Goal: Task Accomplishment & Management: Use online tool/utility

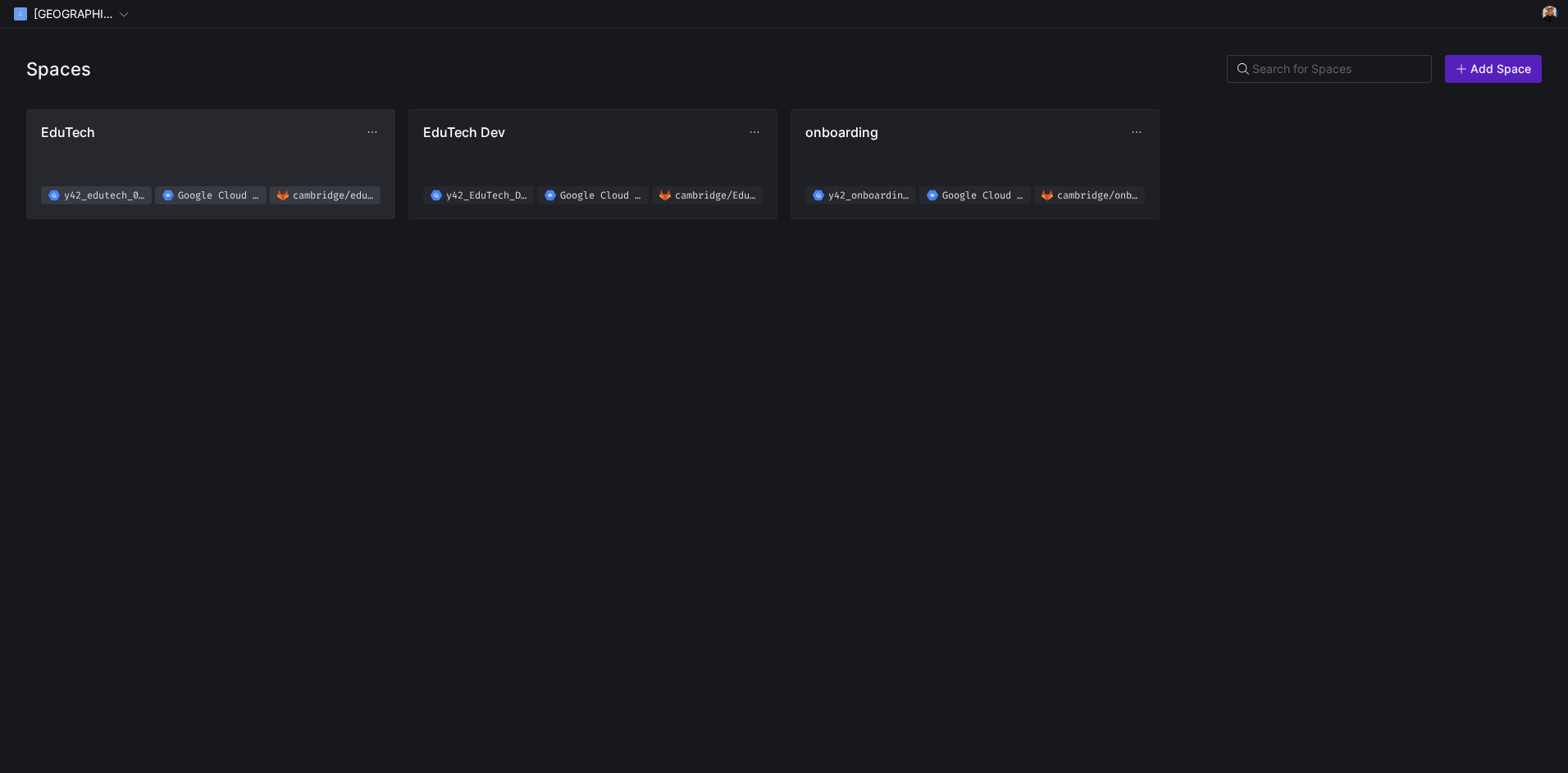
click at [313, 144] on span "EduTech y42_edutech_02f619b8d4e94d2ab8830fef0a38a076 Google Cloud Storage [GEOG…" at bounding box center [210, 164] width 339 height 81
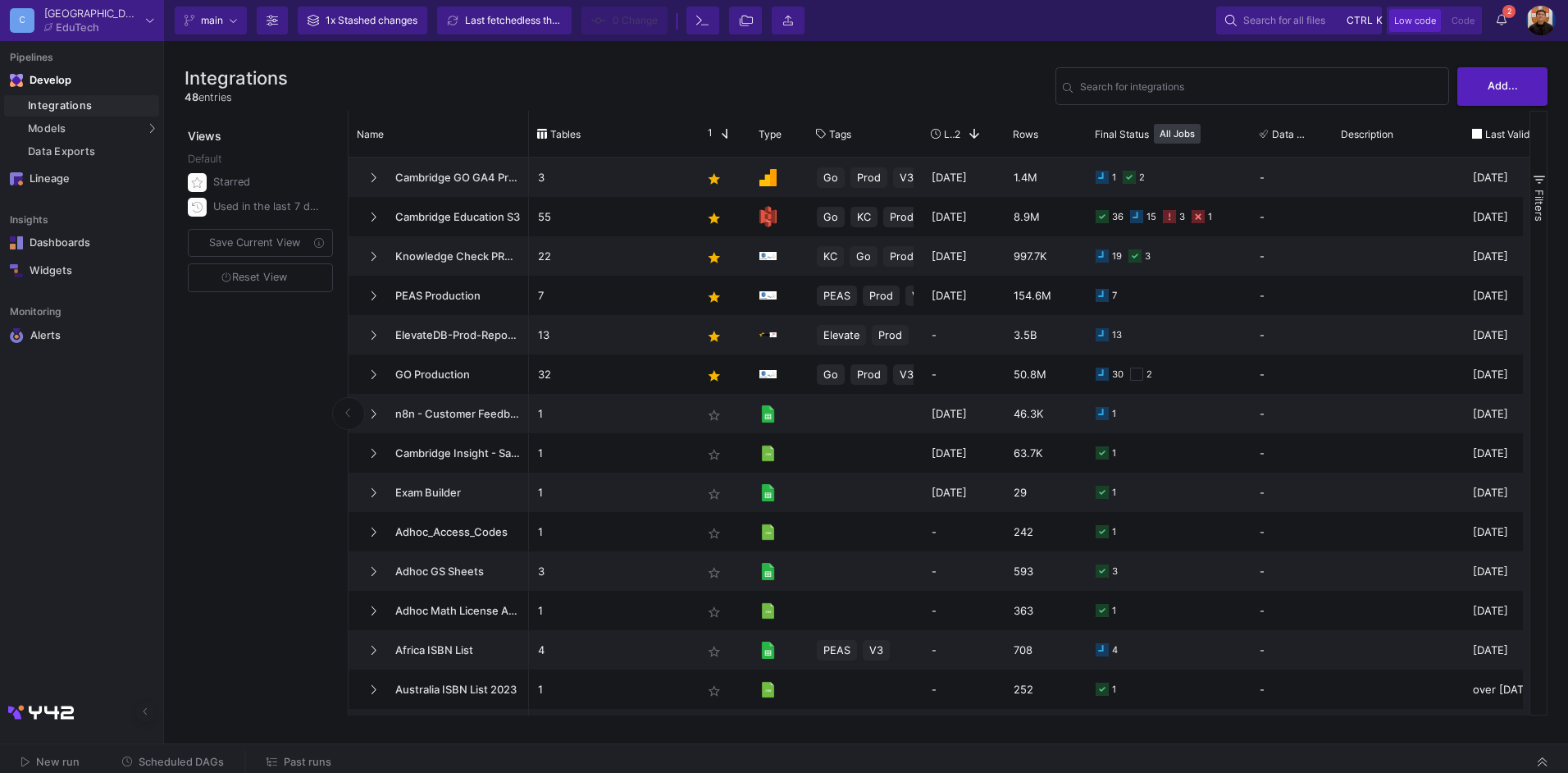
click at [308, 755] on span "Past runs" at bounding box center [308, 761] width 48 height 12
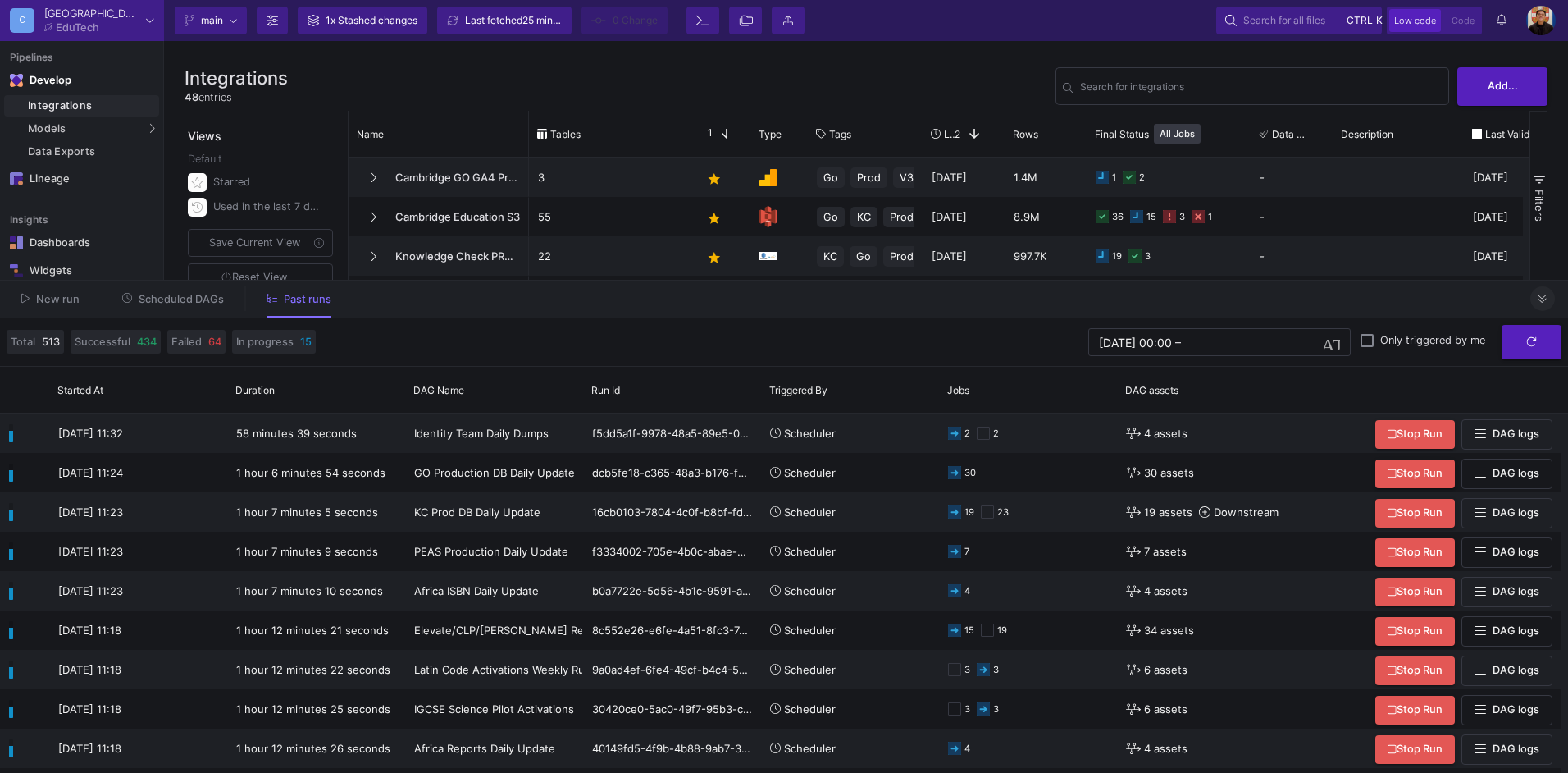
click at [1548, 305] on button at bounding box center [1543, 299] width 25 height 25
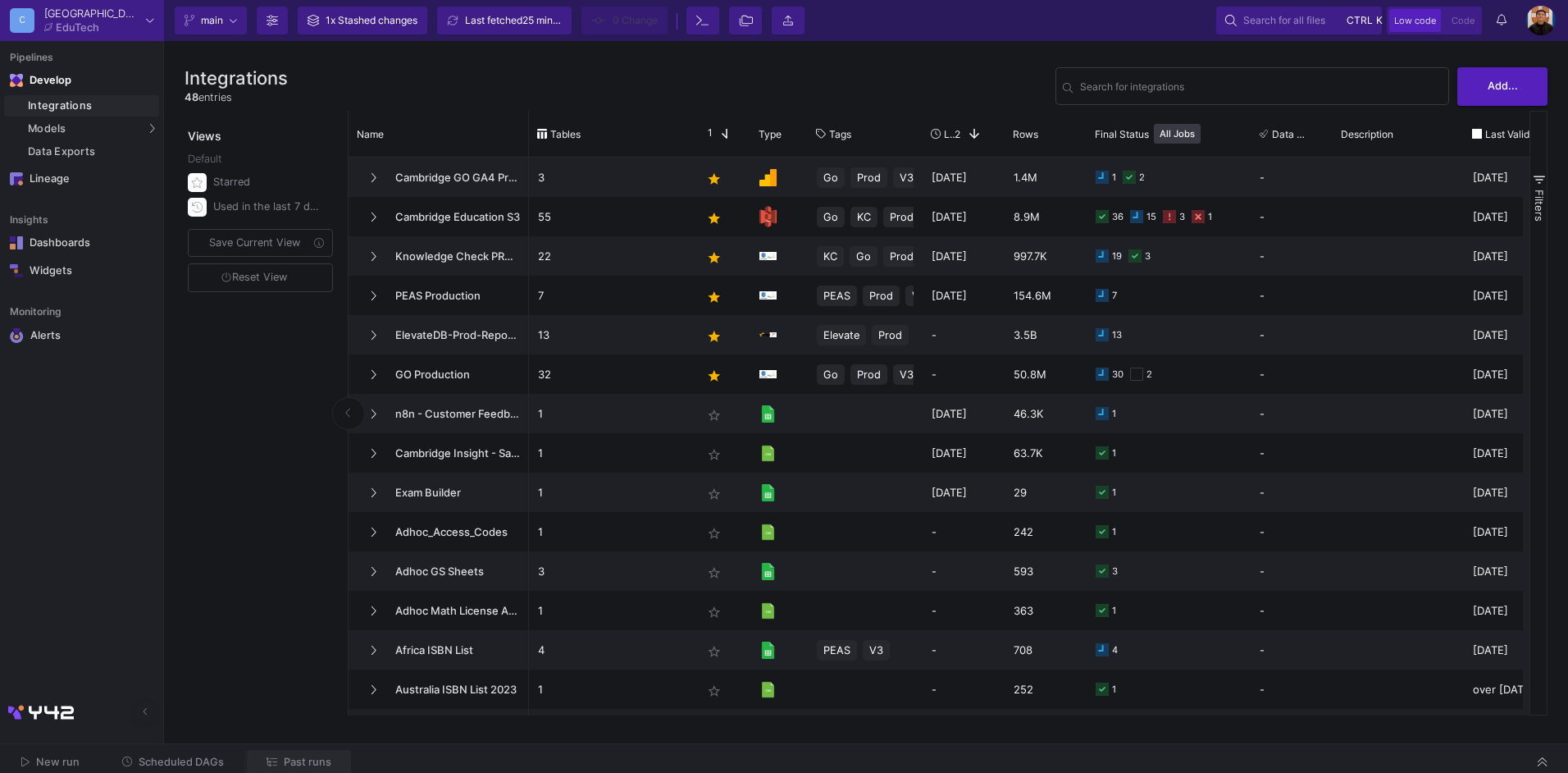
click at [317, 757] on span "Past runs" at bounding box center [308, 761] width 48 height 12
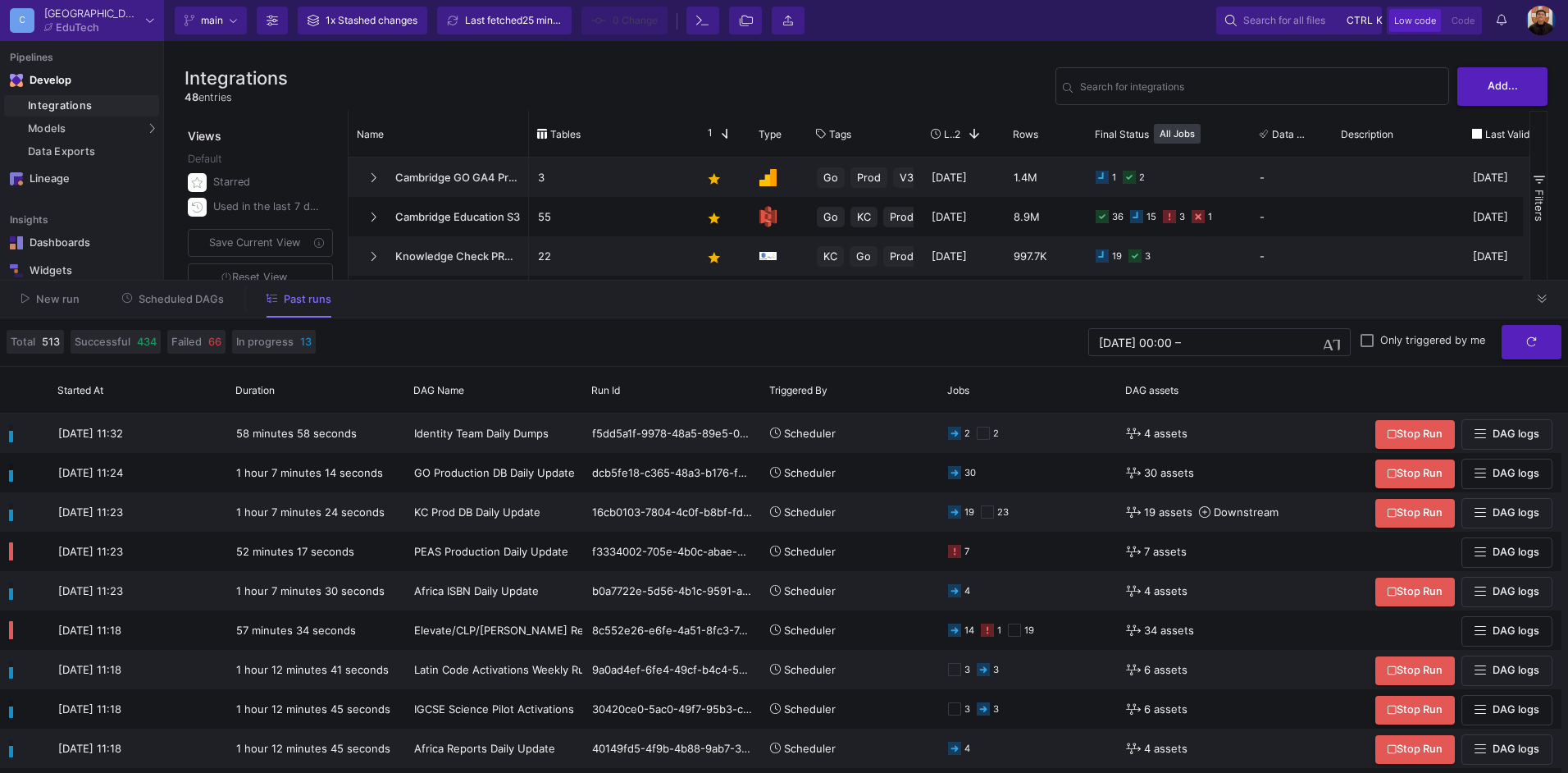
click at [203, 305] on button "Scheduled DAGs" at bounding box center [174, 299] width 142 height 26
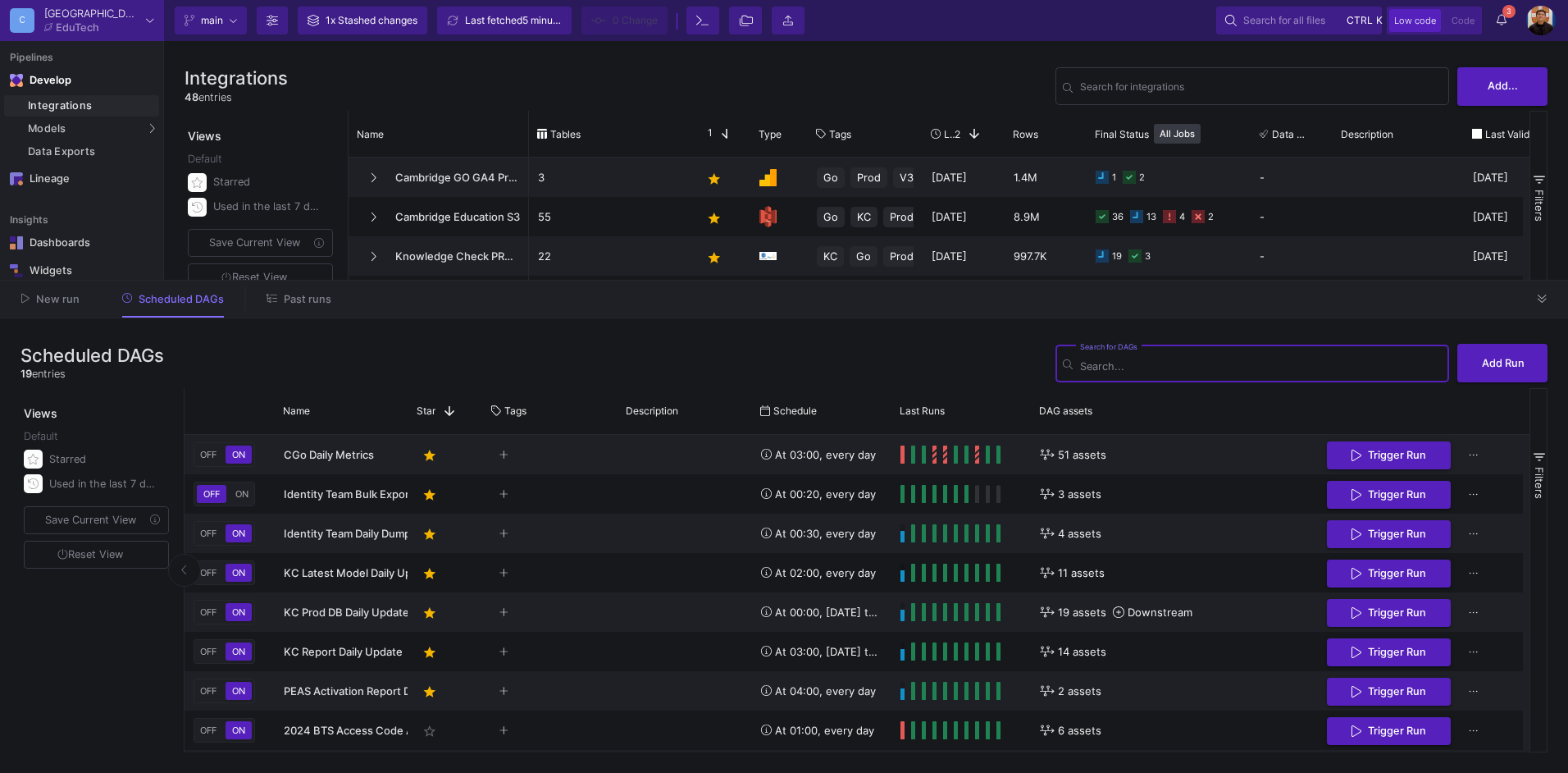
click at [296, 300] on span "Past runs" at bounding box center [308, 299] width 48 height 12
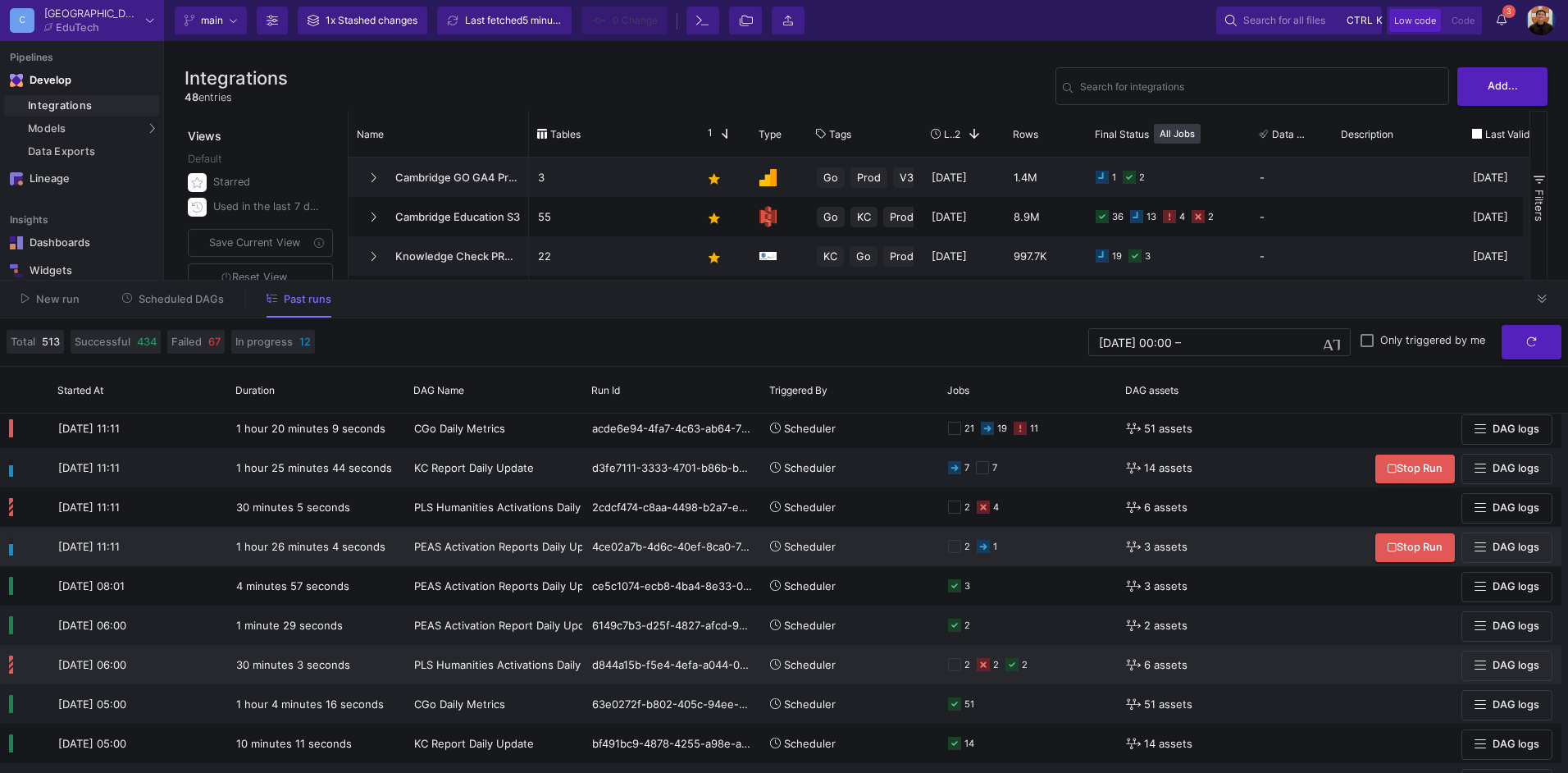
scroll to position [492, 0]
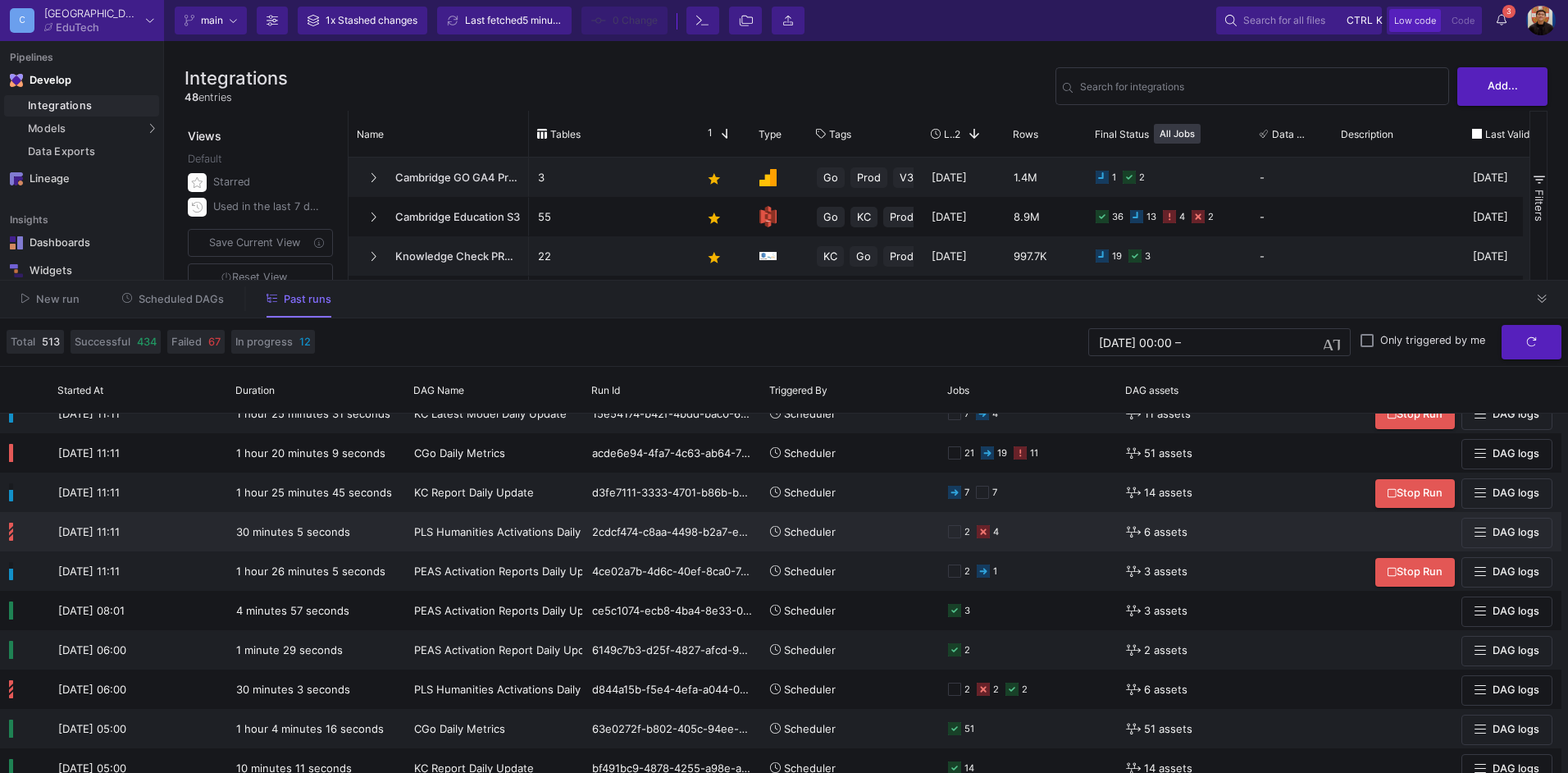
click at [1024, 534] on div "2 4" at bounding box center [1028, 531] width 160 height 38
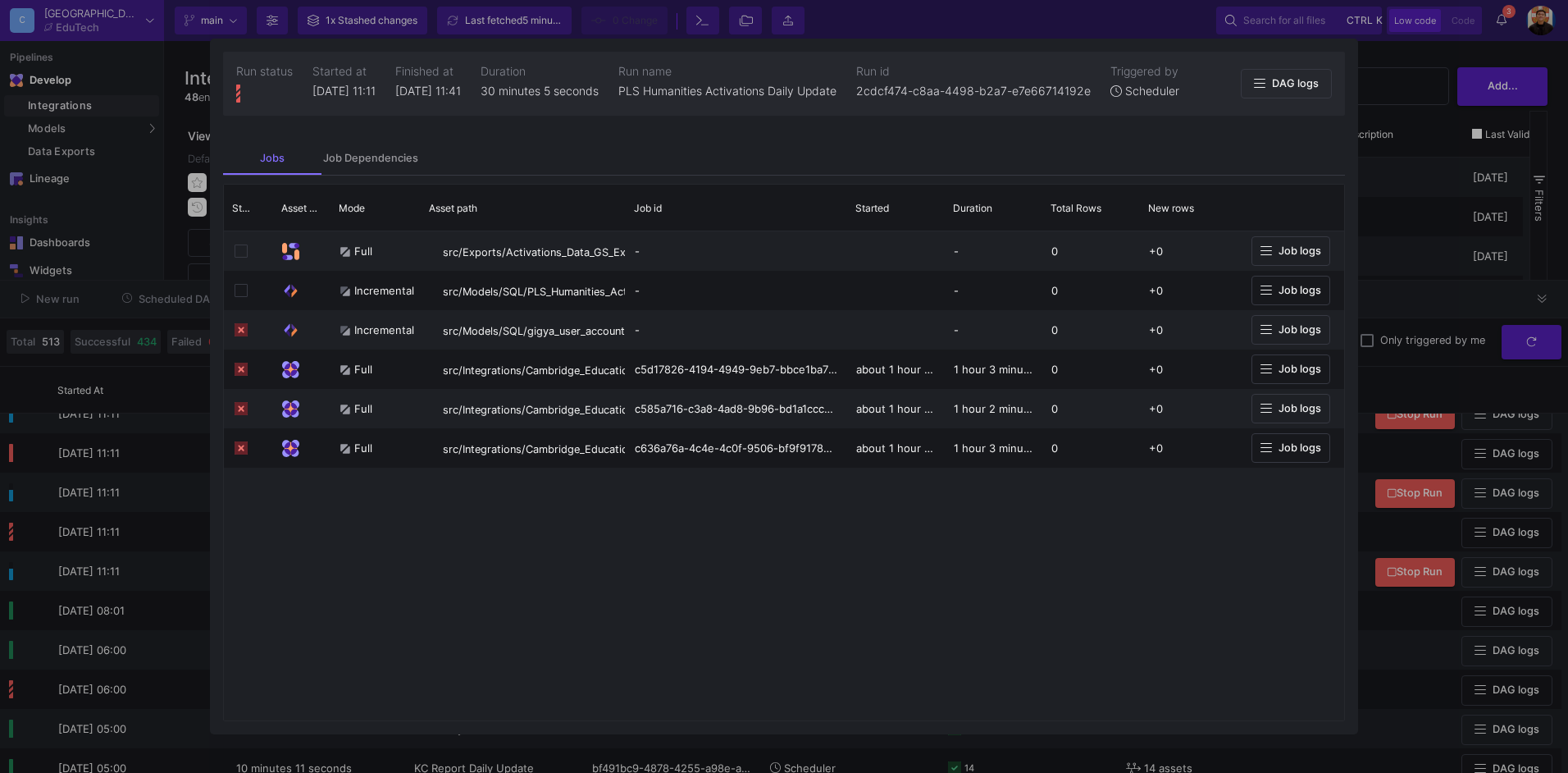
click at [76, 574] on div at bounding box center [784, 386] width 1568 height 773
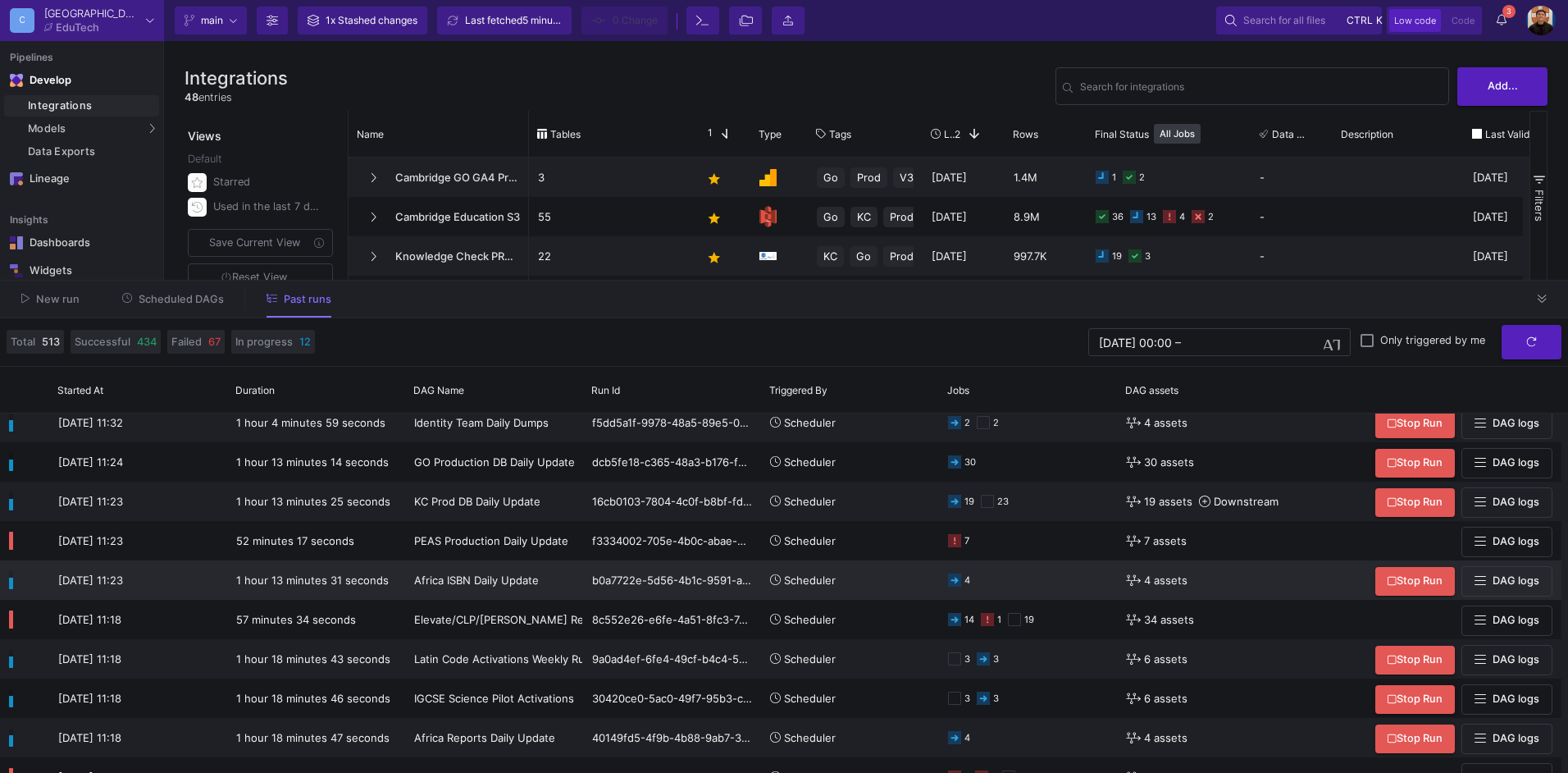
scroll to position [0, 0]
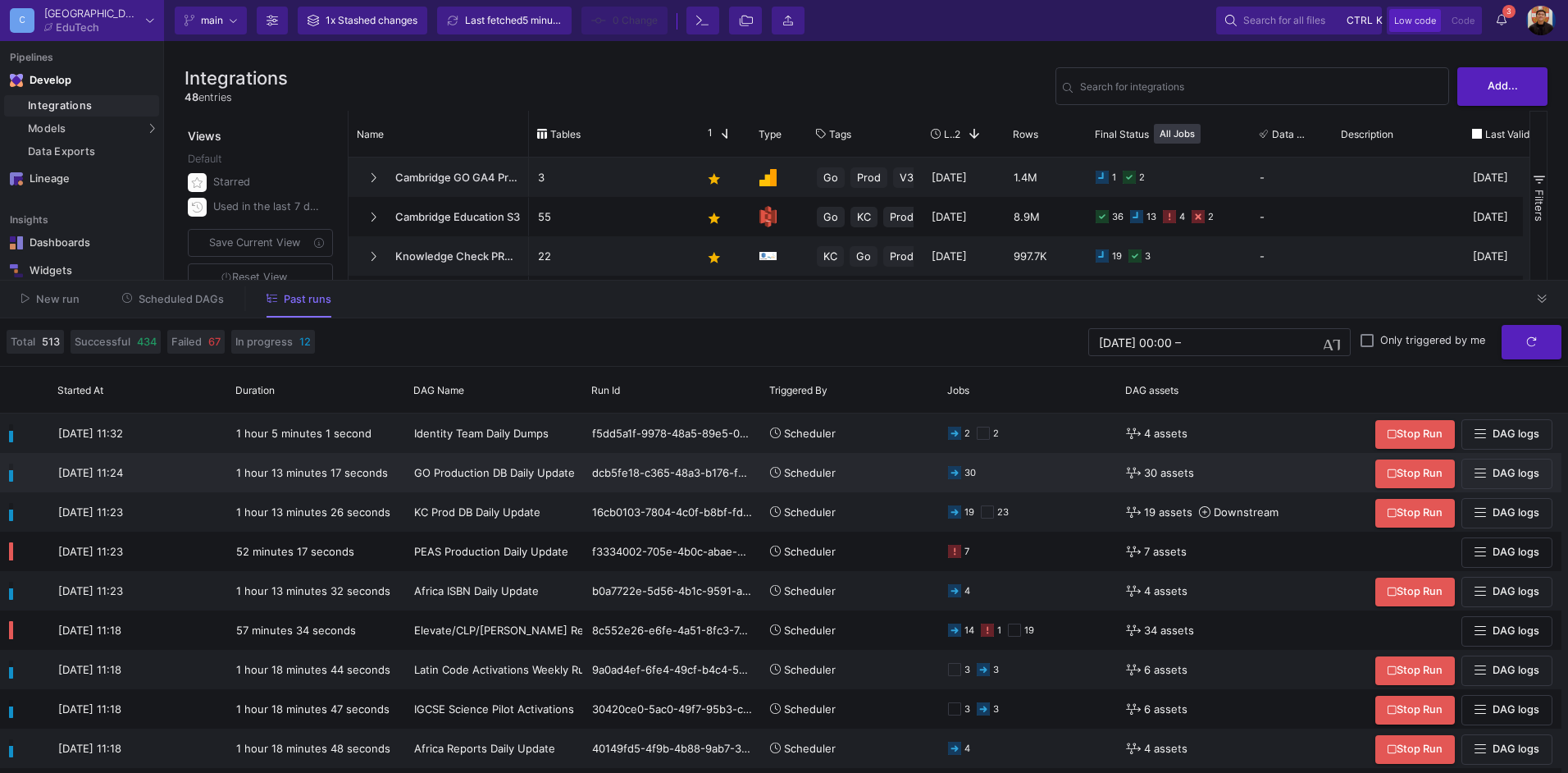
click at [1029, 461] on div "30" at bounding box center [1028, 472] width 160 height 38
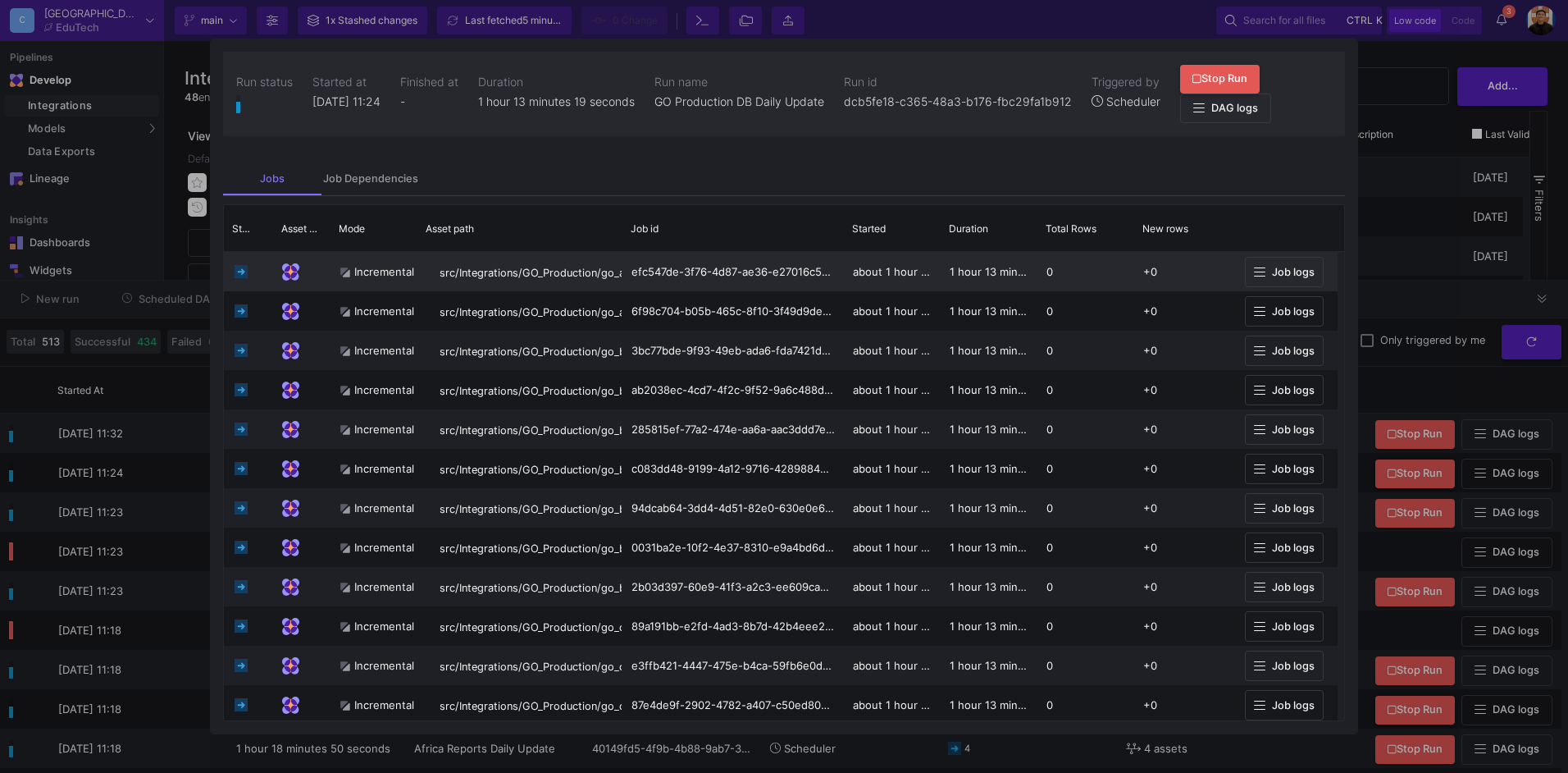
click at [1300, 267] on span "Job logs" at bounding box center [1293, 272] width 43 height 12
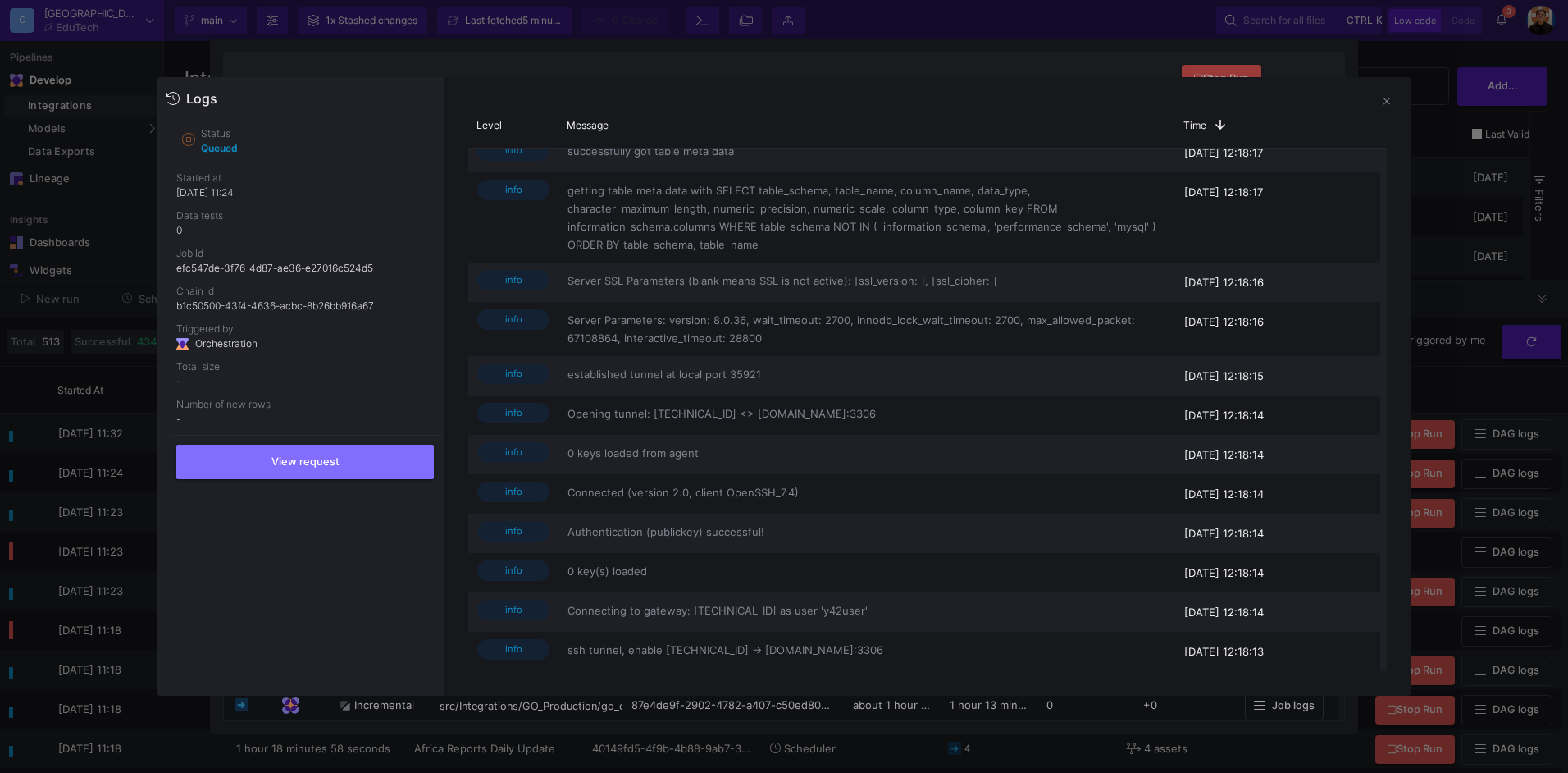
click at [1494, 188] on div at bounding box center [784, 386] width 1568 height 773
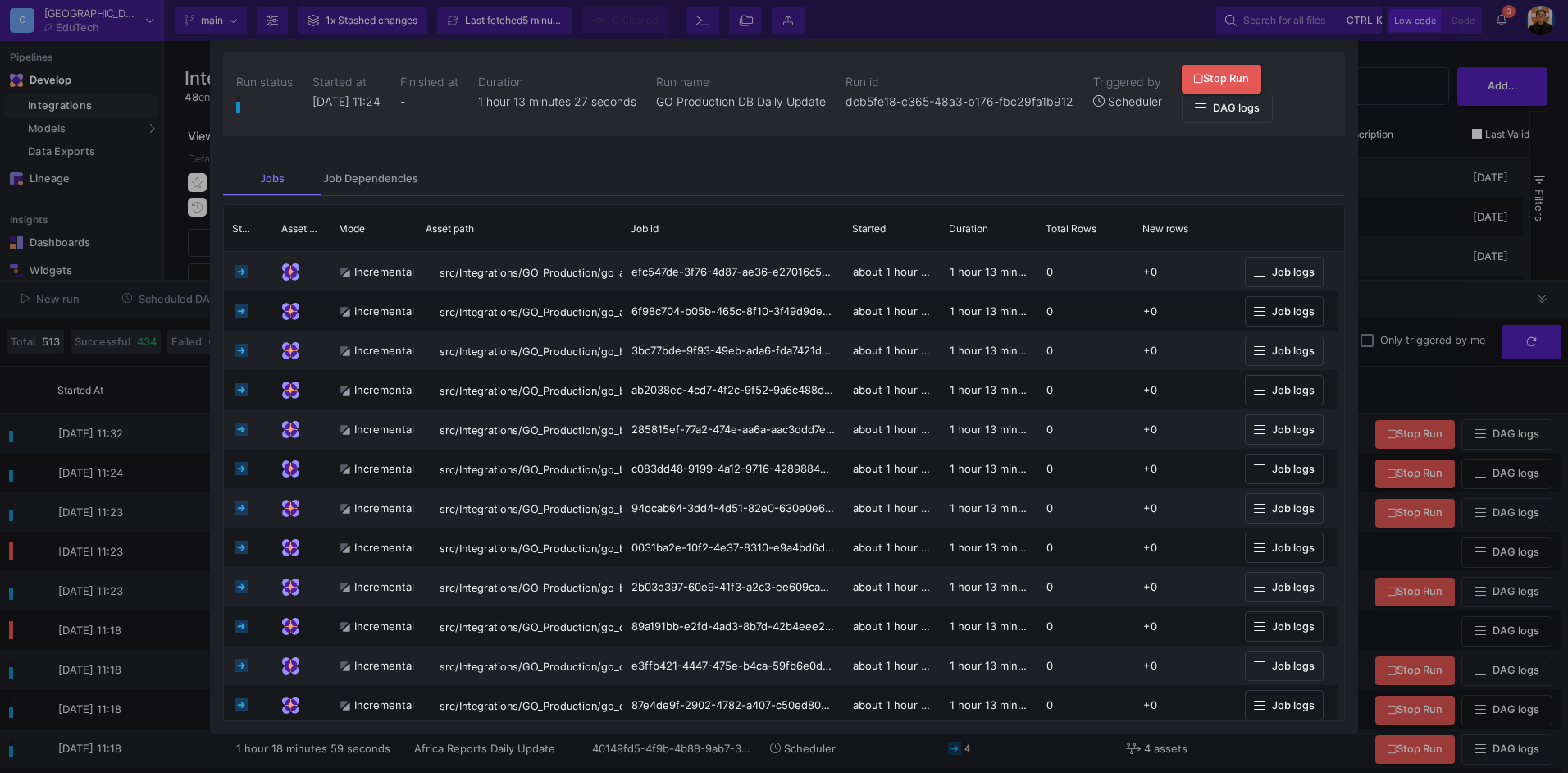
click at [1546, 295] on div at bounding box center [784, 386] width 1568 height 773
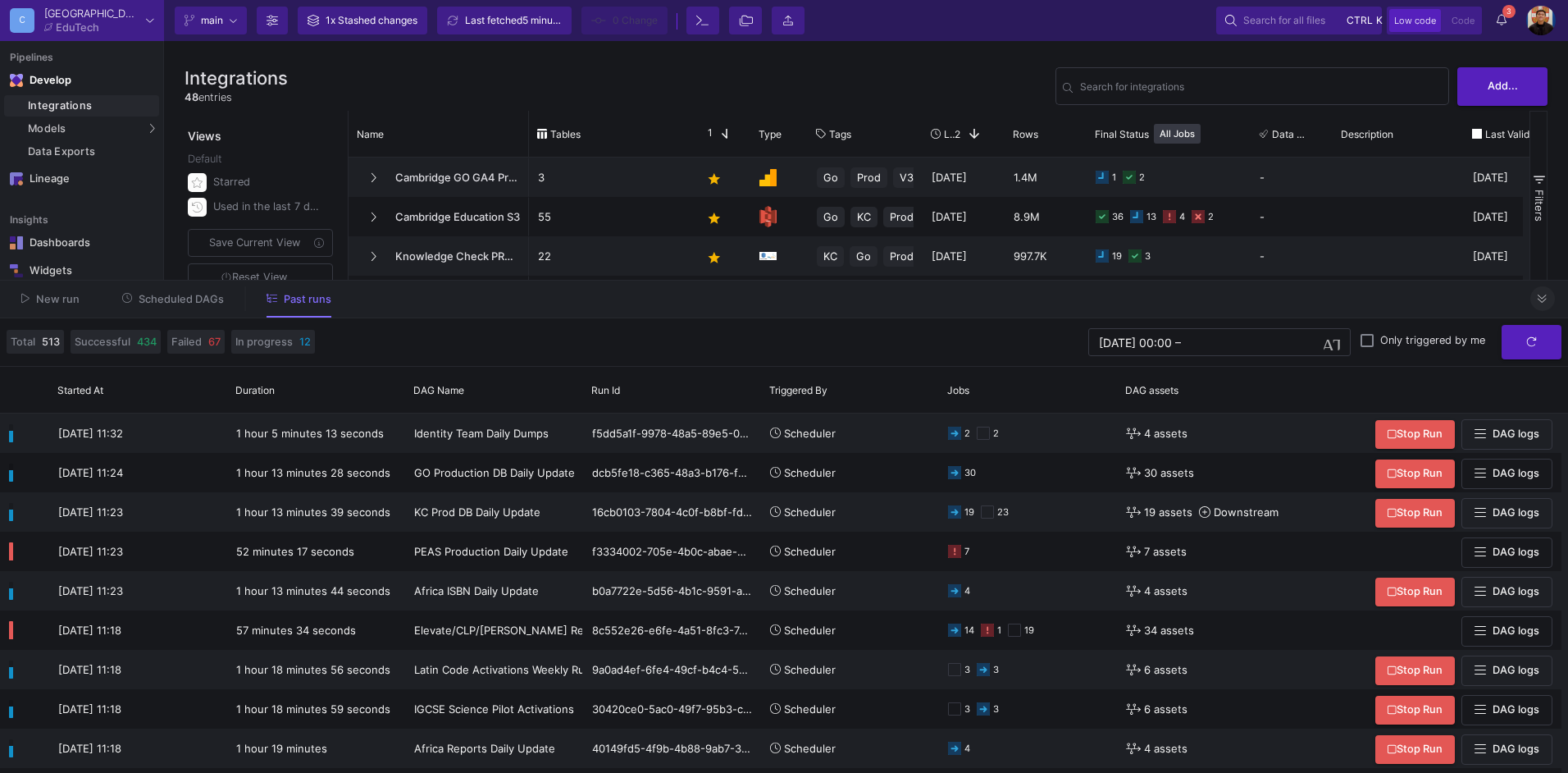
click at [1541, 301] on icon at bounding box center [1542, 299] width 9 height 11
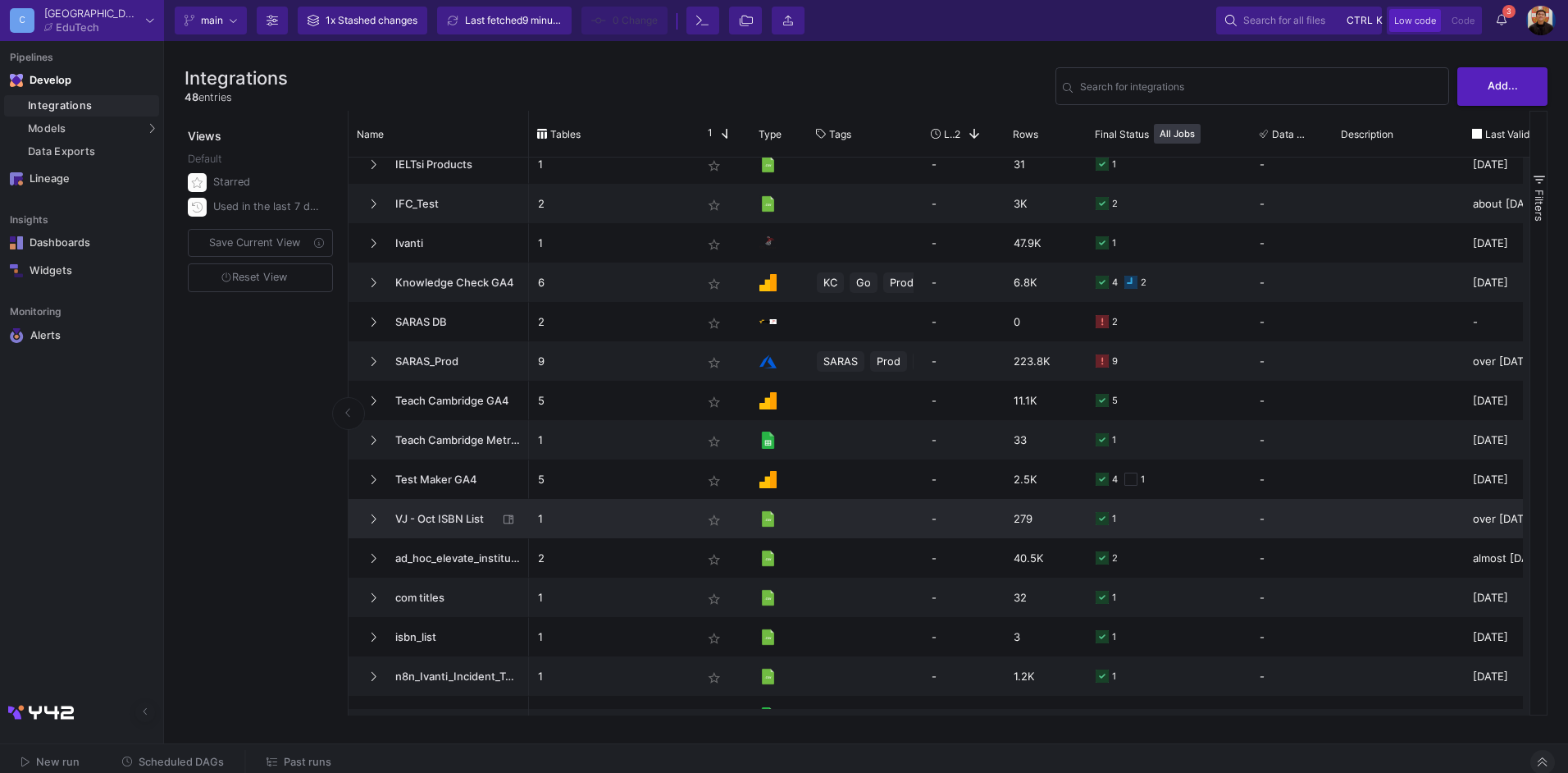
scroll to position [1339, 0]
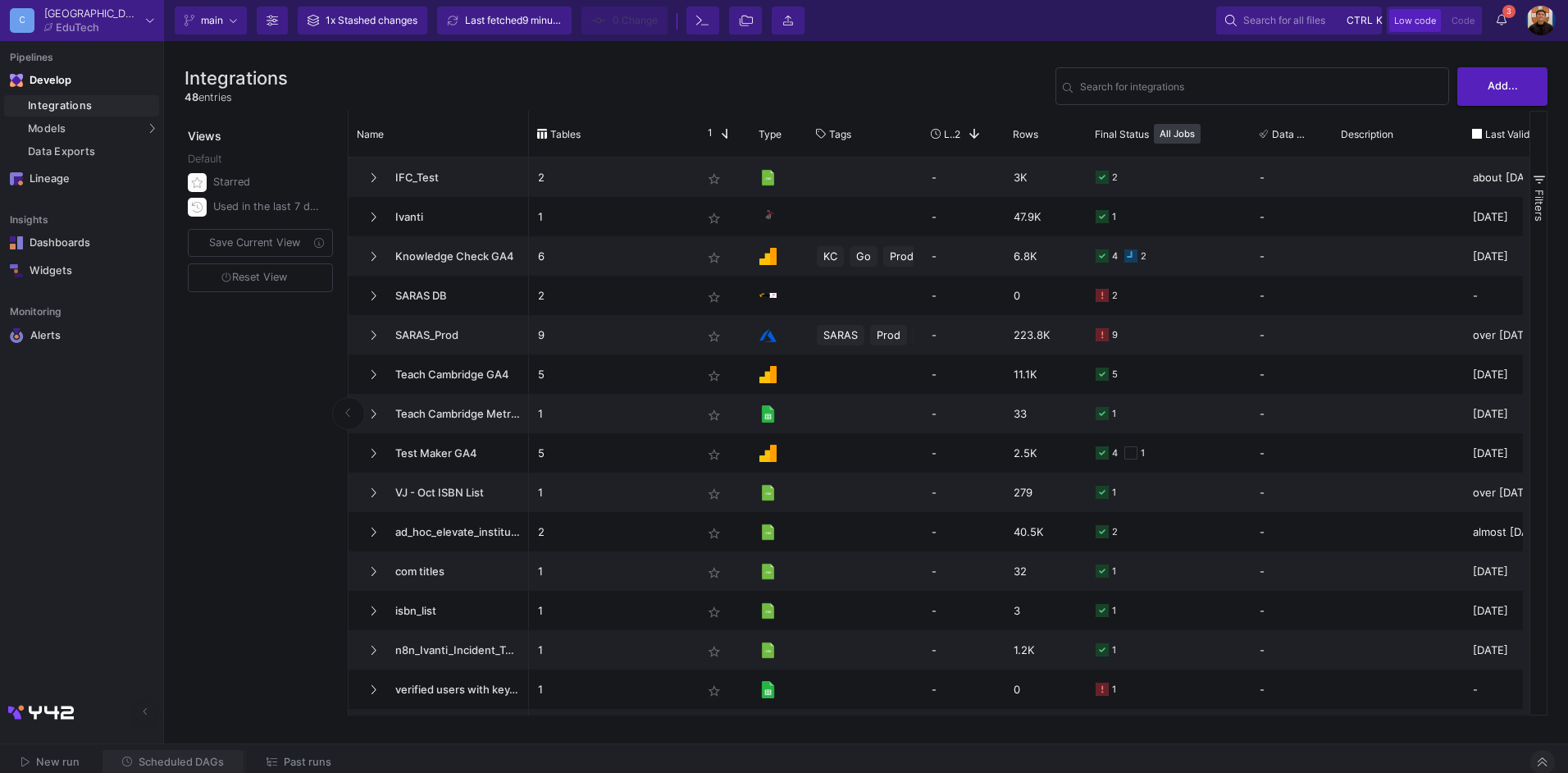
click at [192, 757] on span "Scheduled DAGs" at bounding box center [181, 761] width 85 height 12
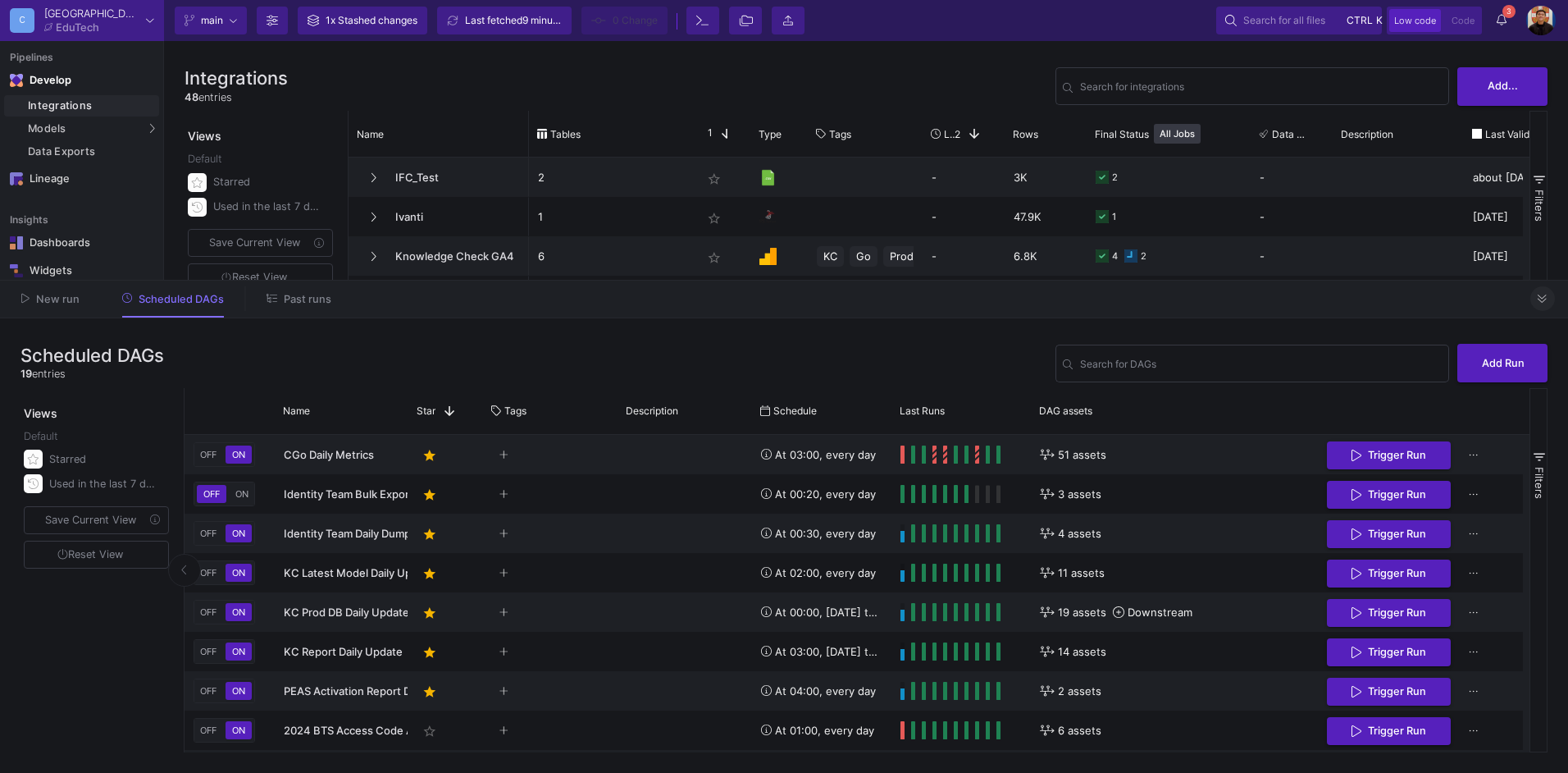
click at [296, 298] on span "Past runs" at bounding box center [308, 299] width 48 height 12
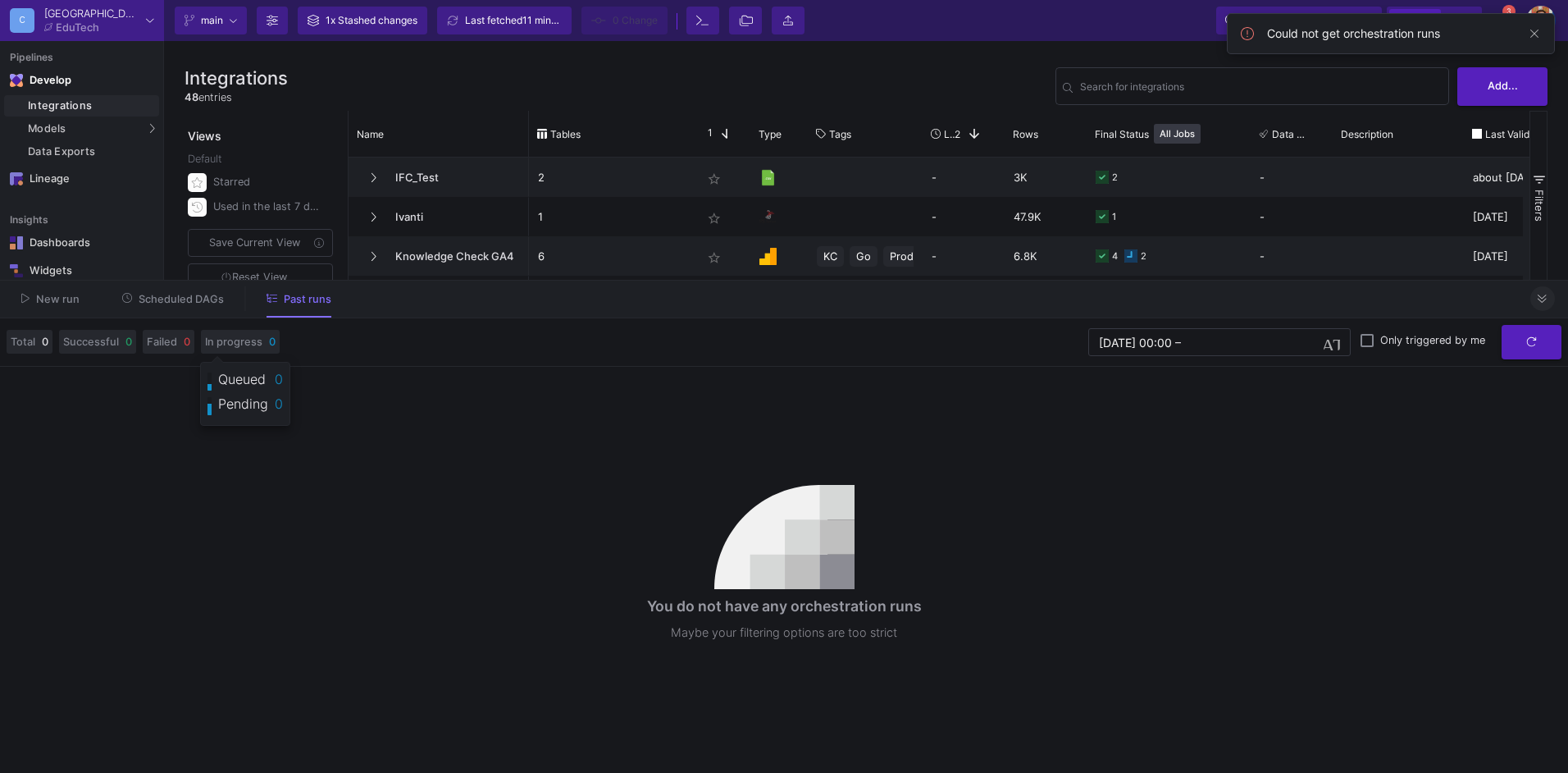
click at [213, 293] on button "Scheduled DAGs" at bounding box center [174, 299] width 142 height 26
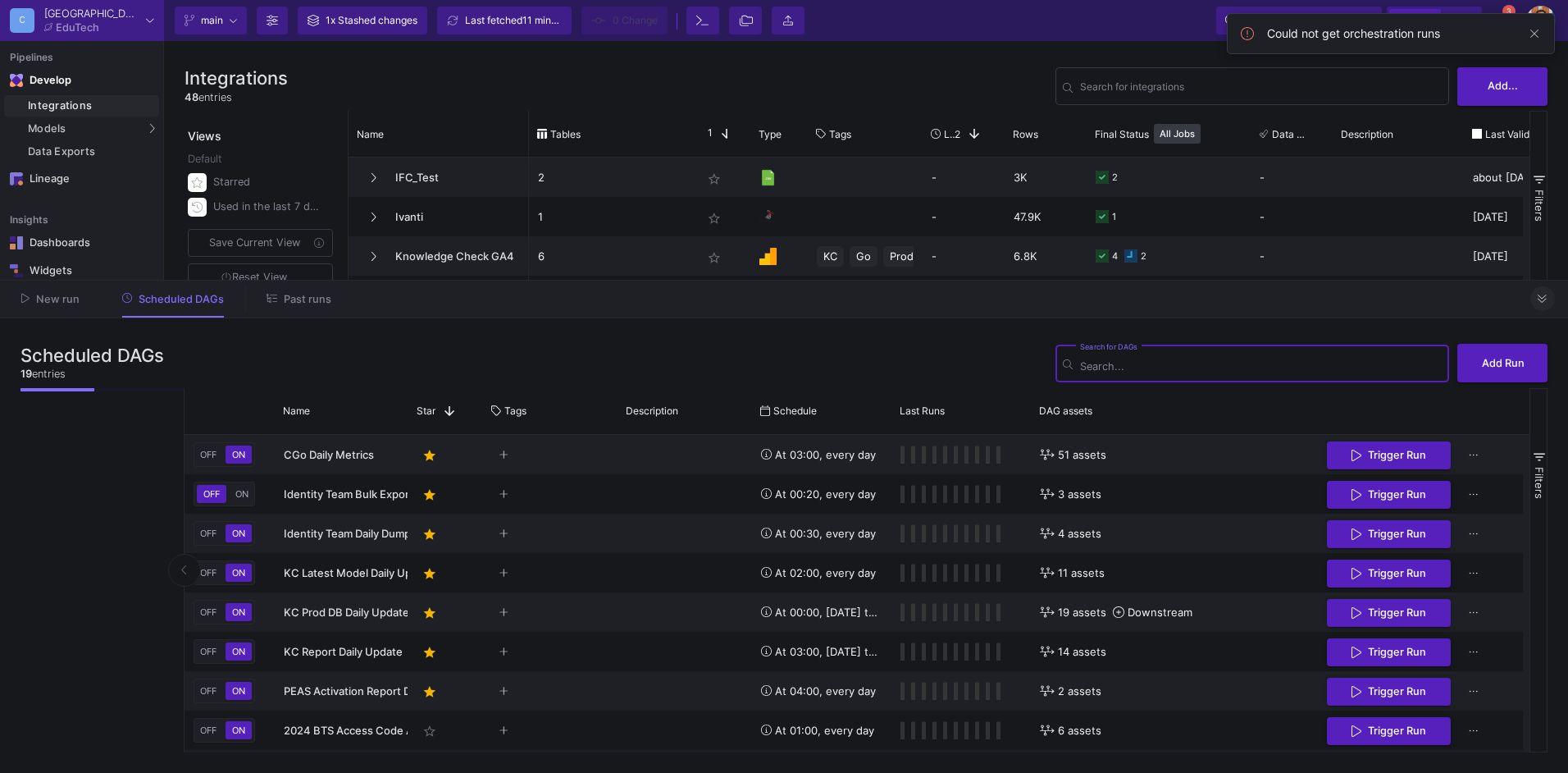
click at [293, 298] on span "Past runs" at bounding box center [308, 299] width 48 height 12
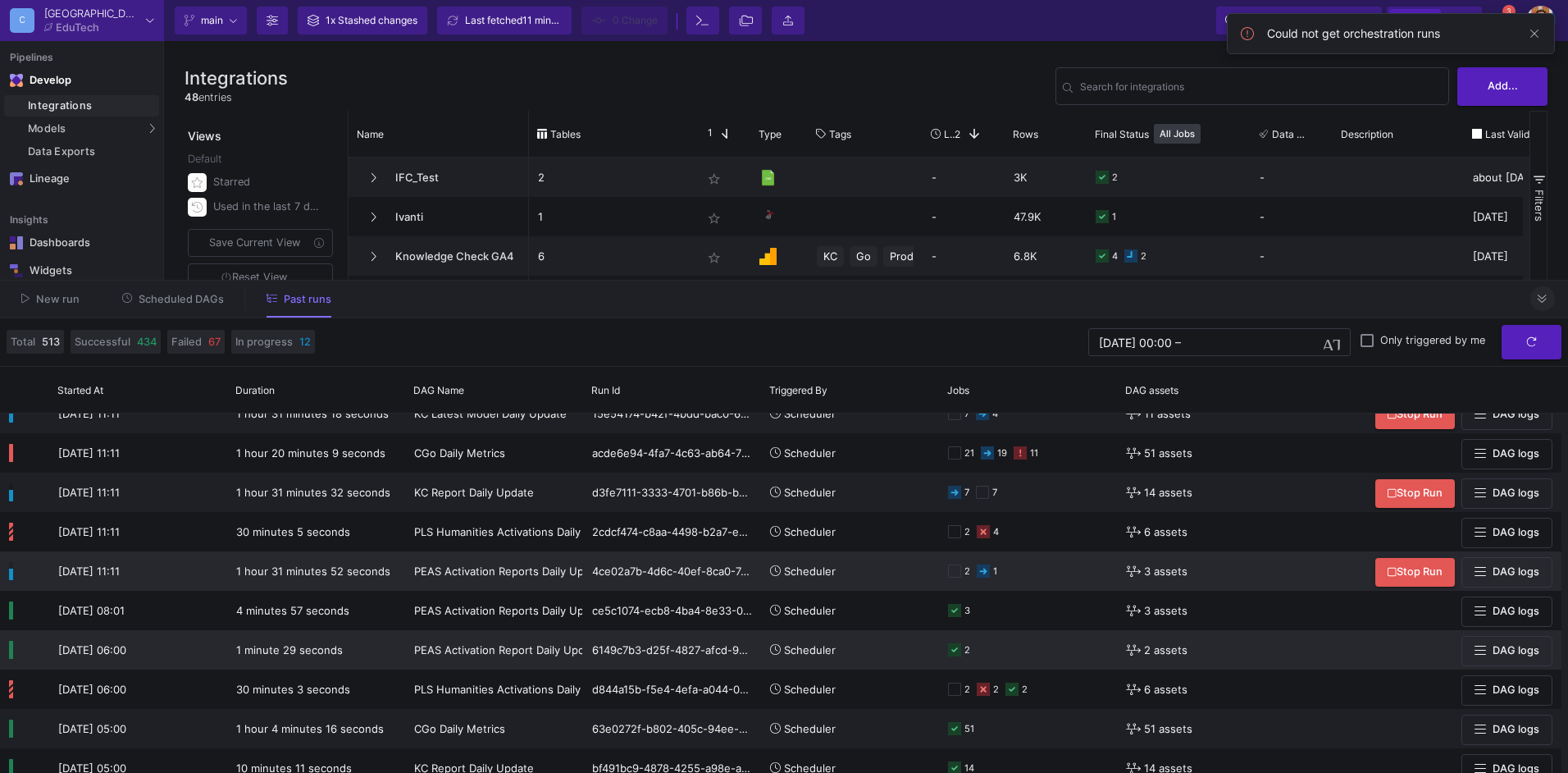
scroll to position [410, 0]
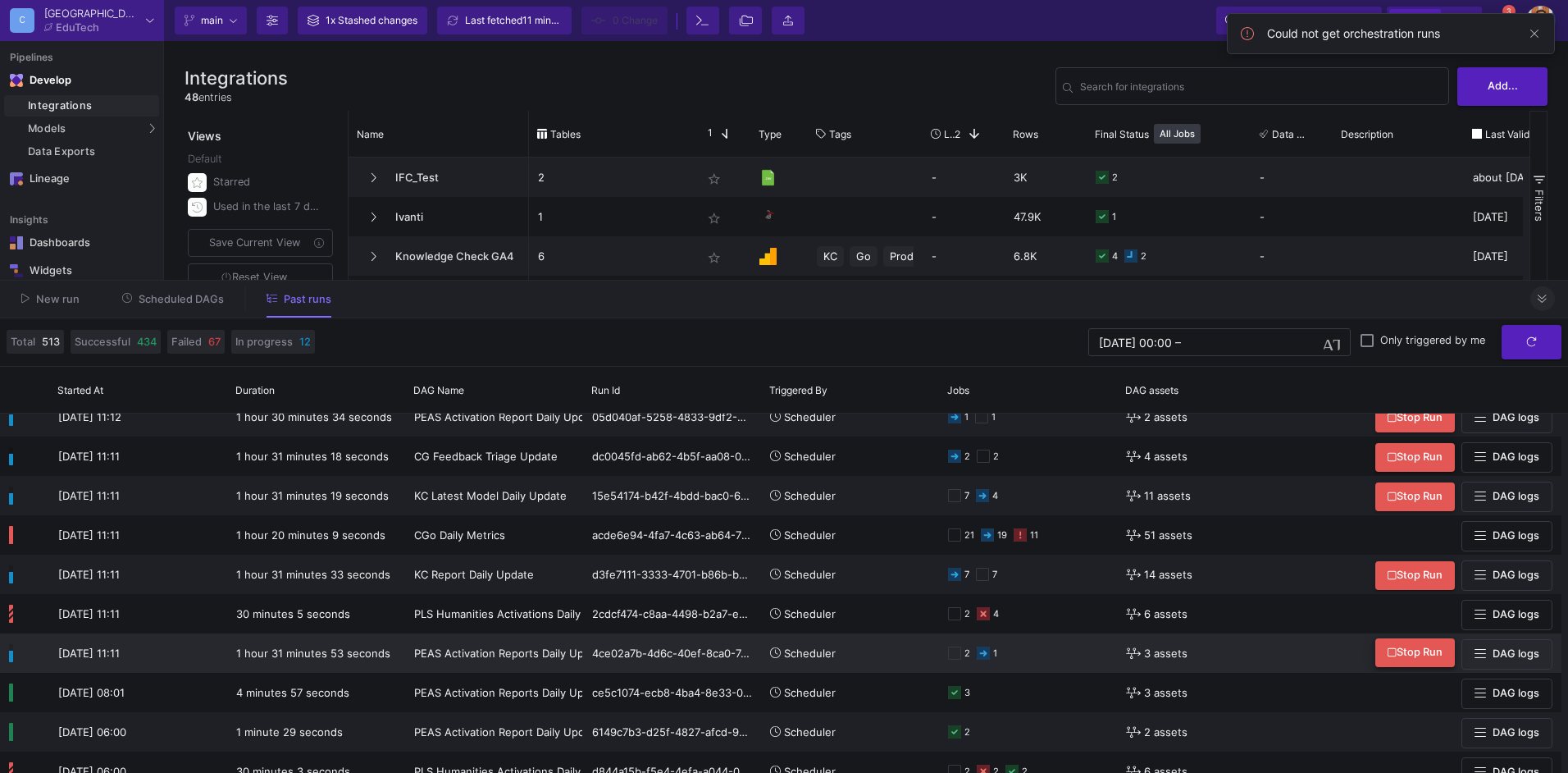
click at [1408, 653] on span "Stop Run" at bounding box center [1416, 652] width 55 height 12
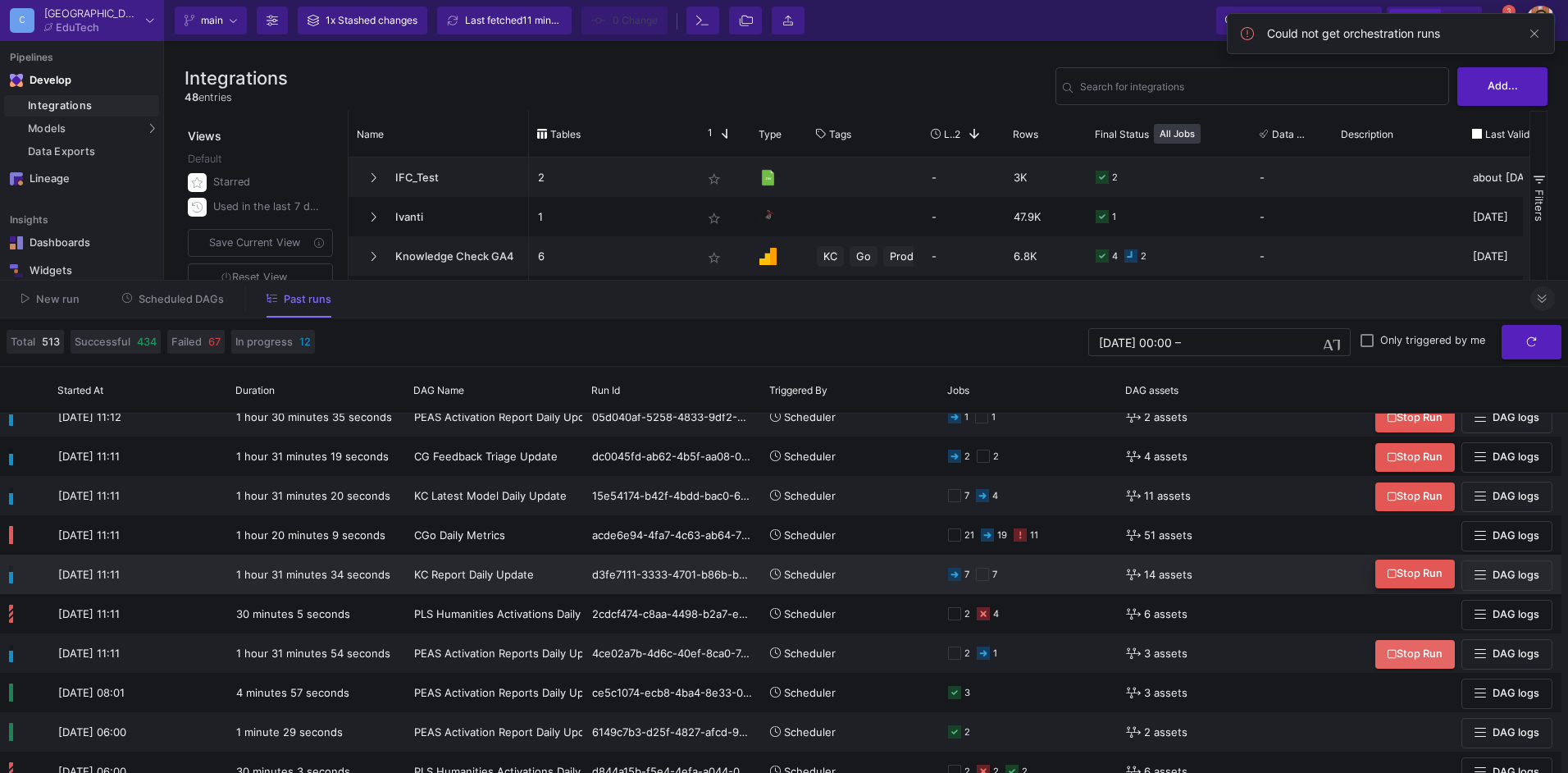
click at [1410, 572] on span "Stop Run" at bounding box center [1416, 573] width 55 height 12
click at [1420, 492] on span "Stop Run" at bounding box center [1416, 495] width 55 height 12
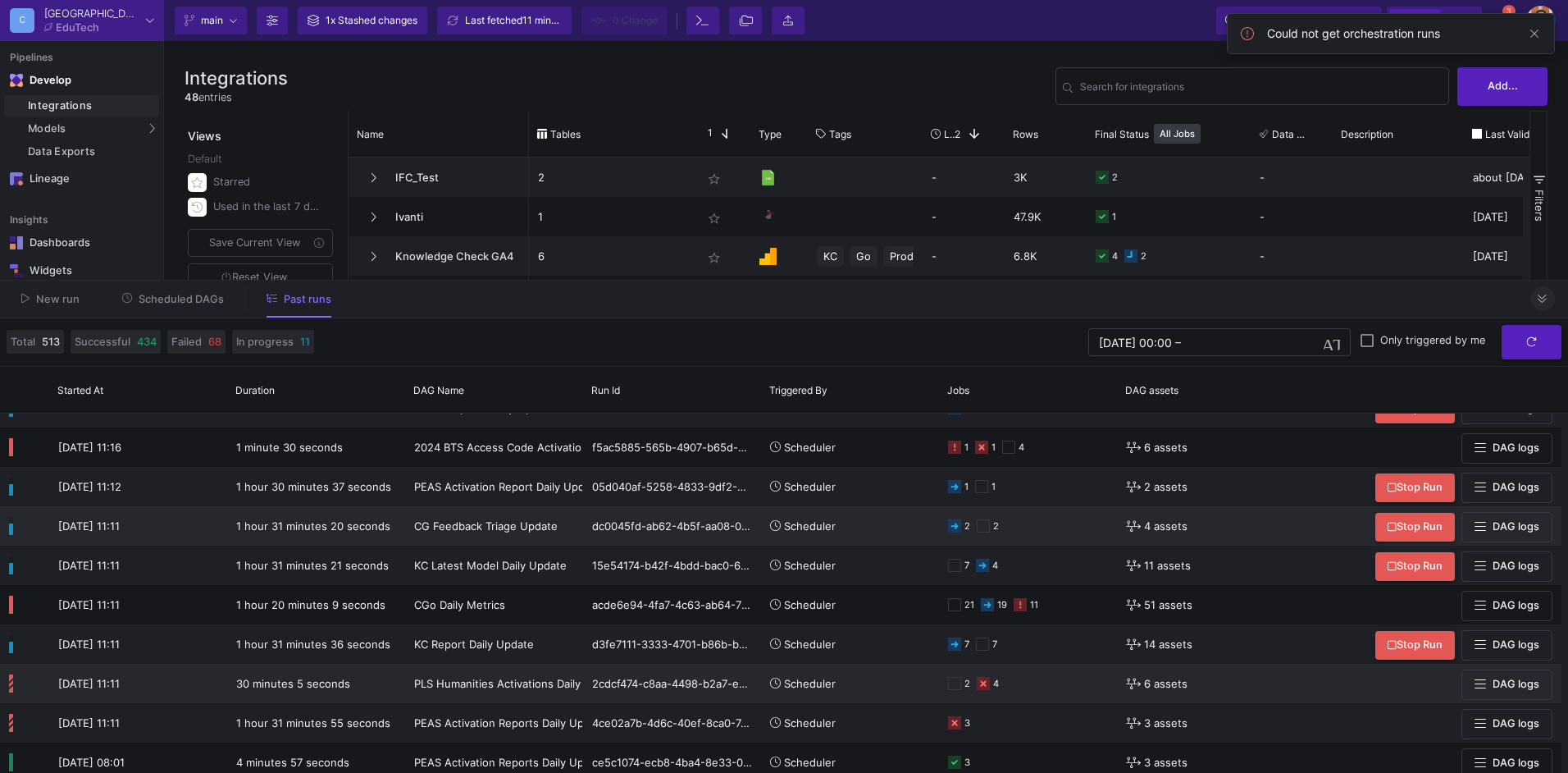
scroll to position [246, 0]
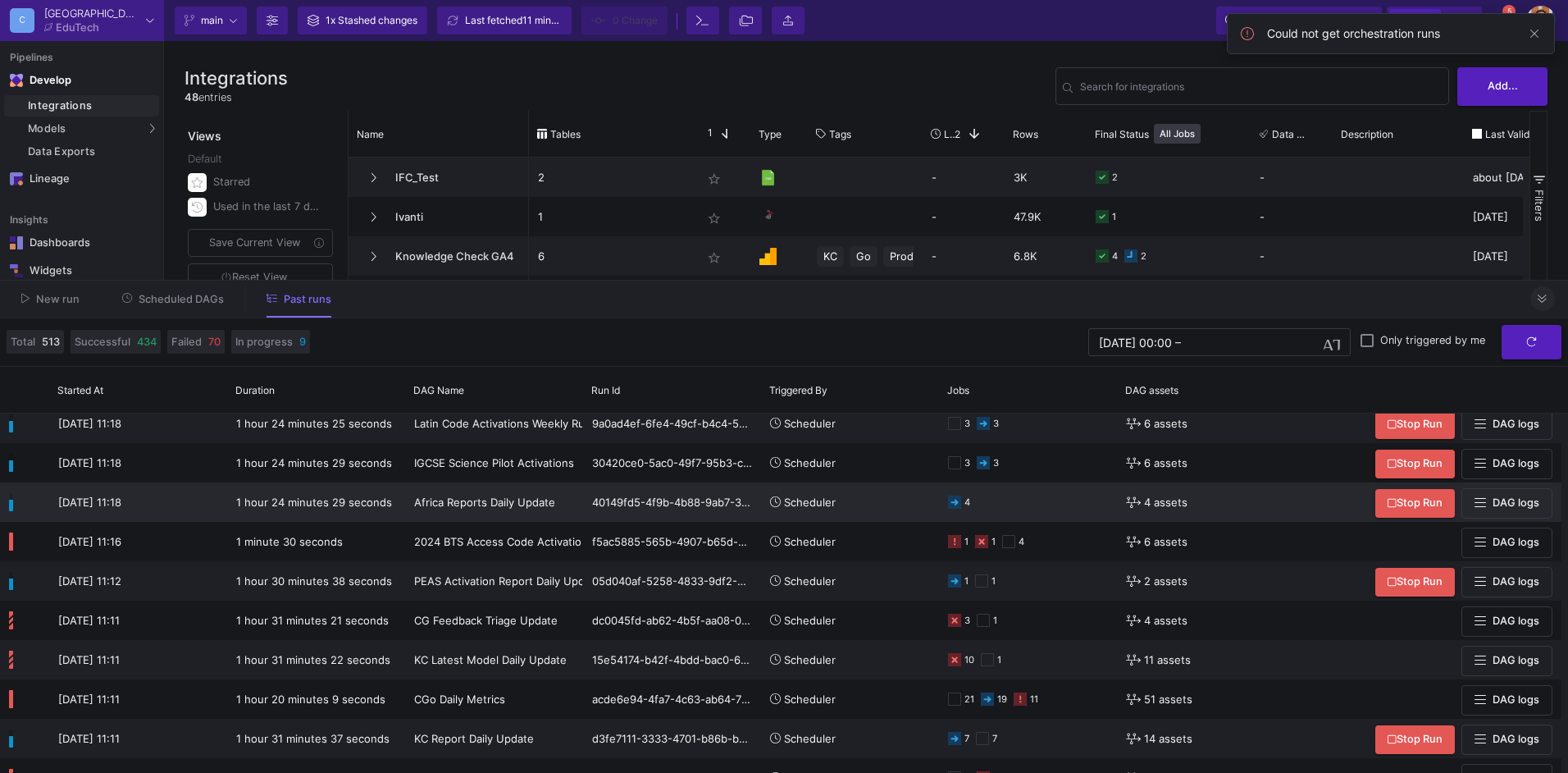
click at [1408, 499] on span "Stop Run" at bounding box center [1416, 503] width 55 height 12
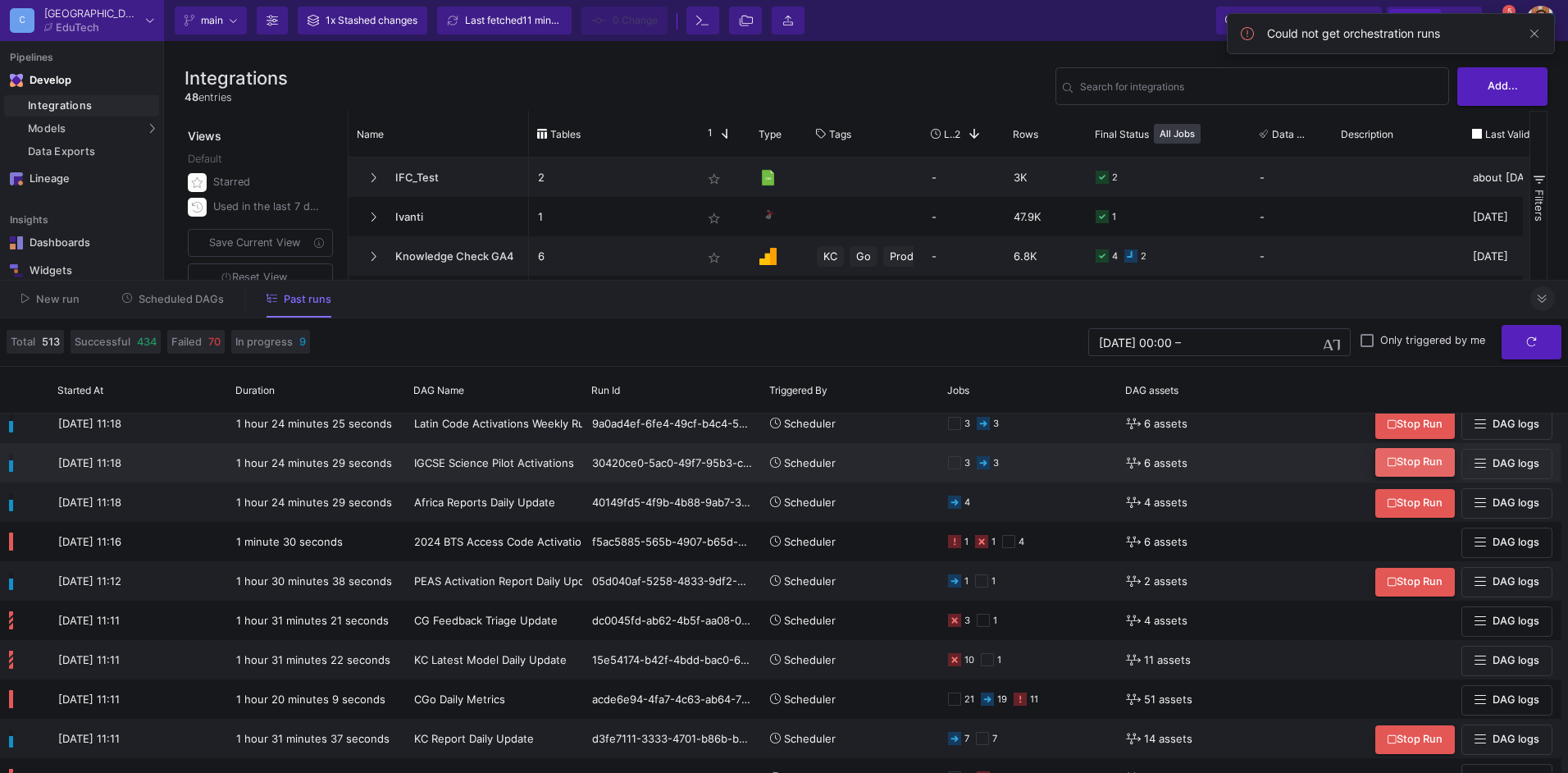
click at [1414, 466] on span "Stop Run" at bounding box center [1416, 462] width 55 height 12
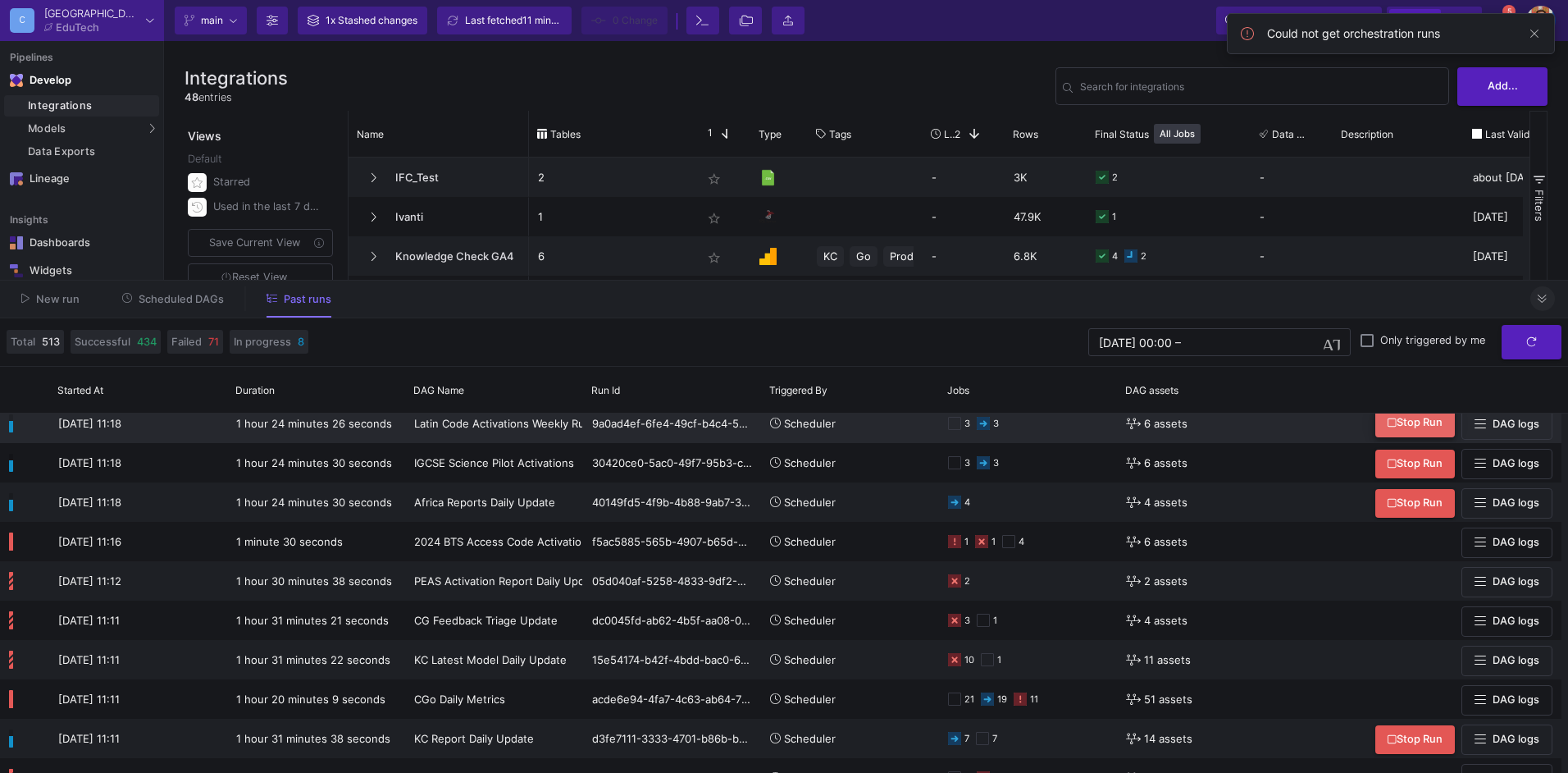
click at [1423, 433] on button "Stop Run" at bounding box center [1416, 423] width 80 height 28
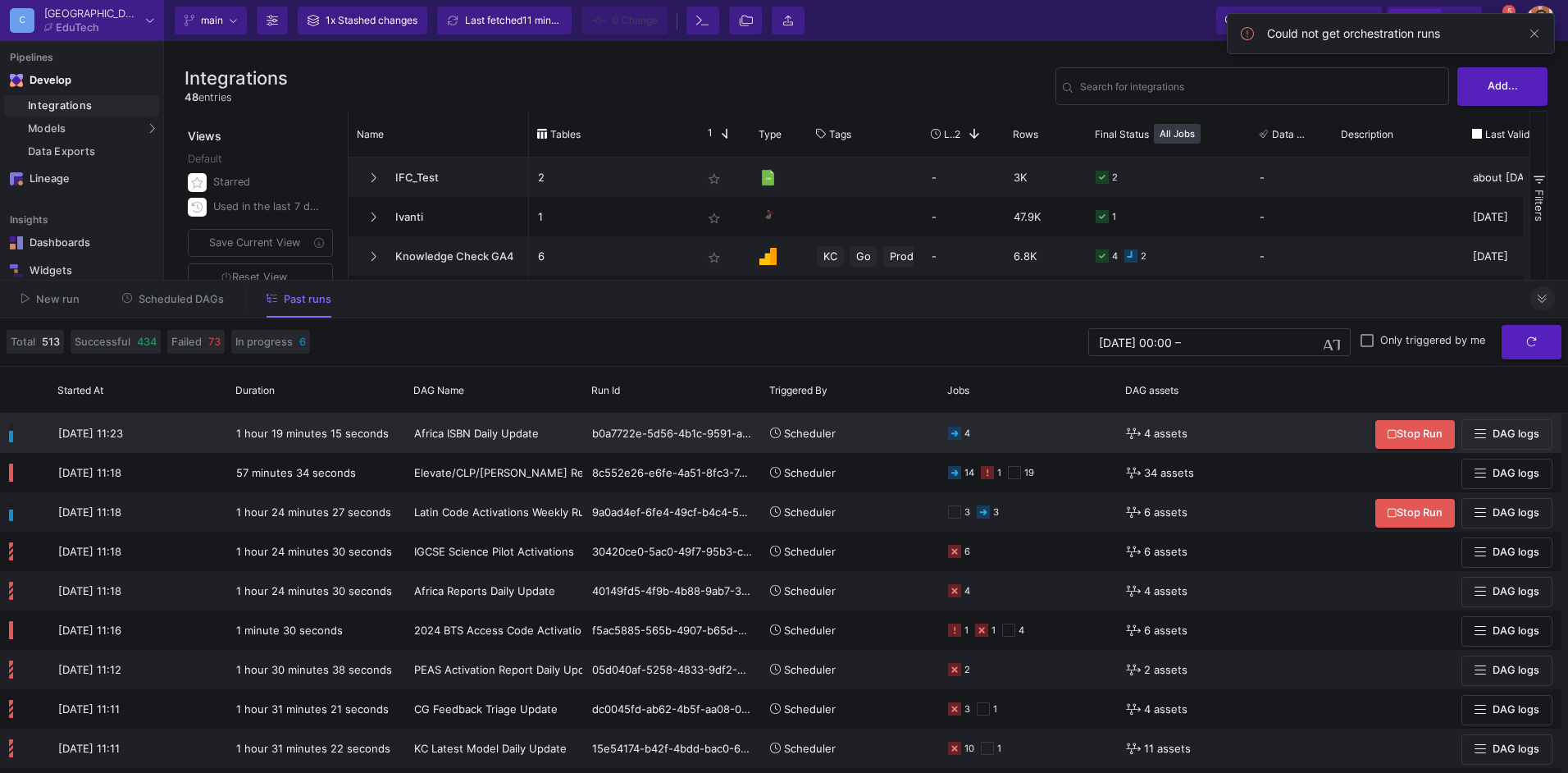
scroll to position [0, 0]
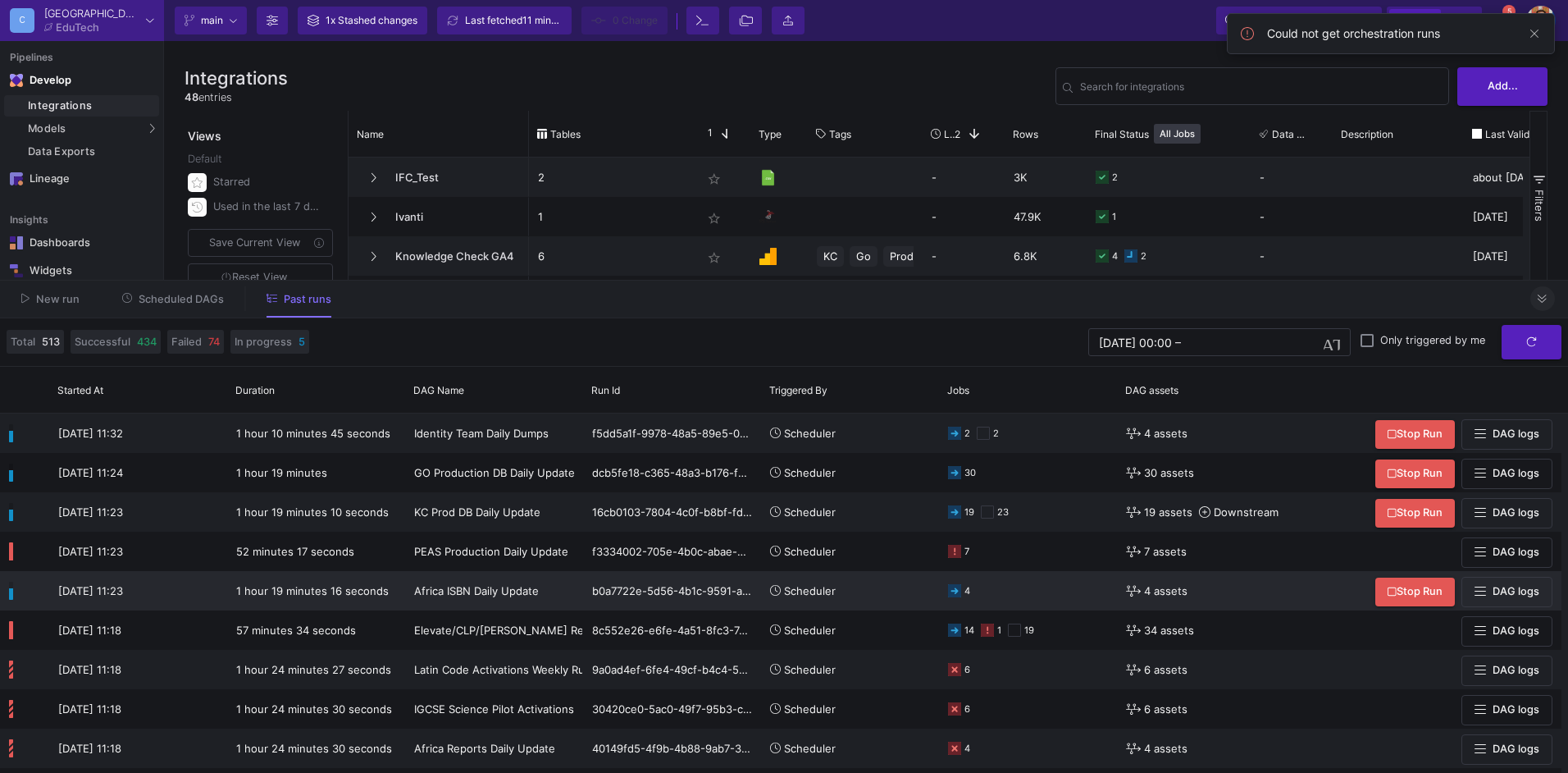
click at [1409, 588] on span "Stop Run" at bounding box center [1416, 591] width 55 height 12
click at [1421, 504] on span "Stop Run" at bounding box center [1416, 511] width 55 height 12
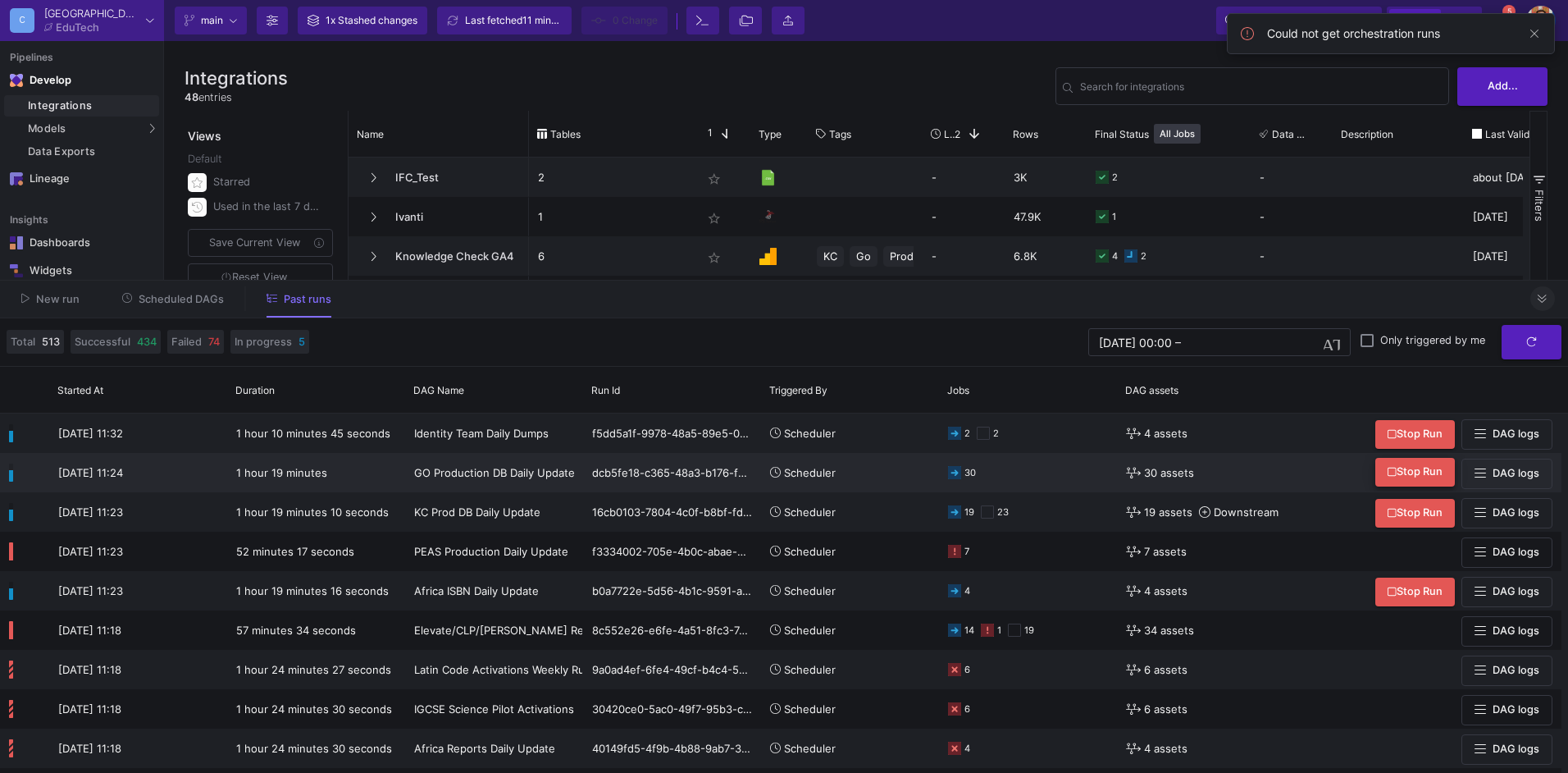
click at [1426, 466] on span "Stop Run" at bounding box center [1416, 472] width 55 height 12
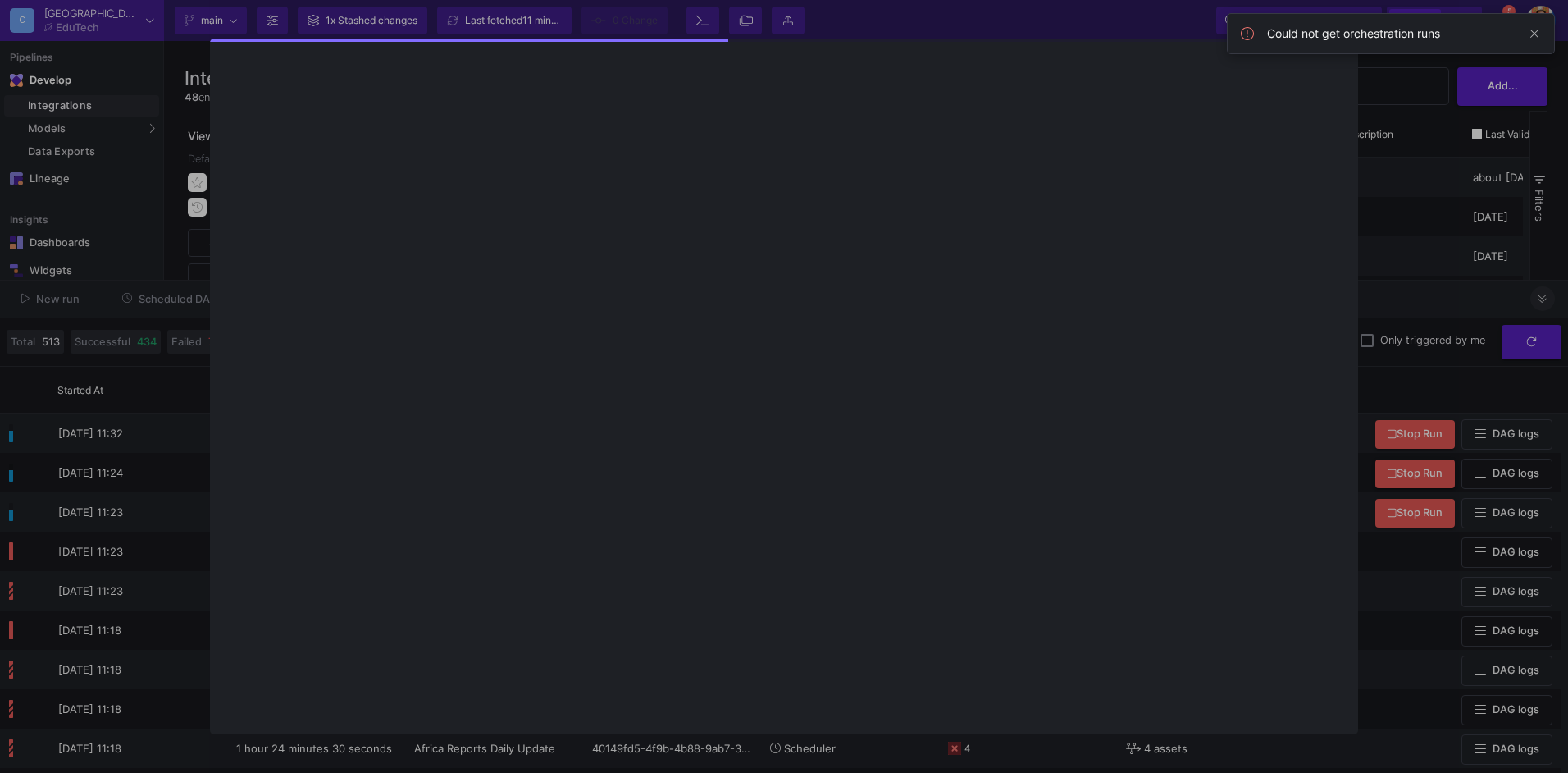
click at [1434, 356] on div at bounding box center [784, 386] width 1568 height 773
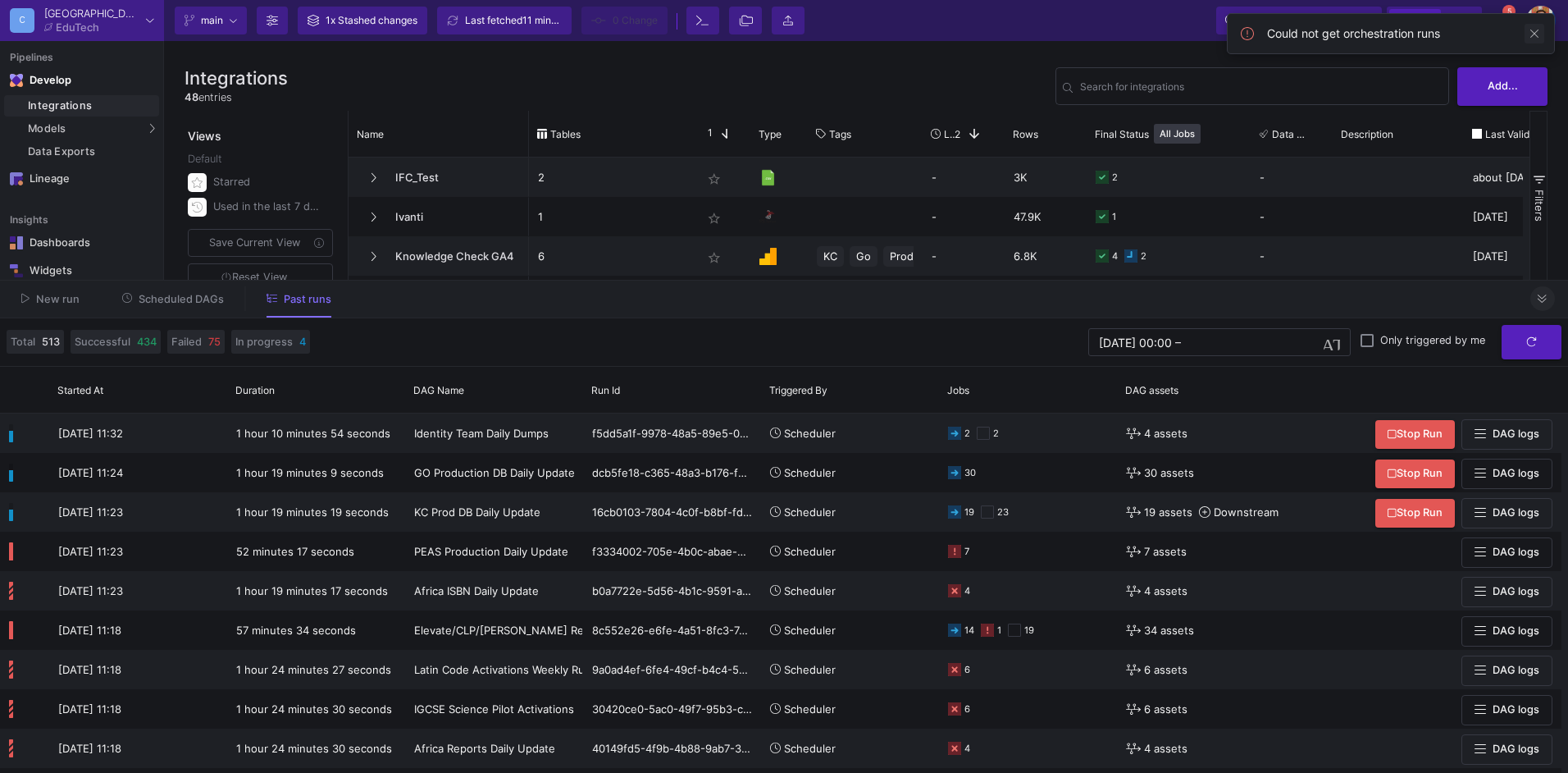
click at [1540, 38] on span at bounding box center [1534, 34] width 20 height 20
click at [1509, 17] on span "5" at bounding box center [1509, 12] width 13 height 13
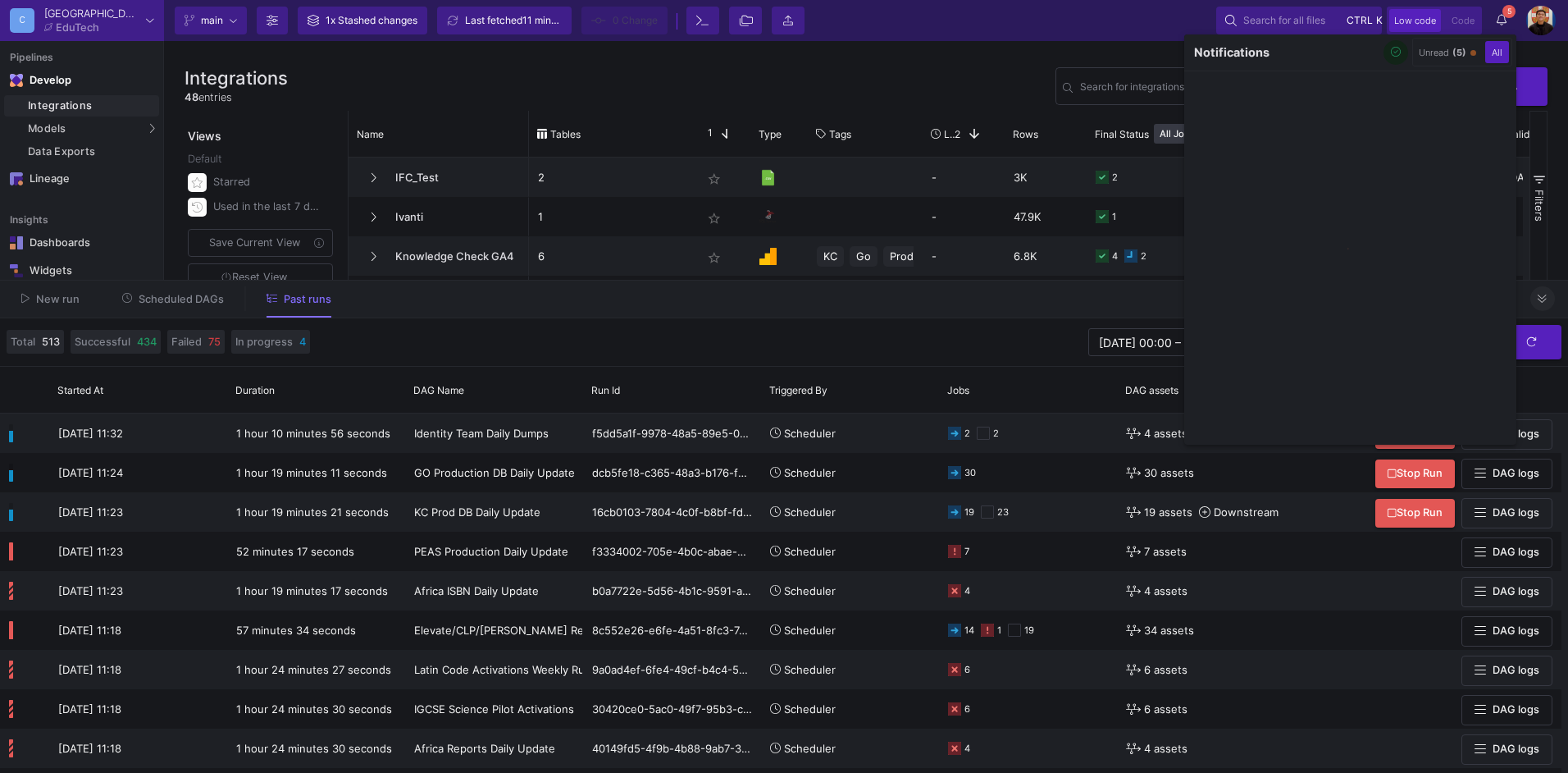
click at [971, 61] on div at bounding box center [784, 386] width 1568 height 773
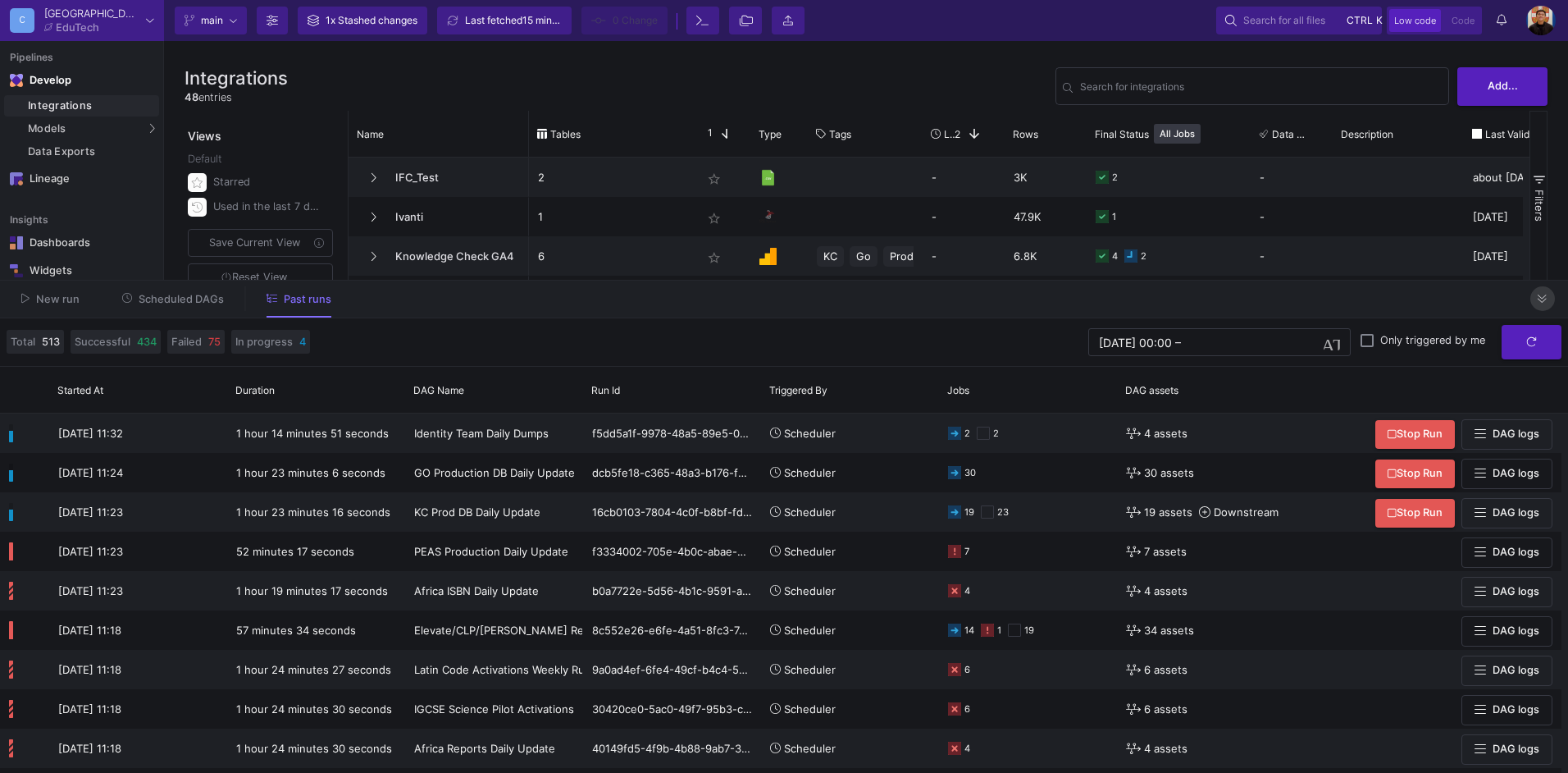
click at [1542, 300] on icon at bounding box center [1542, 299] width 9 height 11
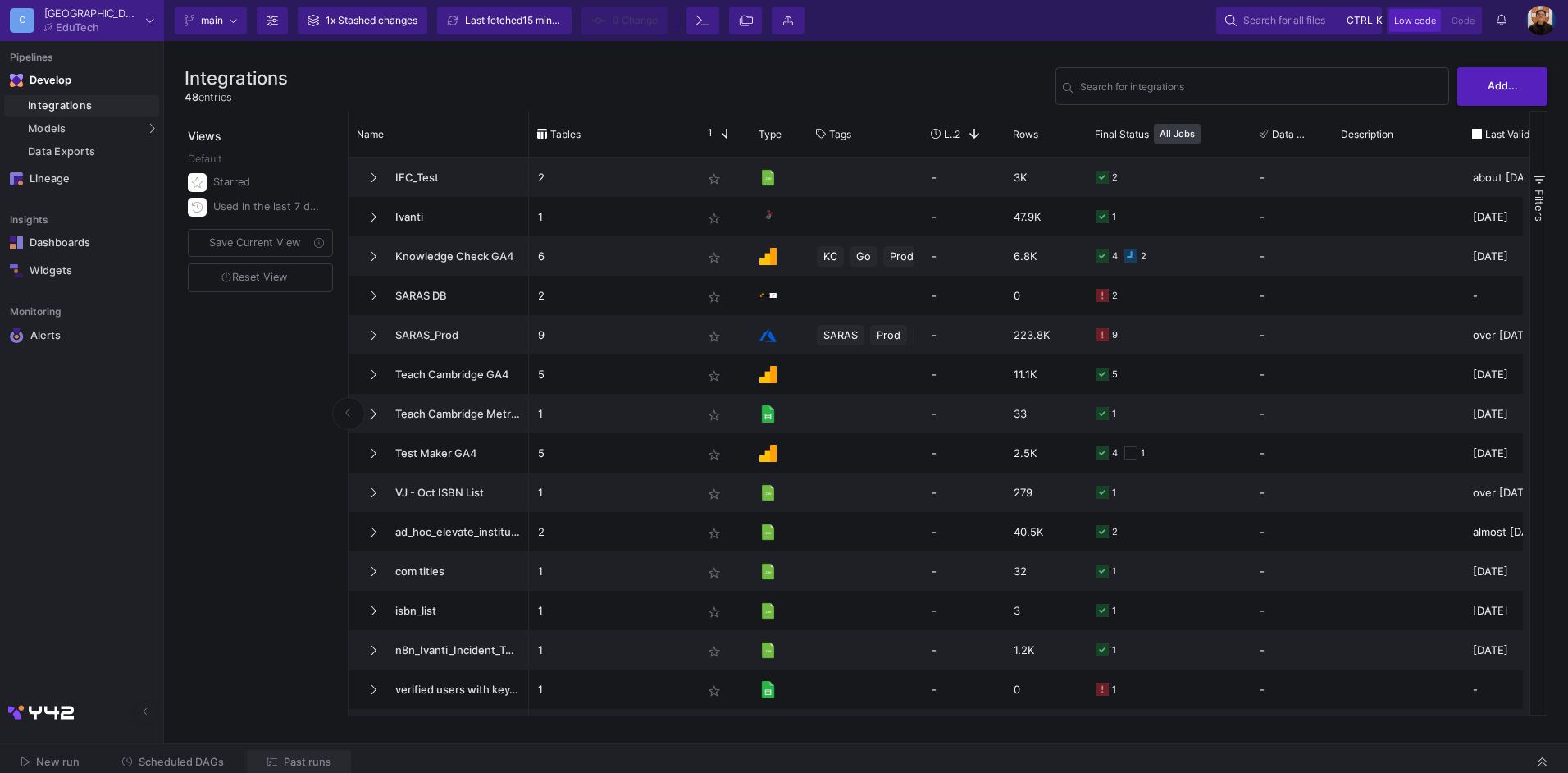
click at [305, 752] on button "Past runs" at bounding box center [300, 762] width 105 height 26
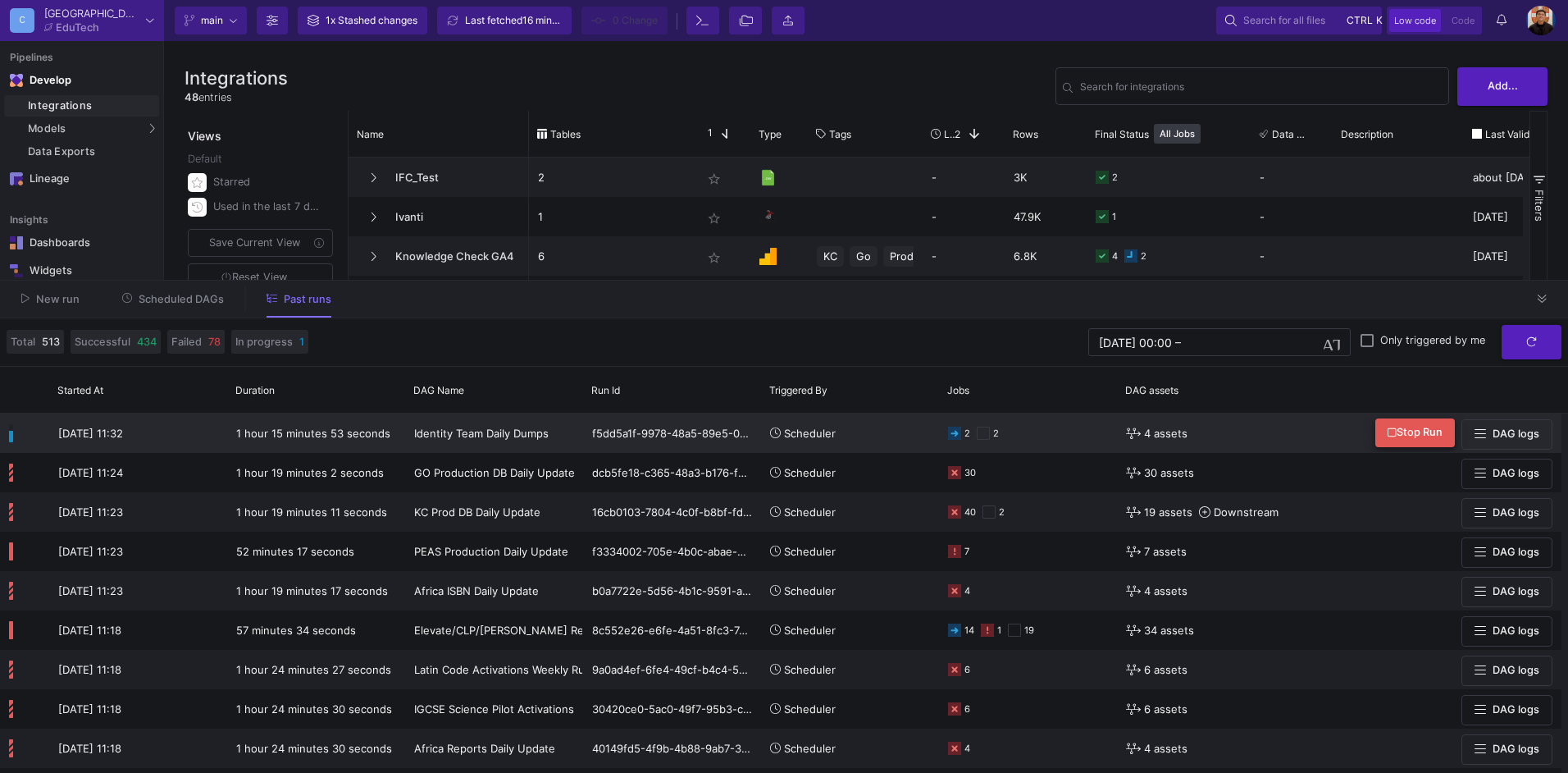
click at [1416, 438] on span "Stop Run" at bounding box center [1416, 432] width 55 height 12
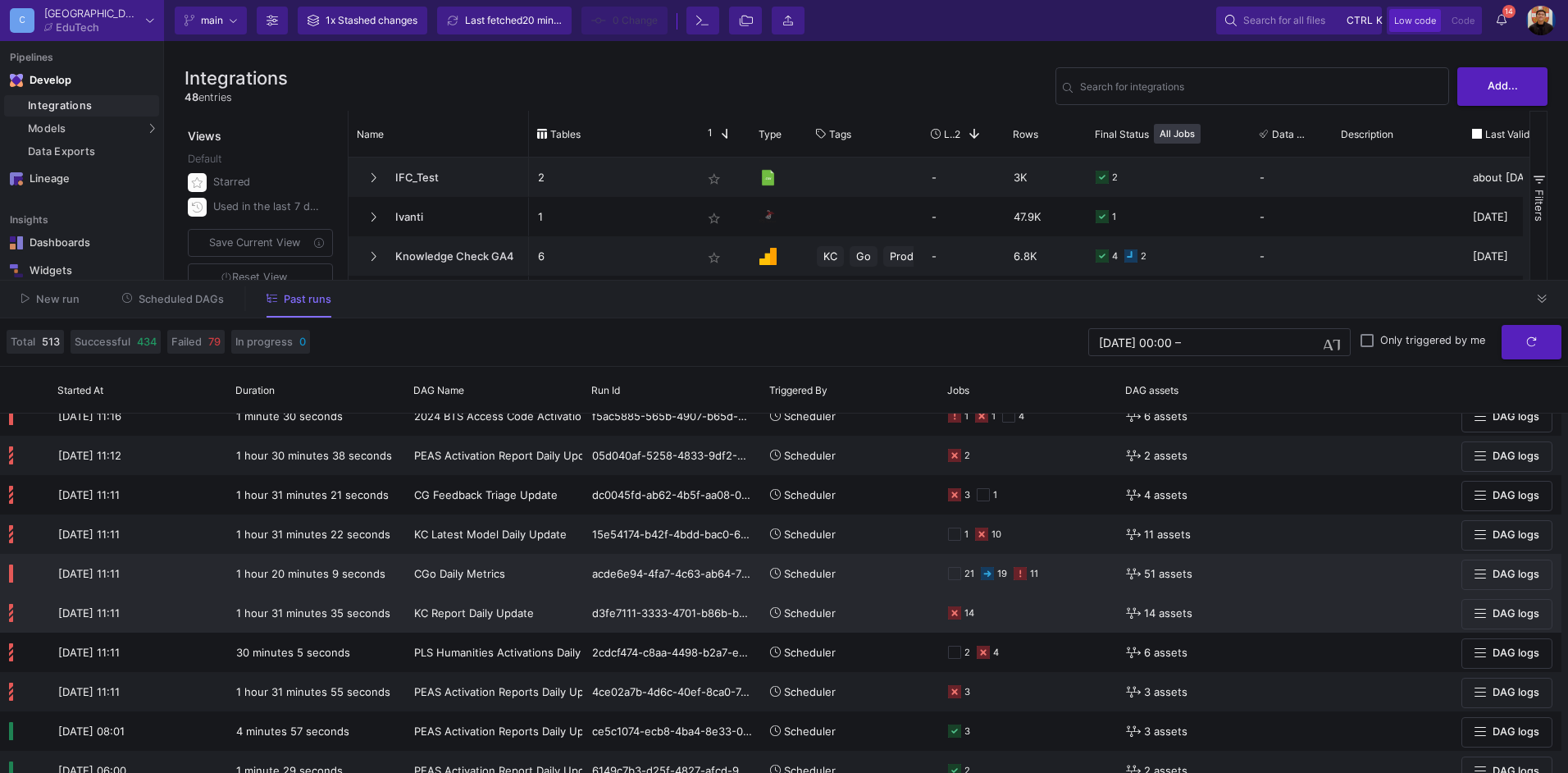
scroll to position [410, 0]
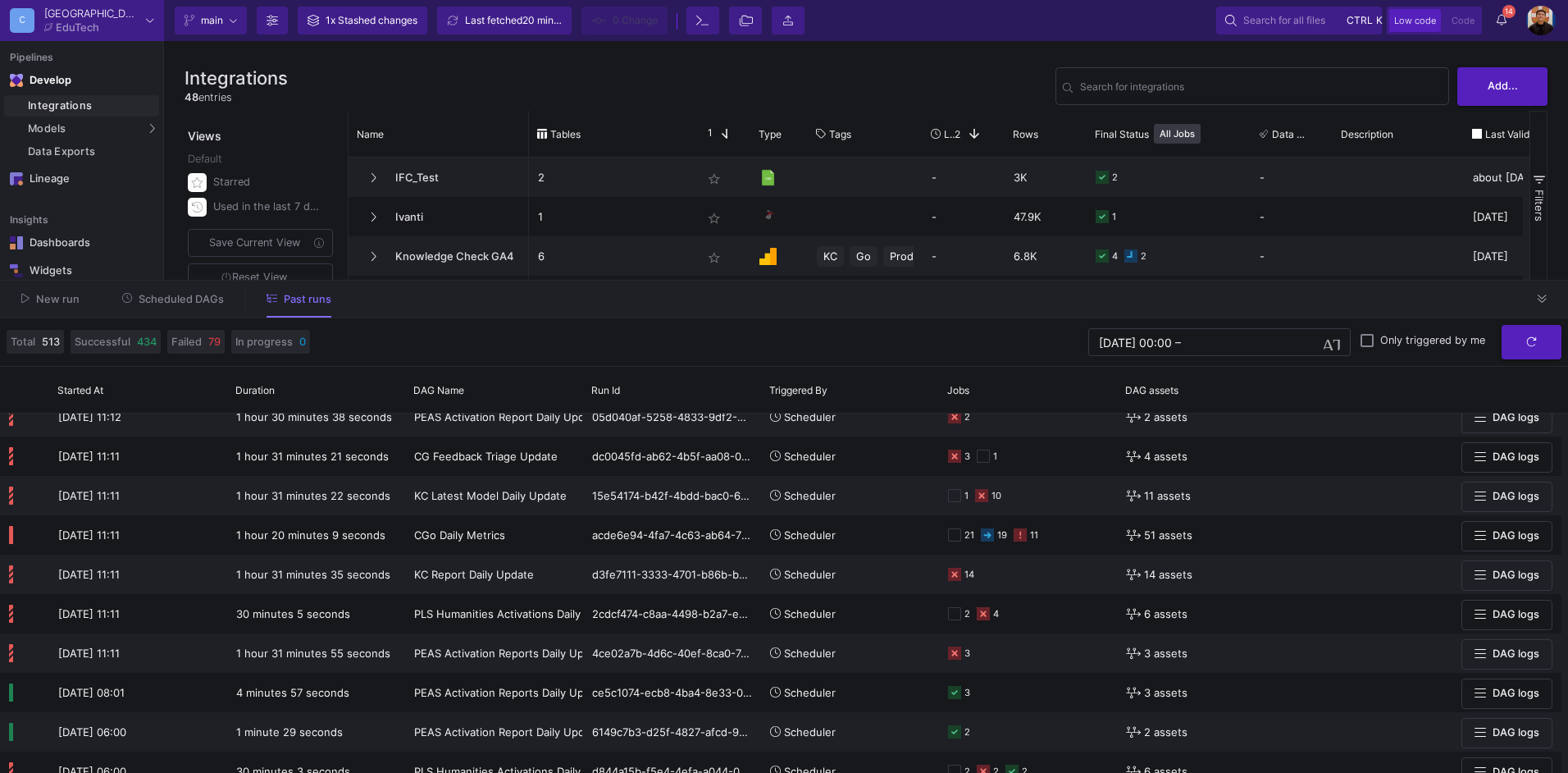
click at [191, 304] on span "Scheduled DAGs" at bounding box center [181, 299] width 85 height 12
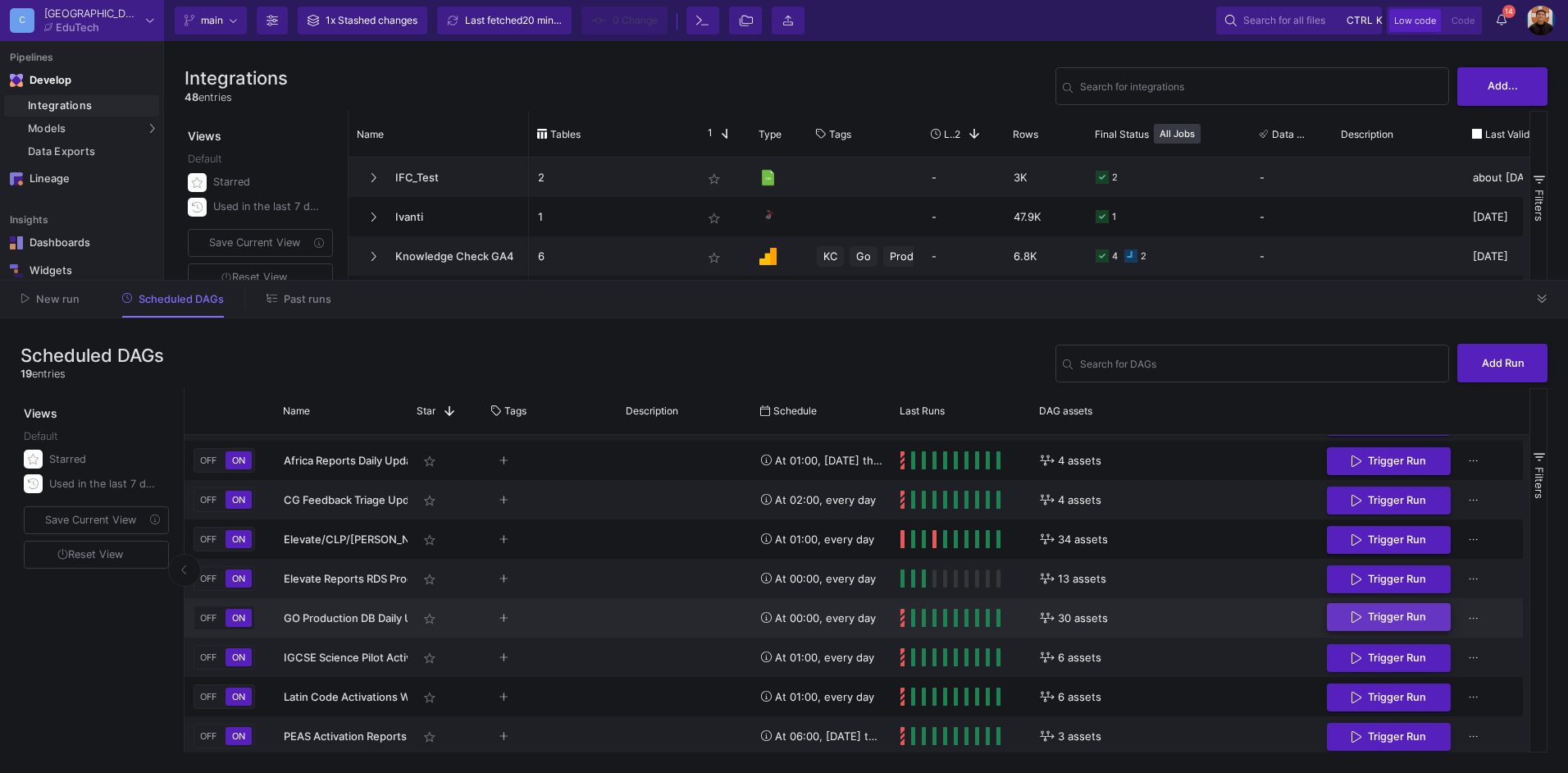
click at [1340, 616] on button "Trigger Run" at bounding box center [1389, 617] width 124 height 28
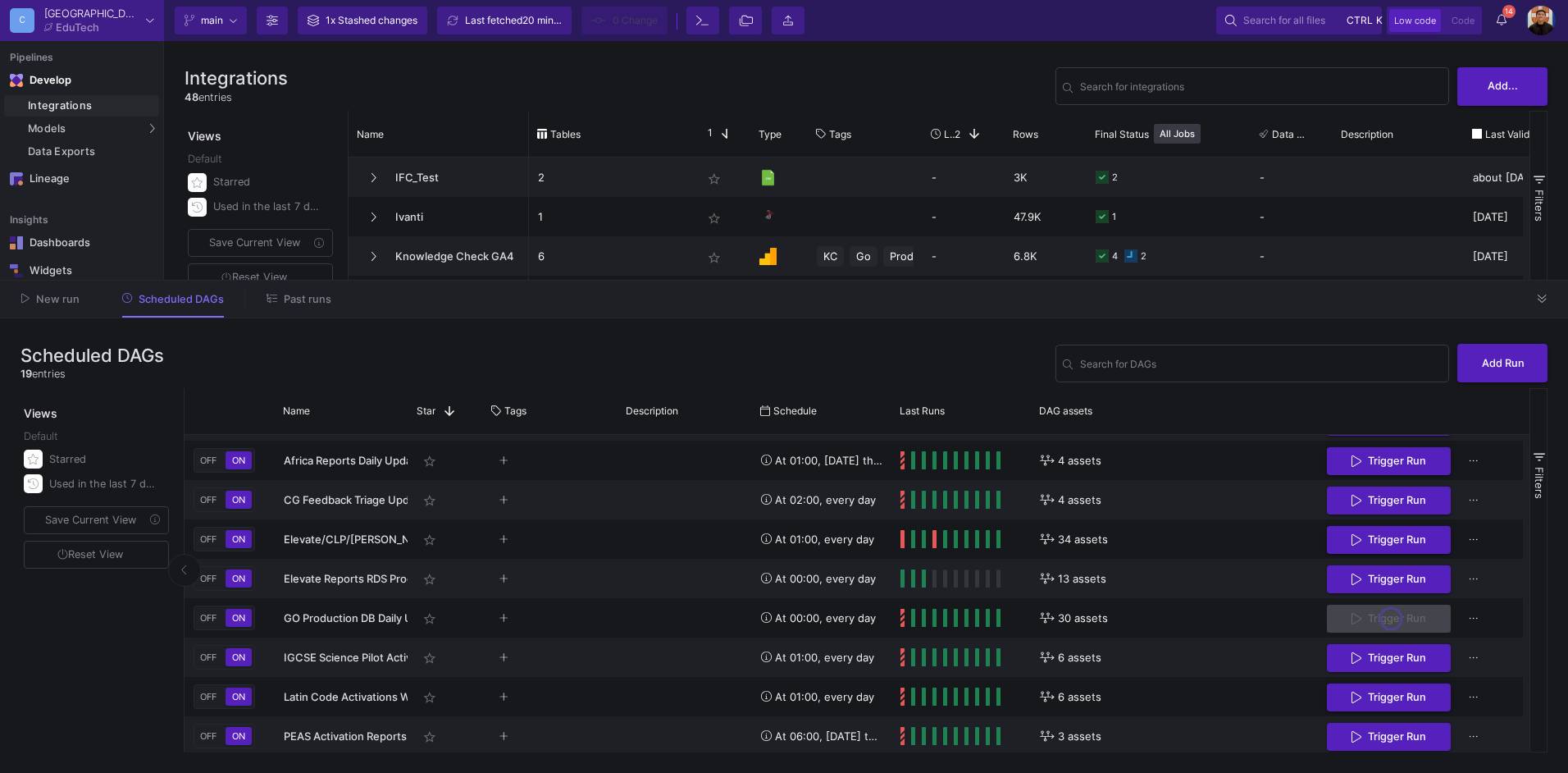
click at [300, 301] on span "Past runs" at bounding box center [308, 299] width 48 height 12
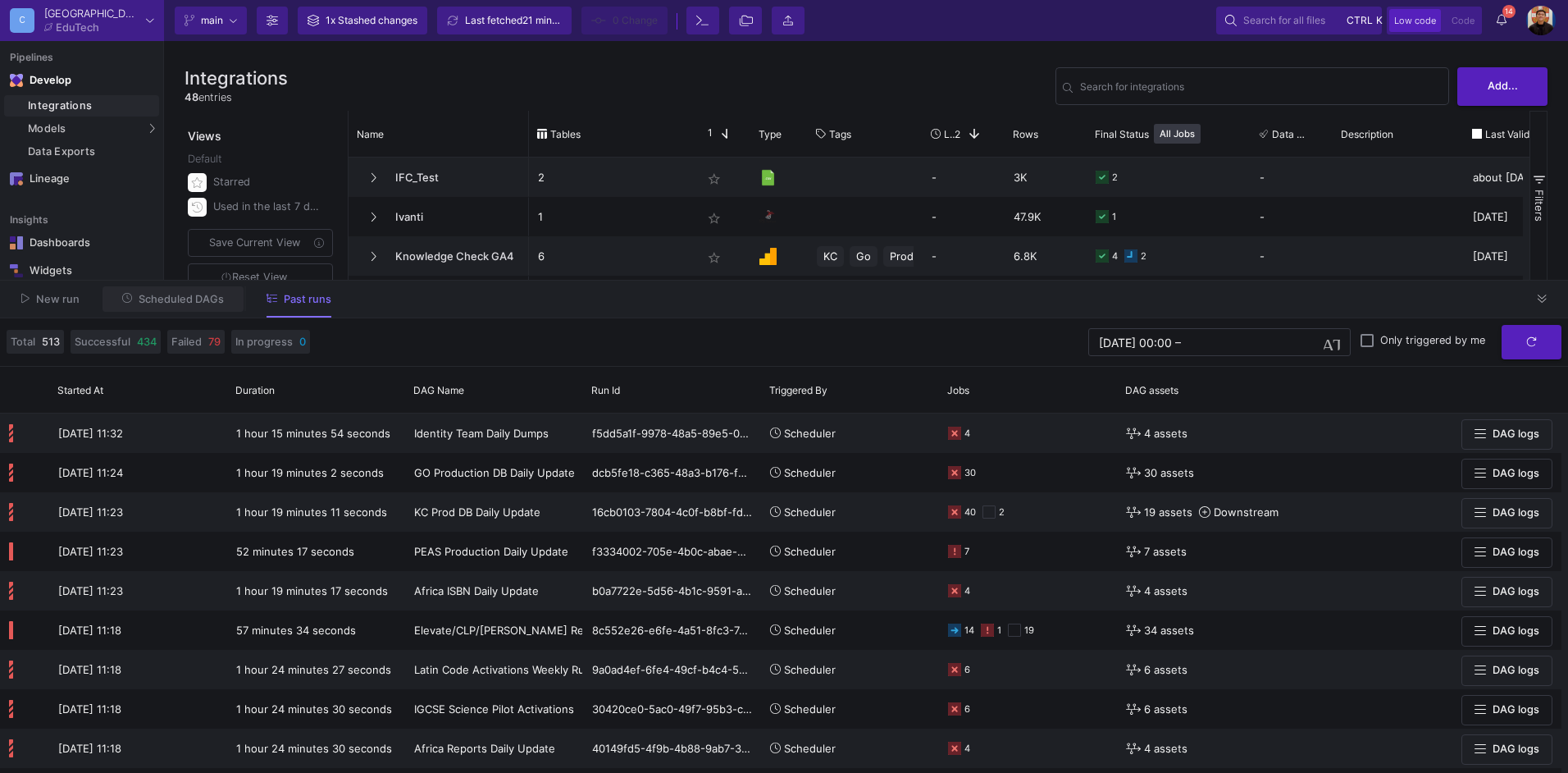
click at [184, 294] on span "Scheduled DAGs" at bounding box center [181, 299] width 85 height 12
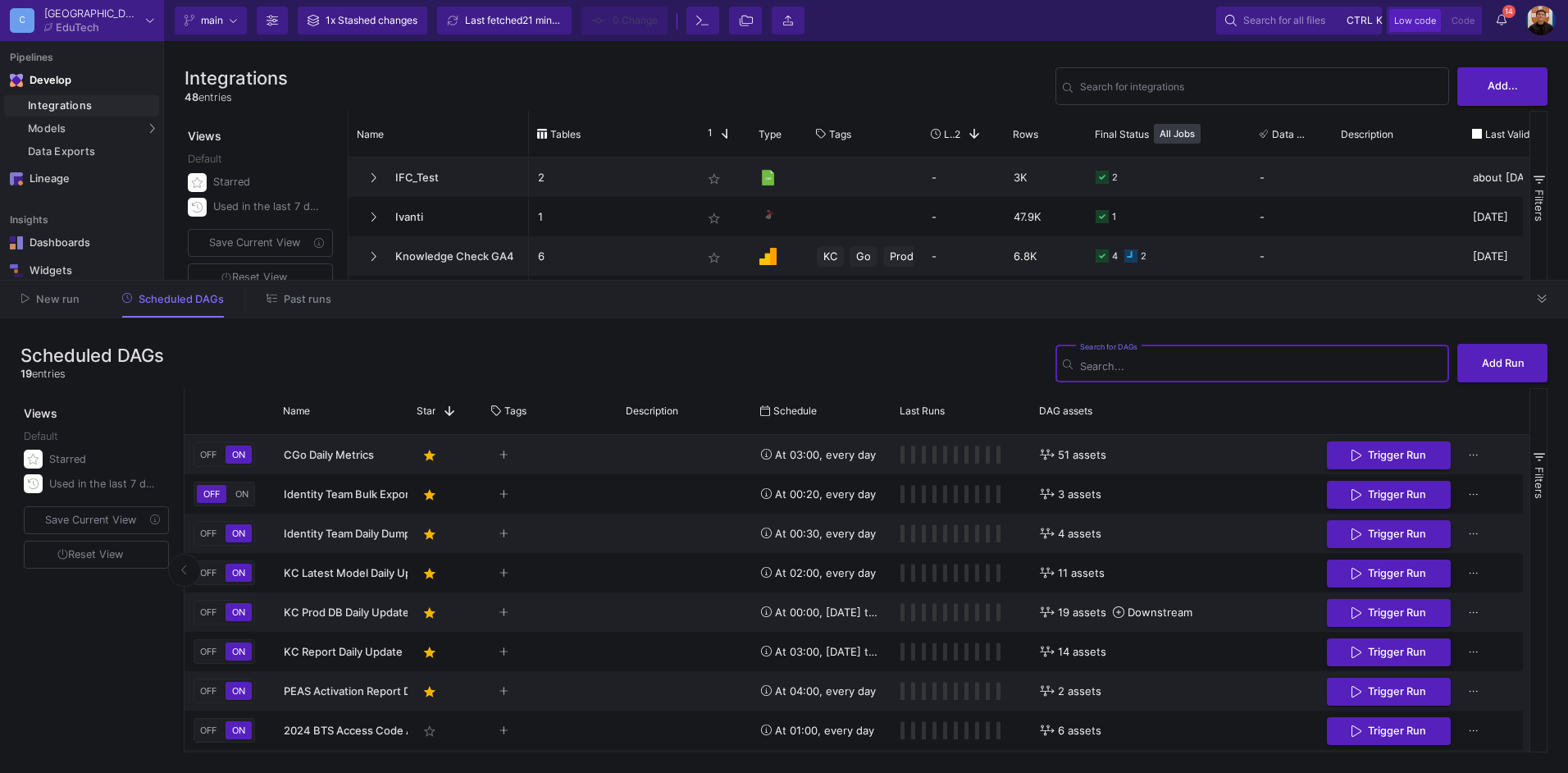
click at [313, 296] on span "Past runs" at bounding box center [308, 299] width 48 height 12
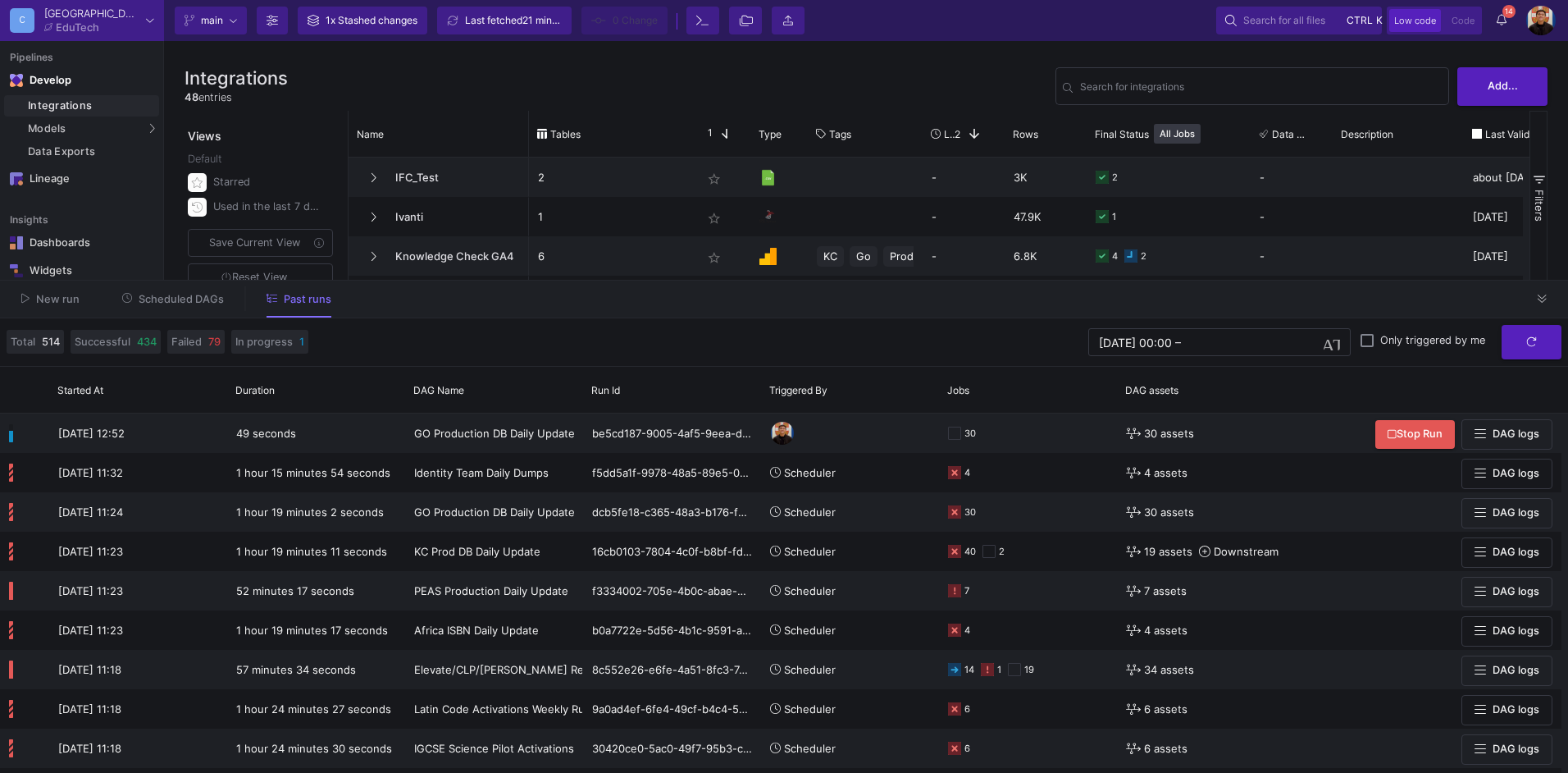
click at [136, 315] on div "New run Scheduled DAGs Past runs" at bounding box center [784, 299] width 1568 height 38
click at [151, 301] on span "Scheduled DAGs" at bounding box center [181, 299] width 85 height 12
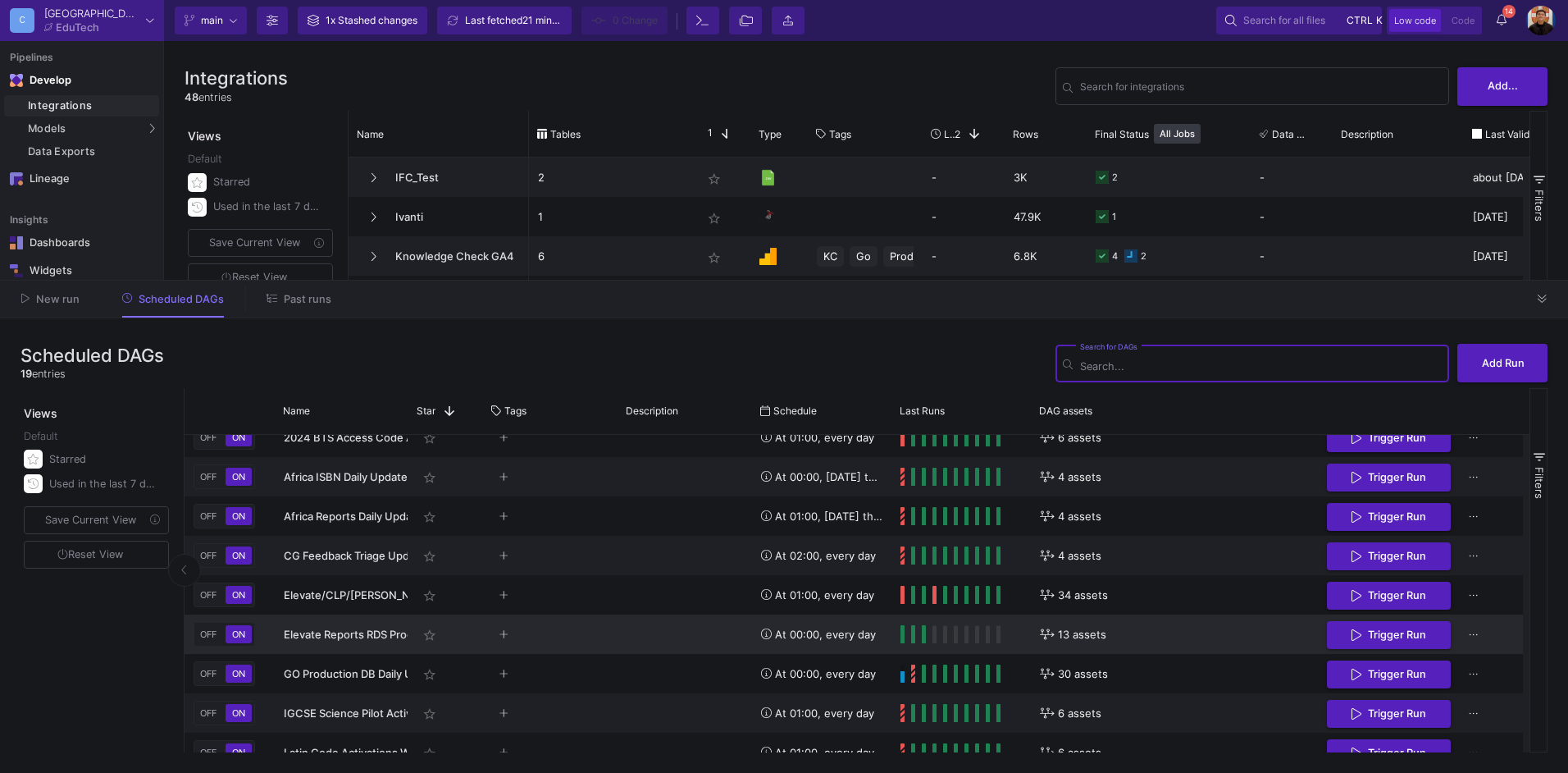
scroll to position [431, 0]
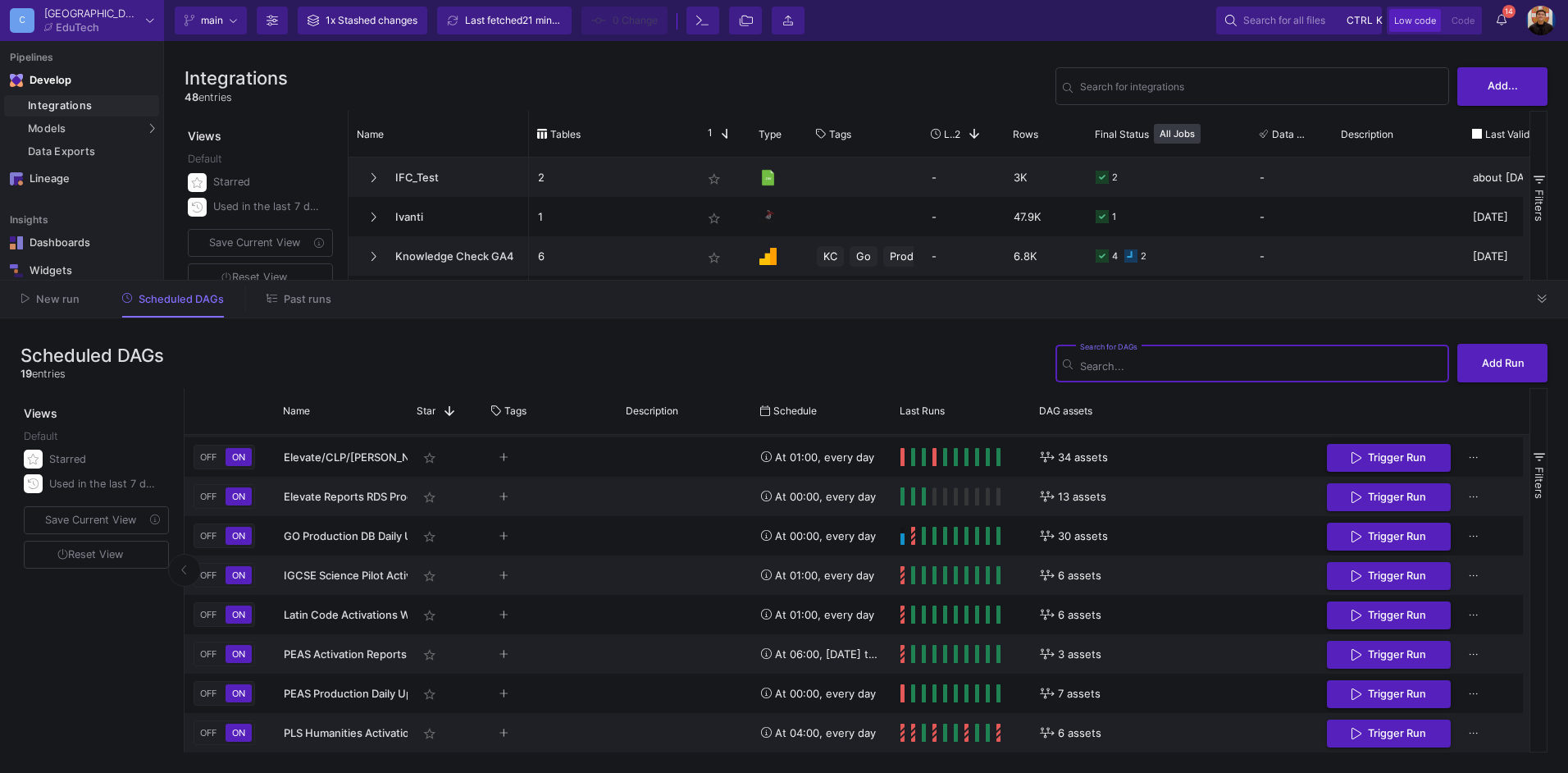
click at [305, 299] on span "Past runs" at bounding box center [308, 299] width 48 height 12
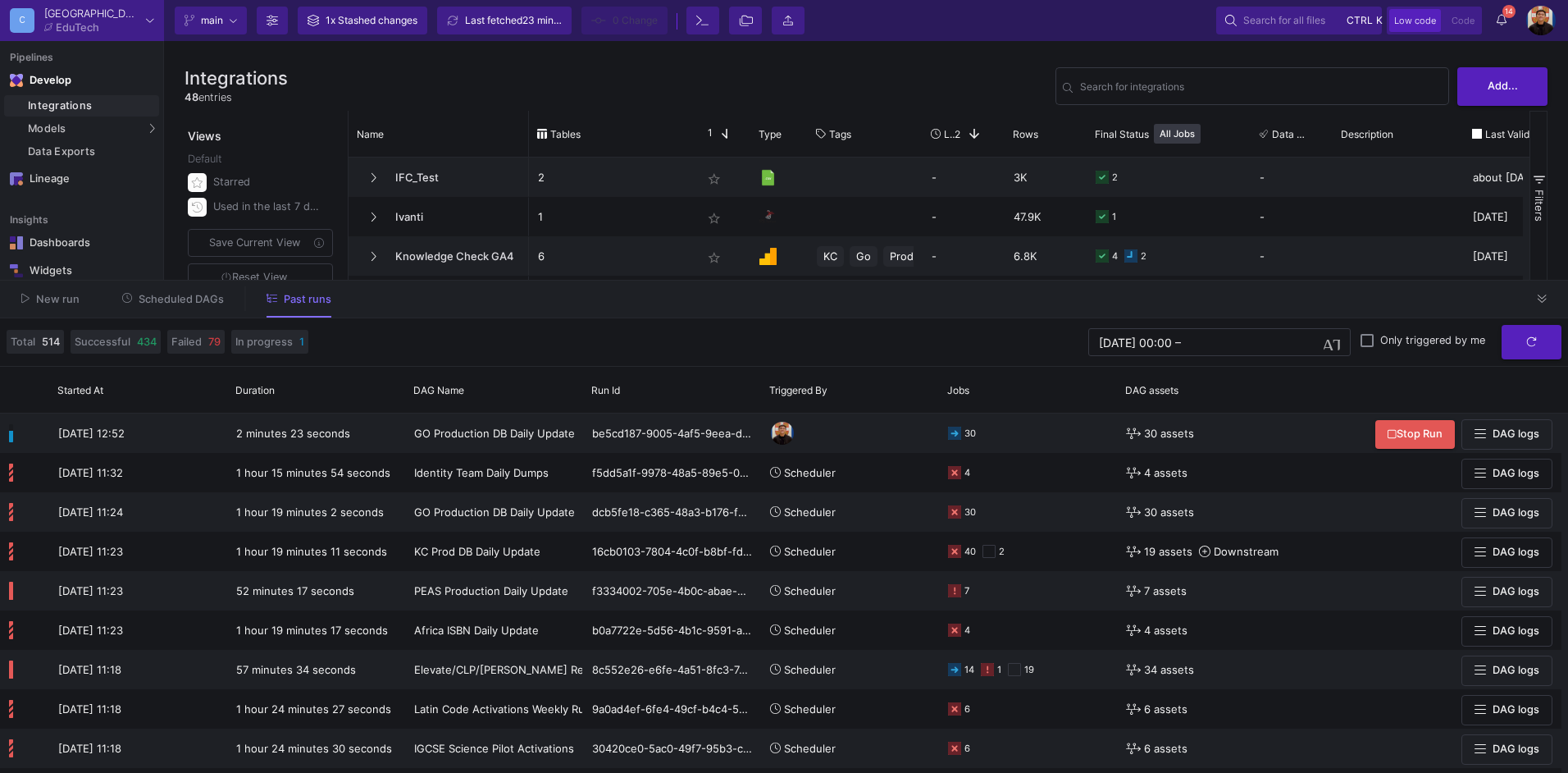
click at [186, 294] on span "Scheduled DAGs" at bounding box center [181, 299] width 85 height 12
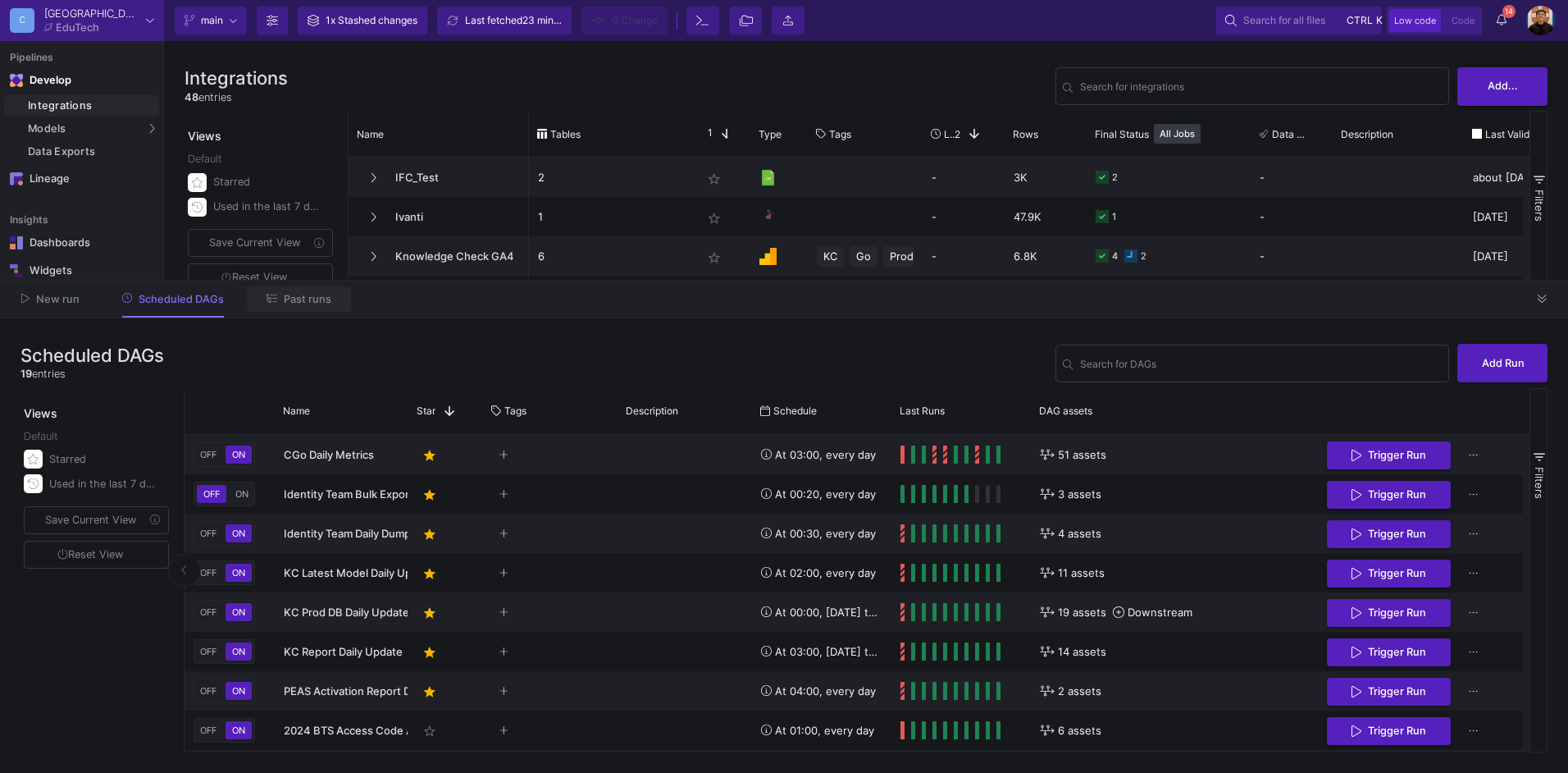
click at [293, 303] on span "Past runs" at bounding box center [308, 299] width 48 height 12
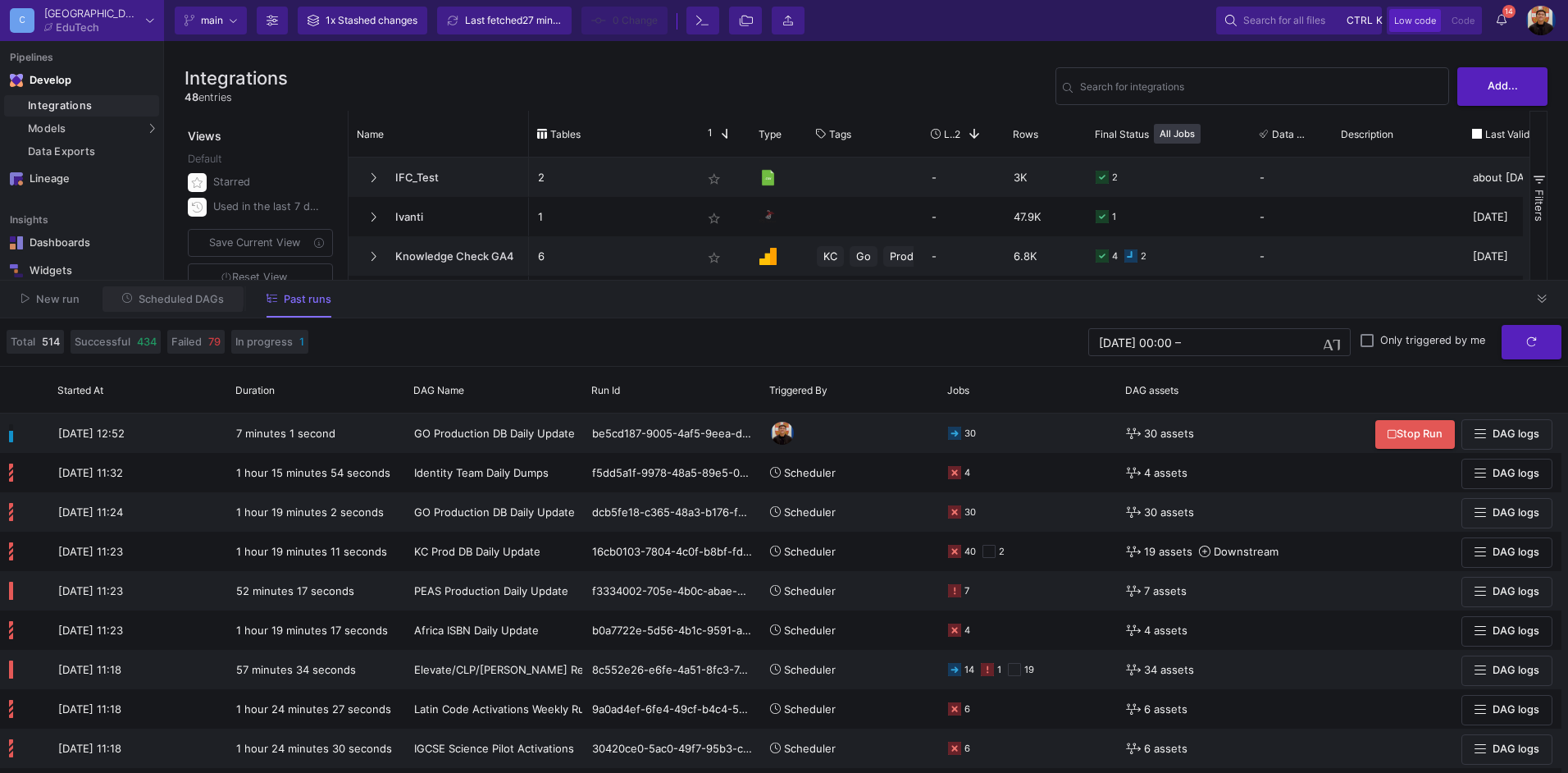
click at [154, 293] on span "Scheduled DAGs" at bounding box center [181, 299] width 85 height 12
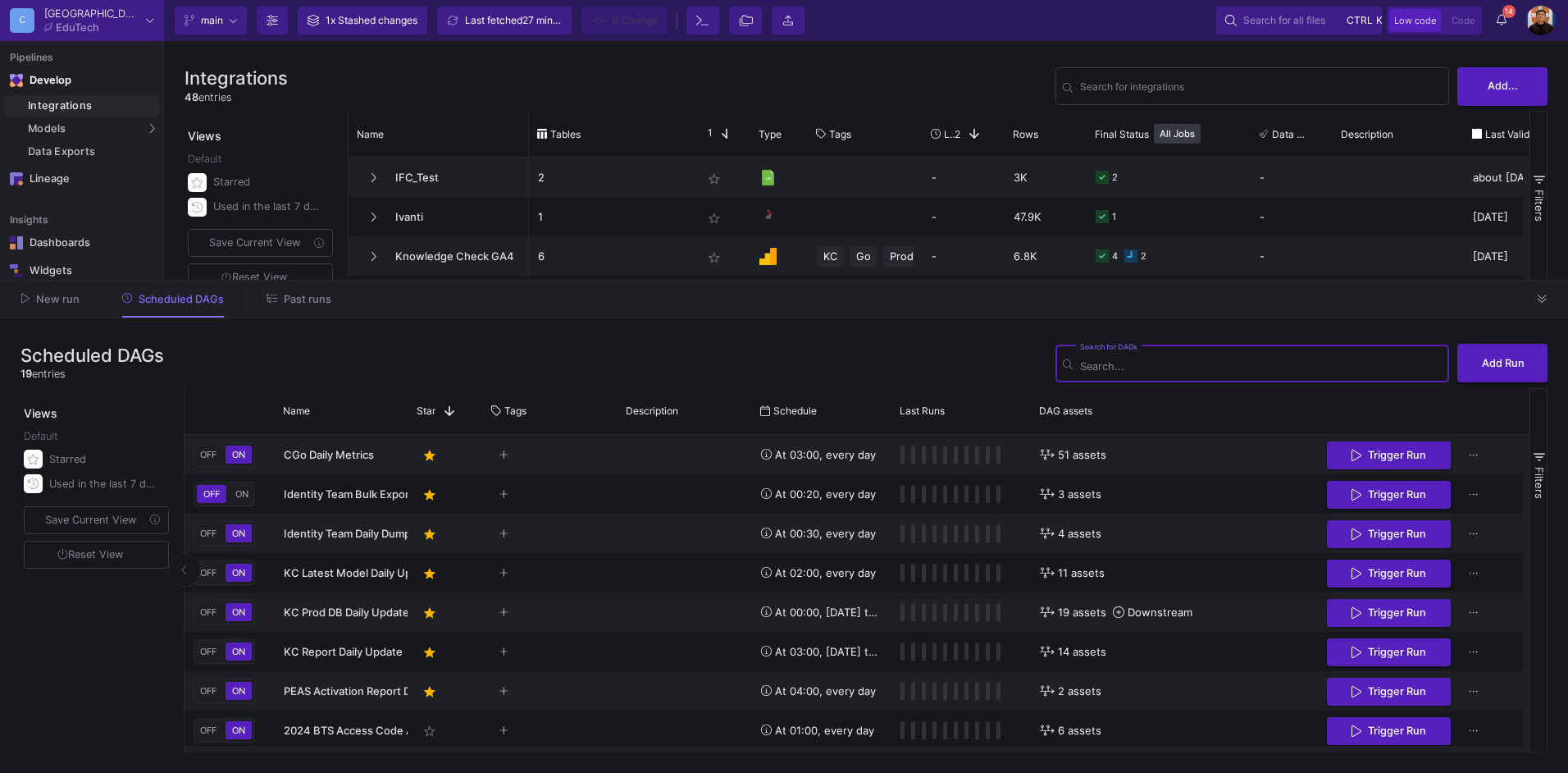
click at [277, 302] on span "Past runs" at bounding box center [299, 298] width 65 height 12
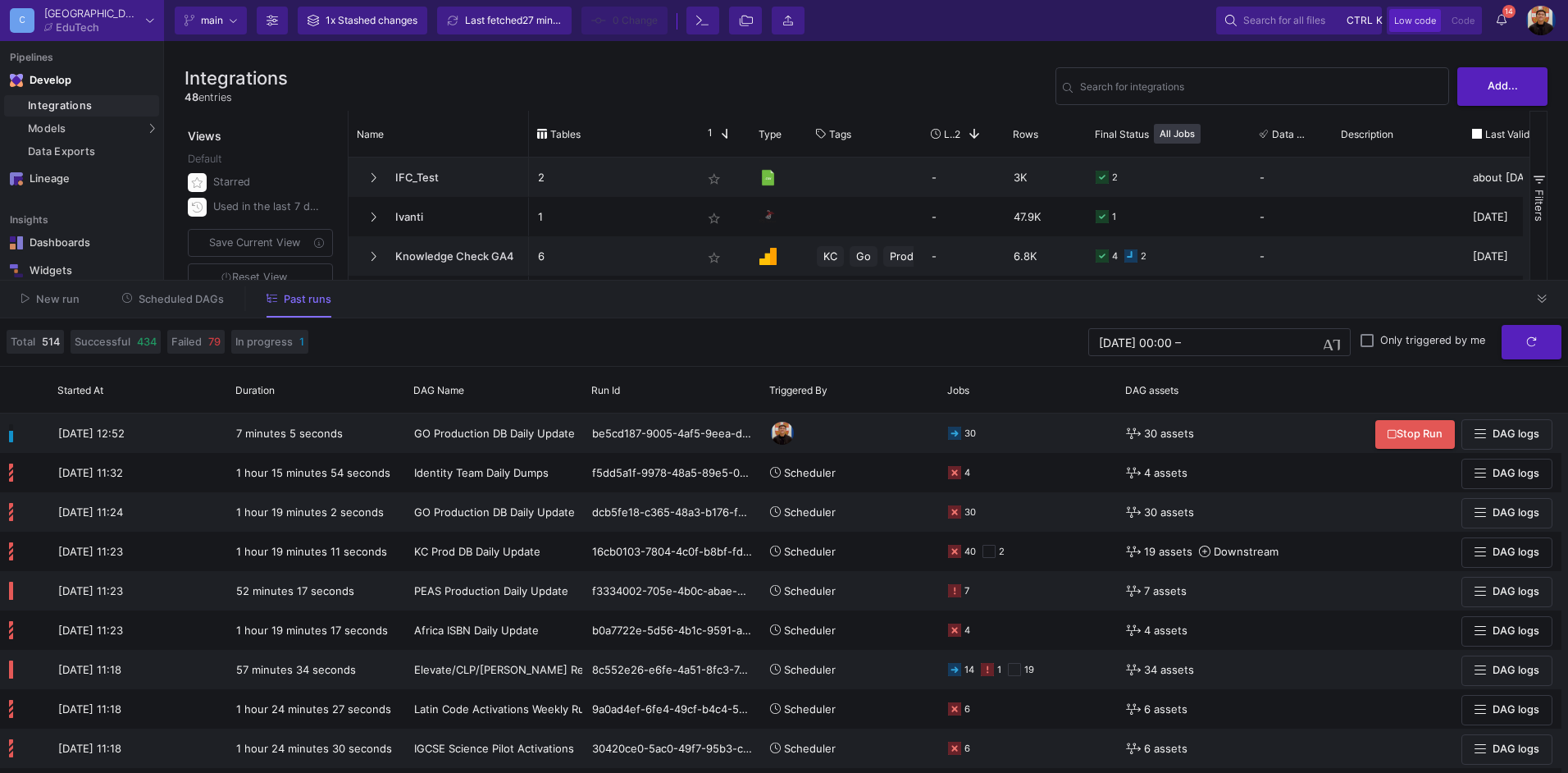
click at [1498, 4] on div "Current branch main Branch Options 1x Stashed changes Last fetched 27 minutes a…" at bounding box center [866, 20] width 1404 height 41
click at [1502, 24] on icon at bounding box center [1502, 20] width 10 height 12
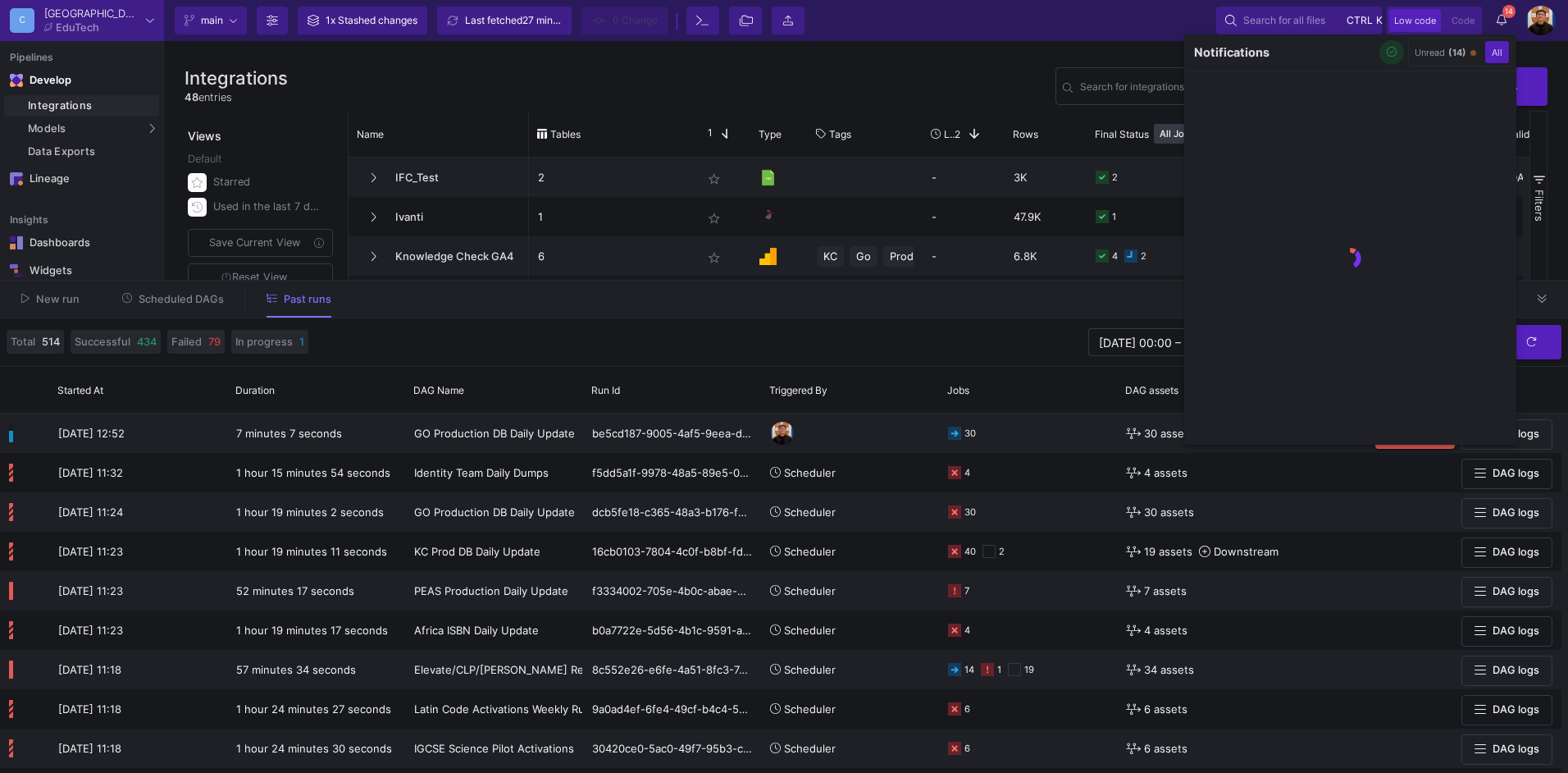
click at [1395, 51] on button "button" at bounding box center [1392, 52] width 25 height 25
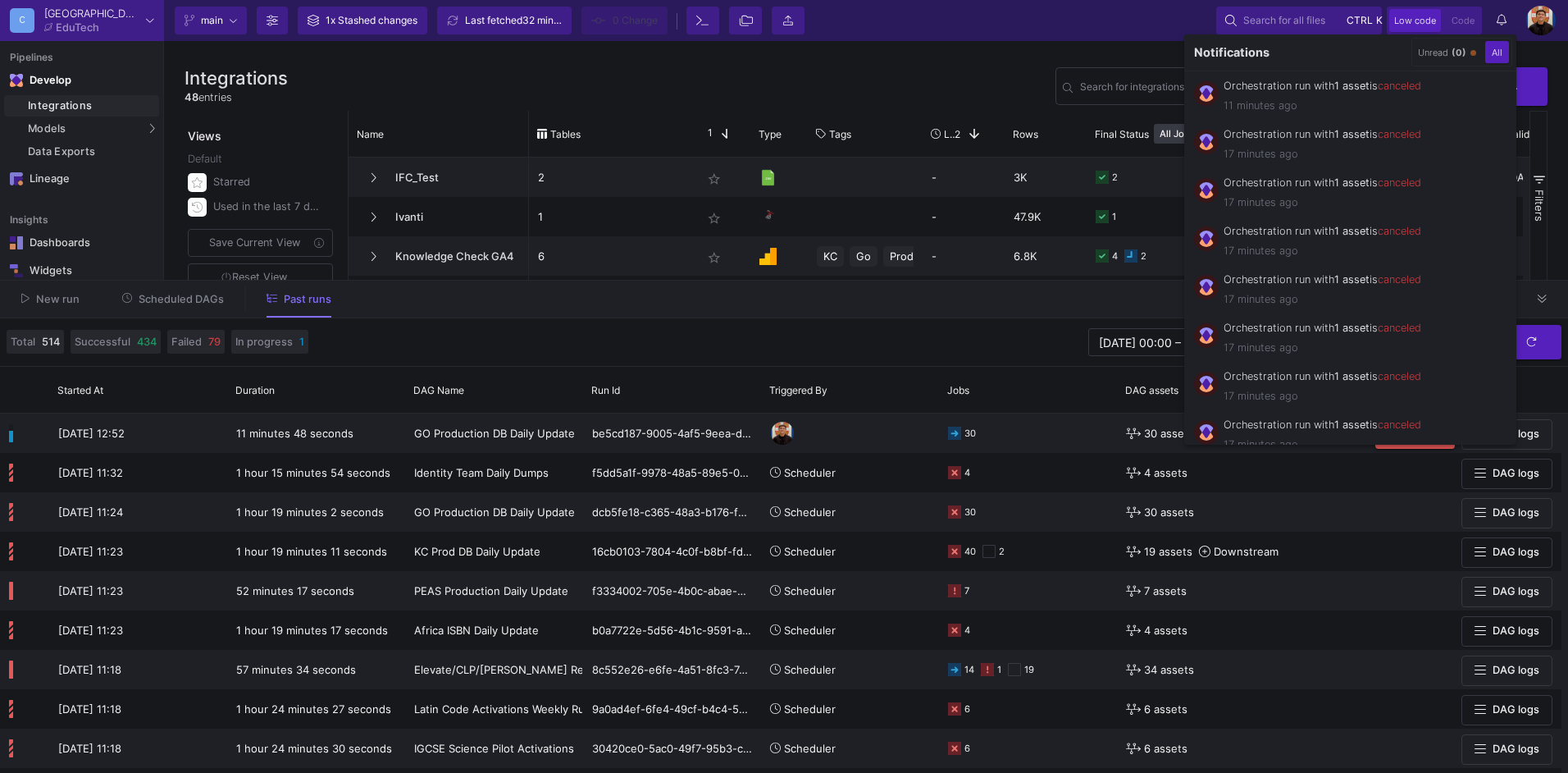
click at [170, 296] on div at bounding box center [784, 386] width 1568 height 773
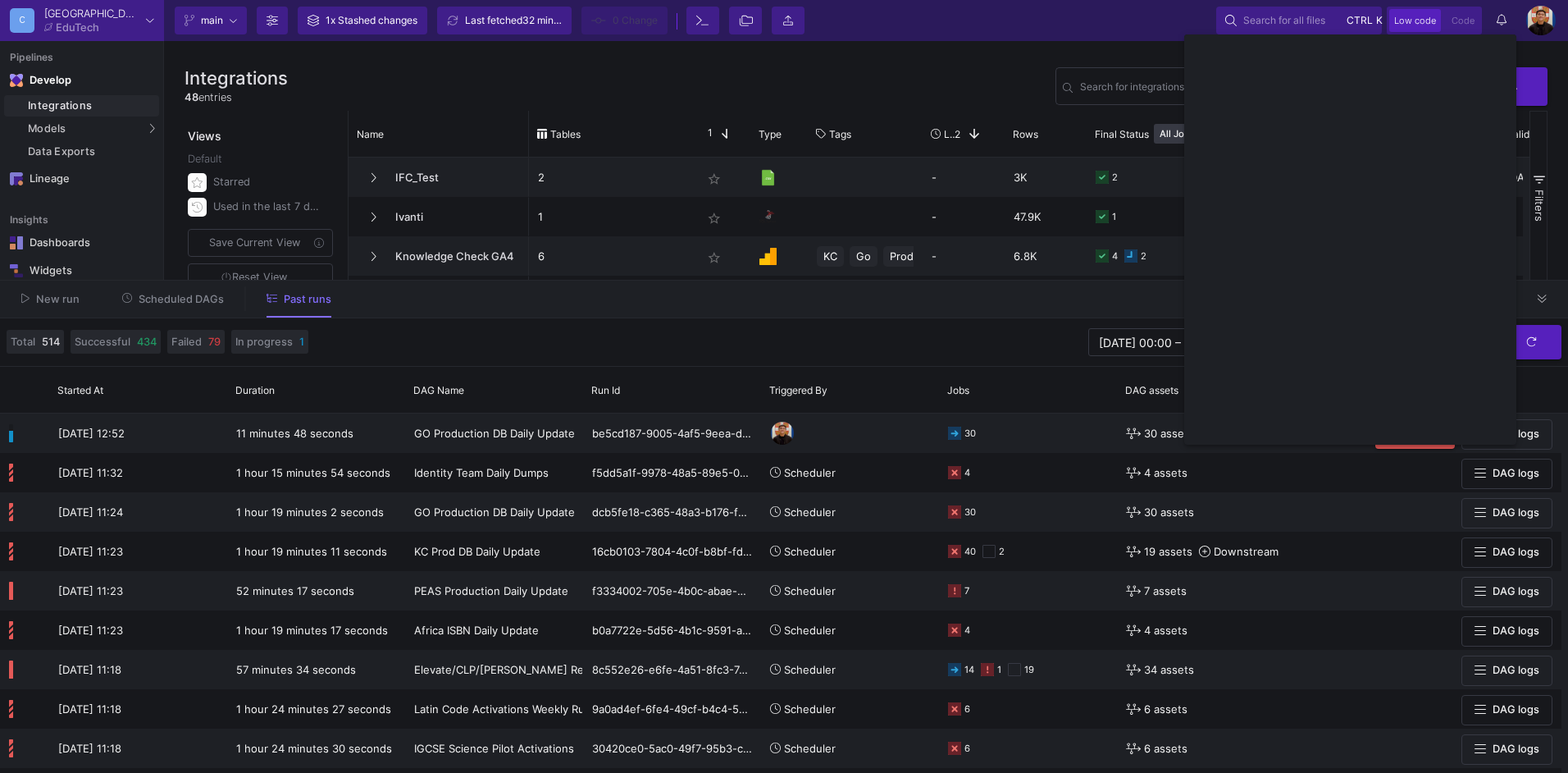
click at [170, 297] on span "Scheduled DAGs" at bounding box center [181, 299] width 85 height 12
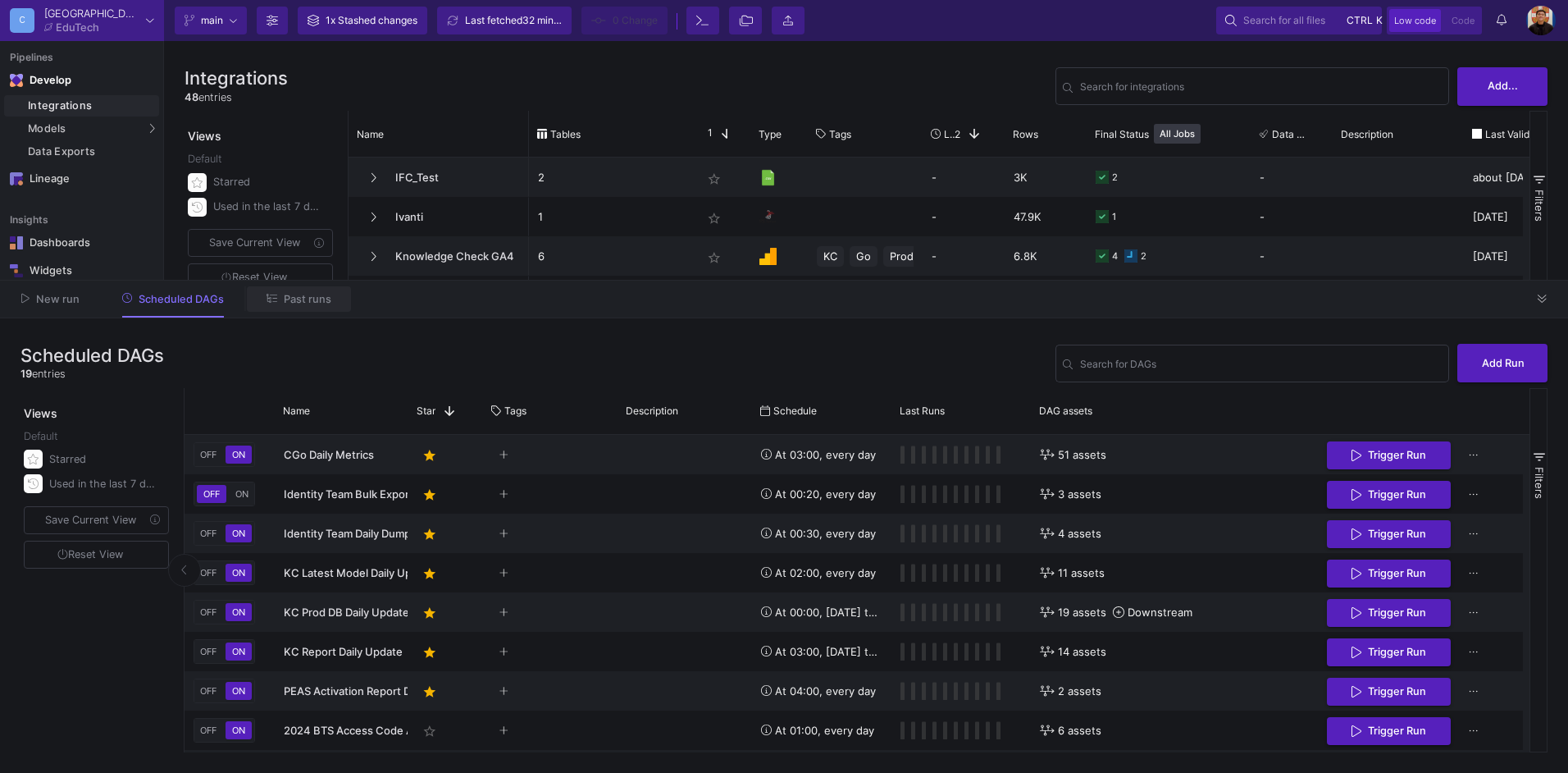
click at [309, 297] on span "Past runs" at bounding box center [308, 299] width 48 height 12
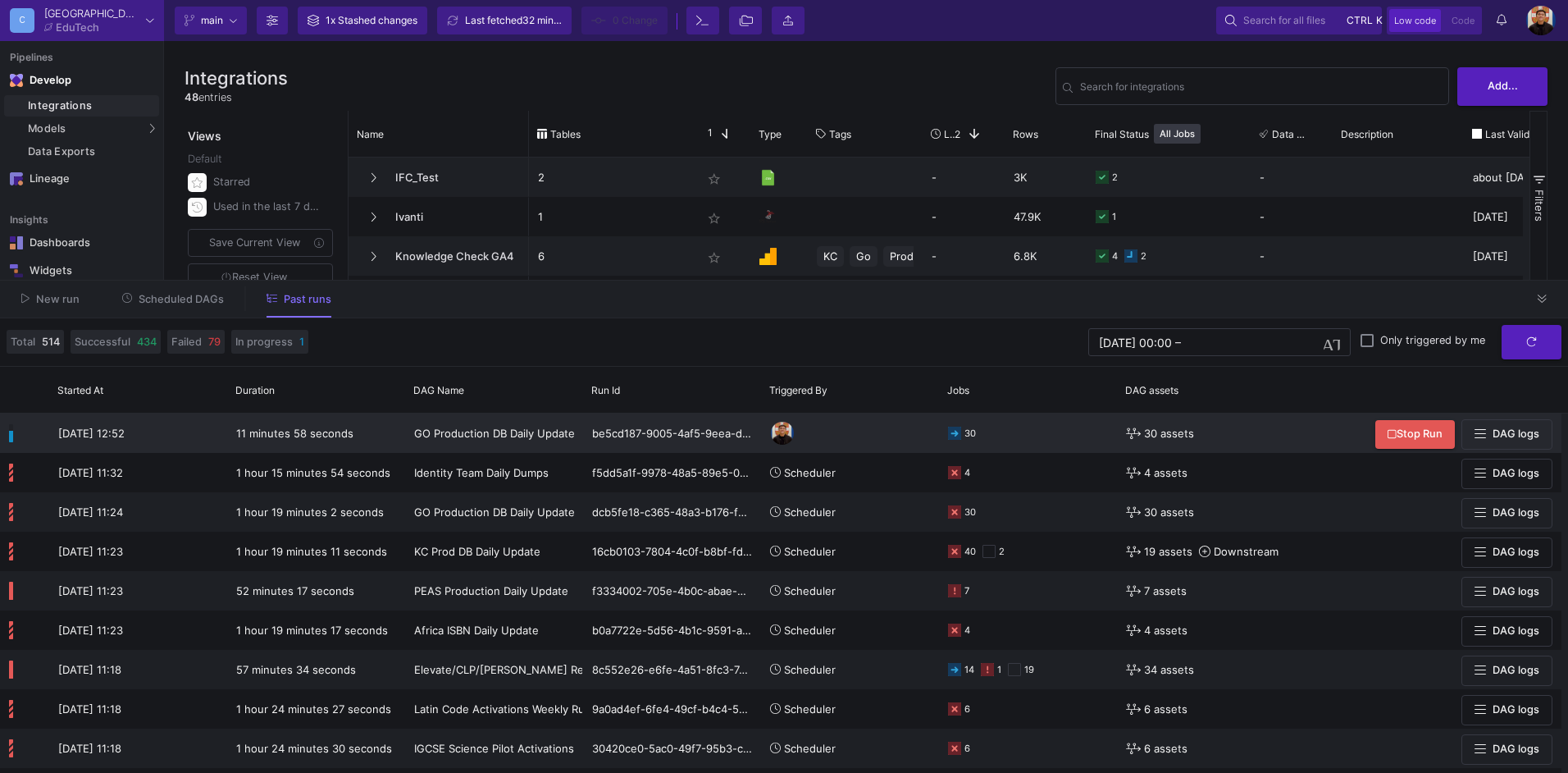
click at [1036, 433] on div "30" at bounding box center [1028, 433] width 160 height 38
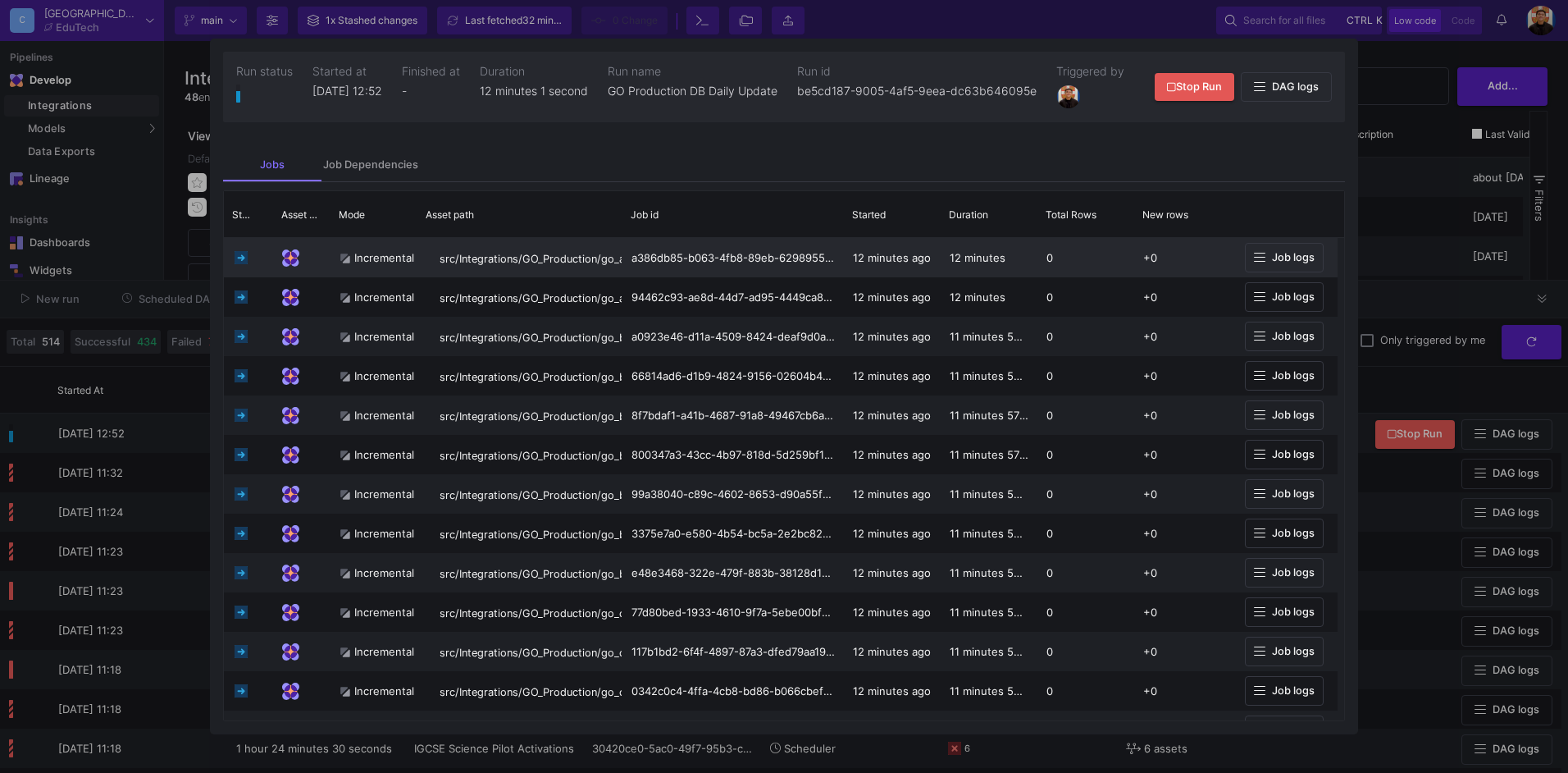
click at [1301, 263] on span "Job logs" at bounding box center [1293, 257] width 43 height 12
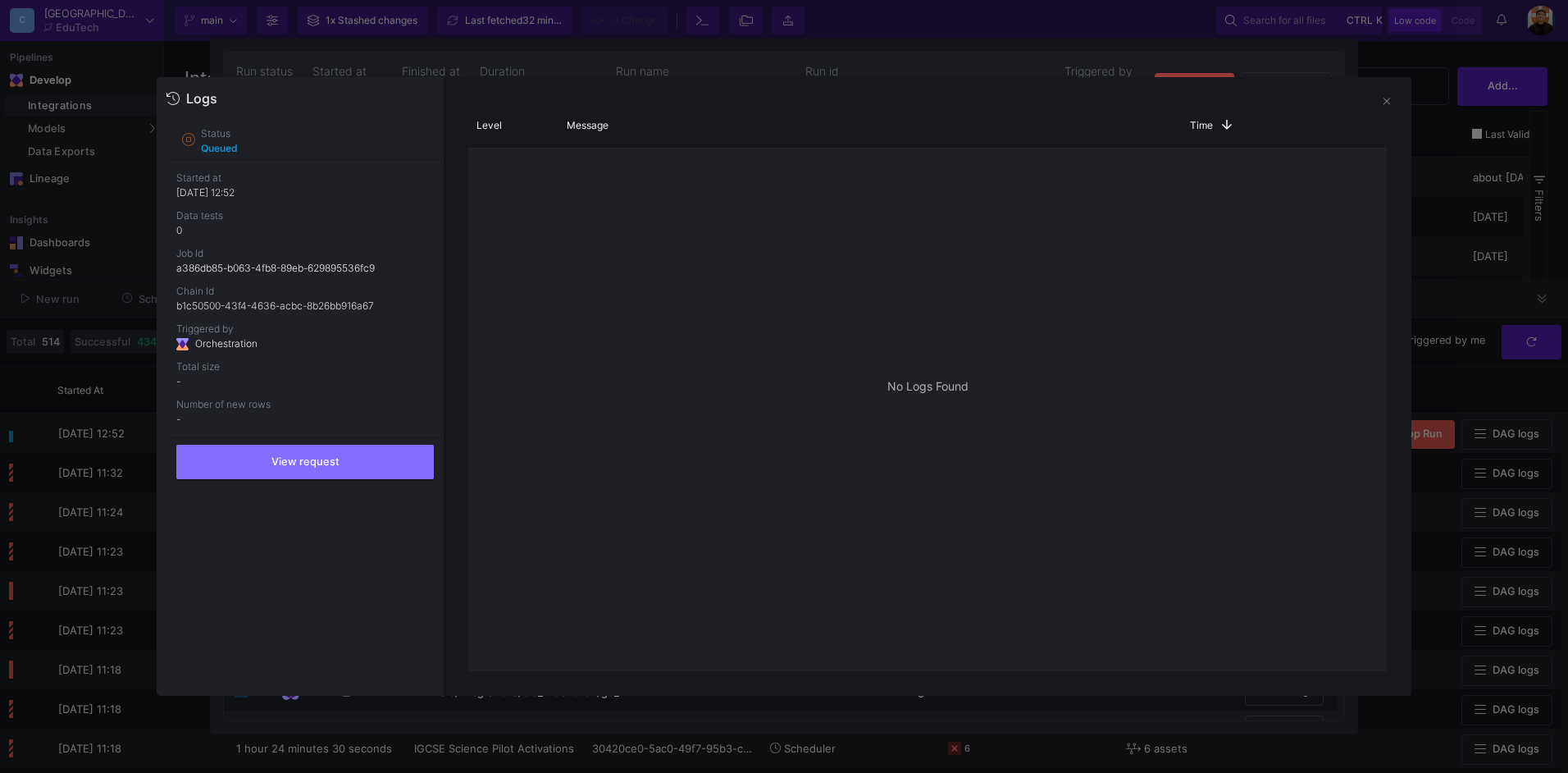
click at [1437, 218] on div at bounding box center [784, 386] width 1568 height 773
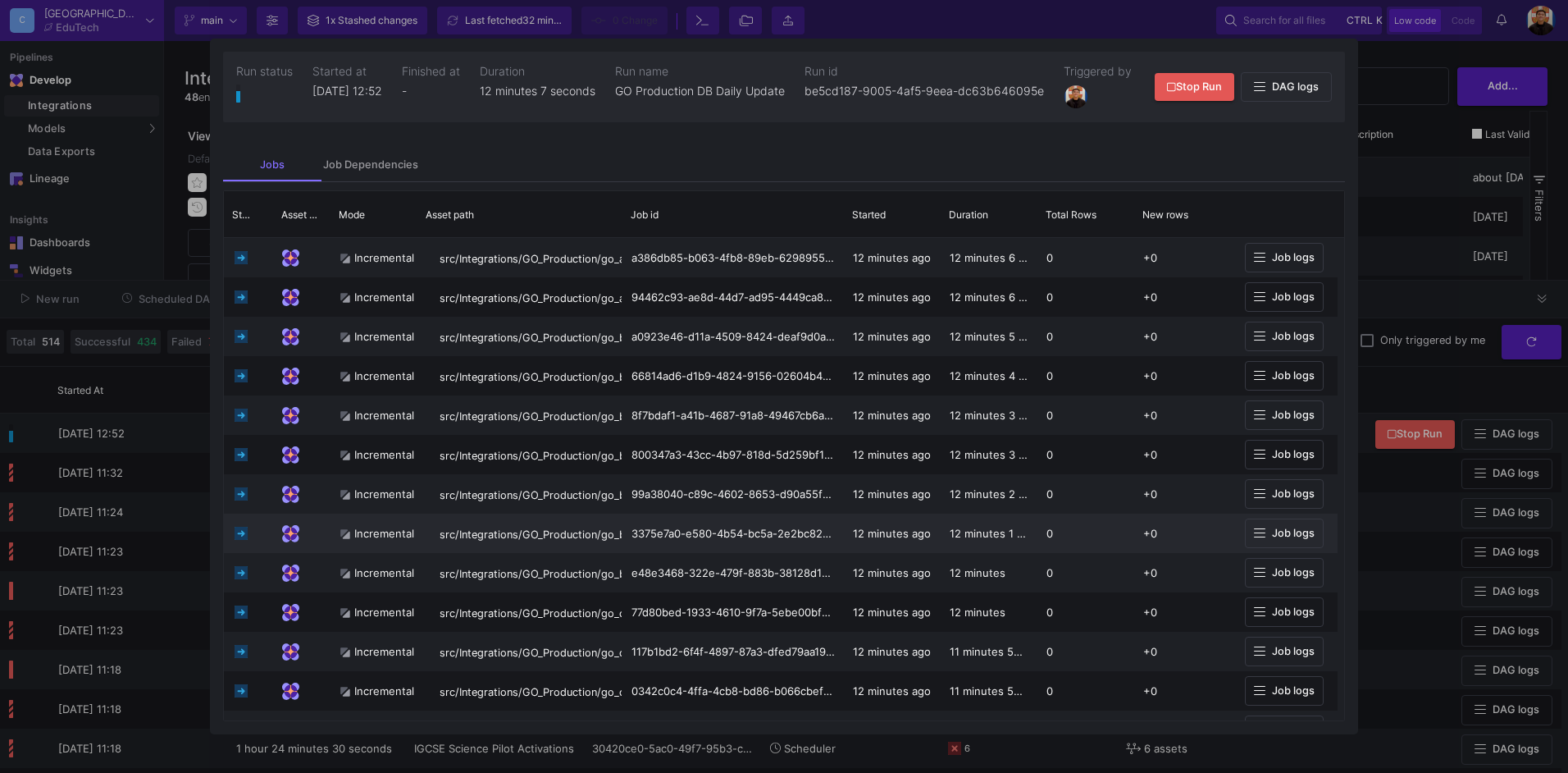
click at [1278, 537] on button "Job logs" at bounding box center [1284, 534] width 79 height 30
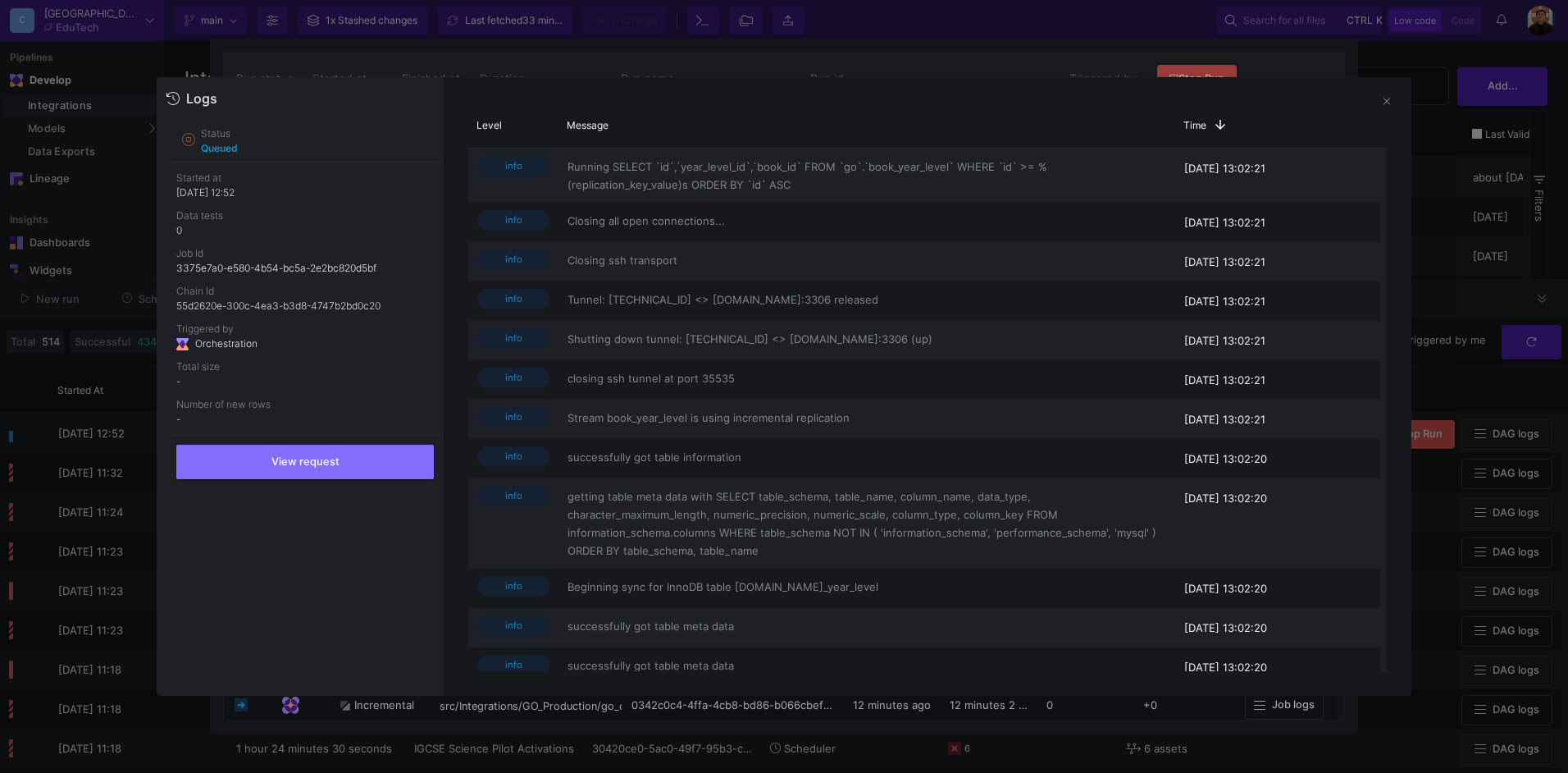
click at [1479, 240] on div at bounding box center [784, 386] width 1568 height 773
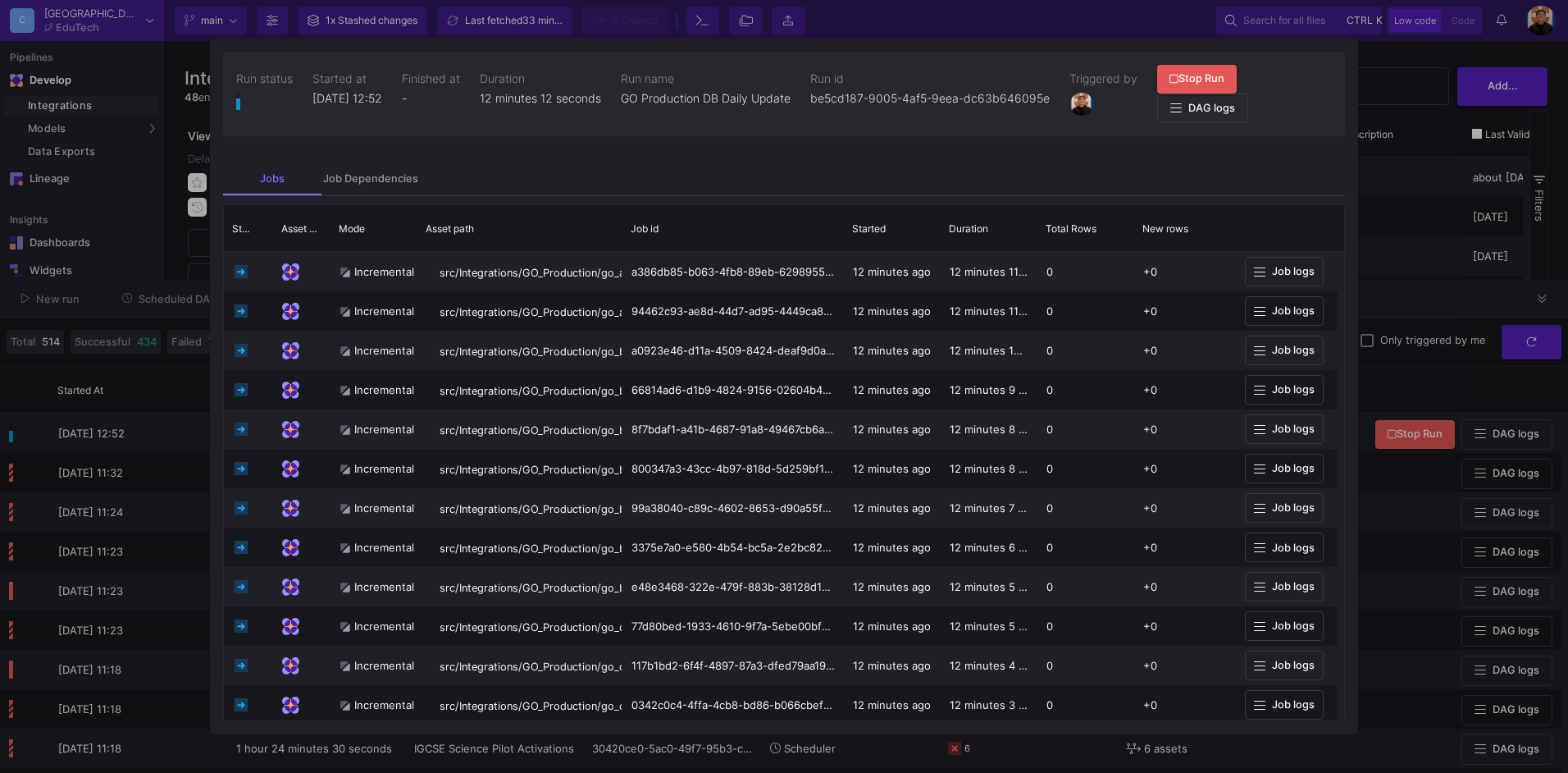
click at [1443, 242] on div at bounding box center [784, 386] width 1568 height 773
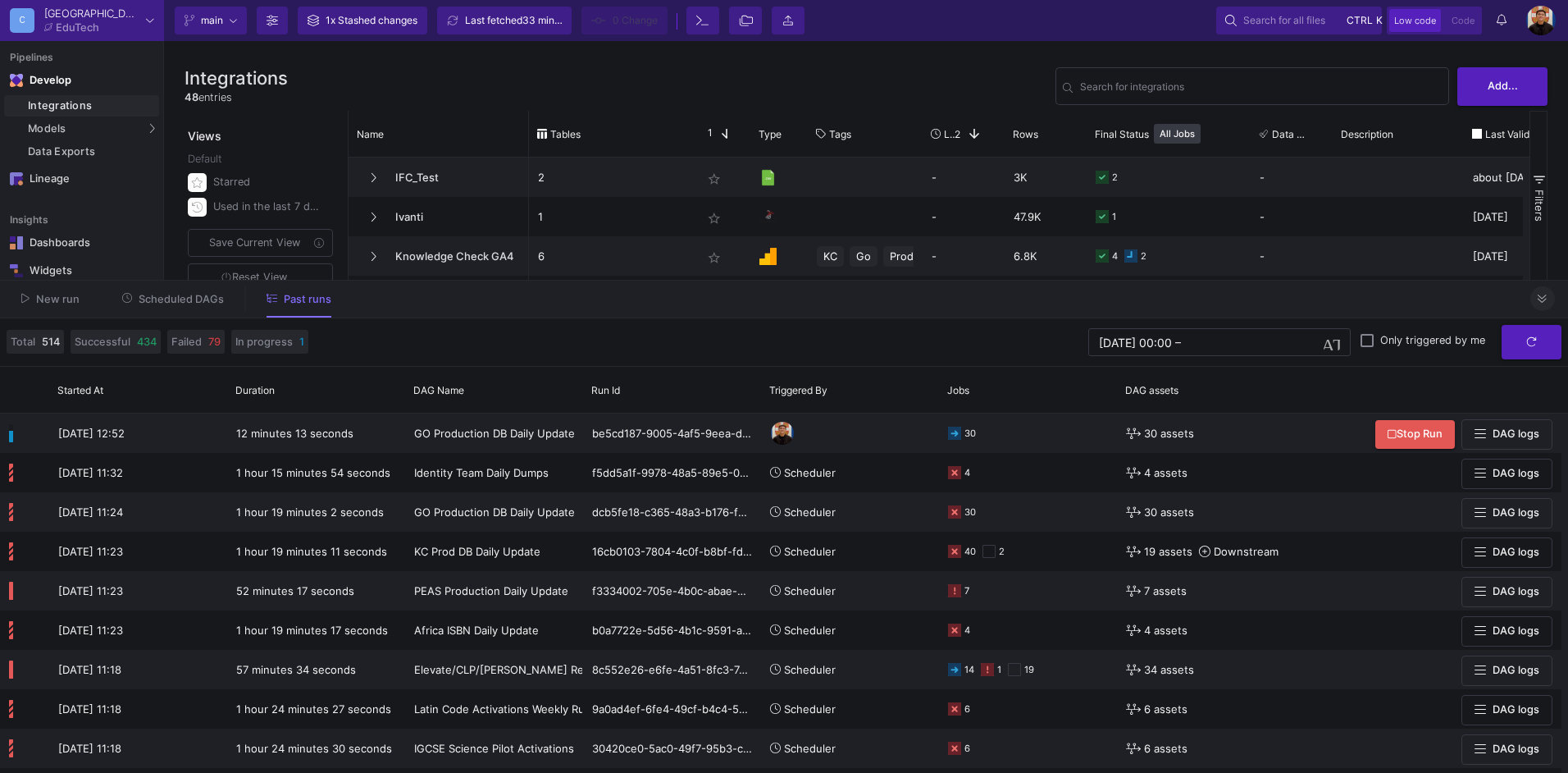
click at [1545, 299] on icon at bounding box center [1542, 299] width 9 height 11
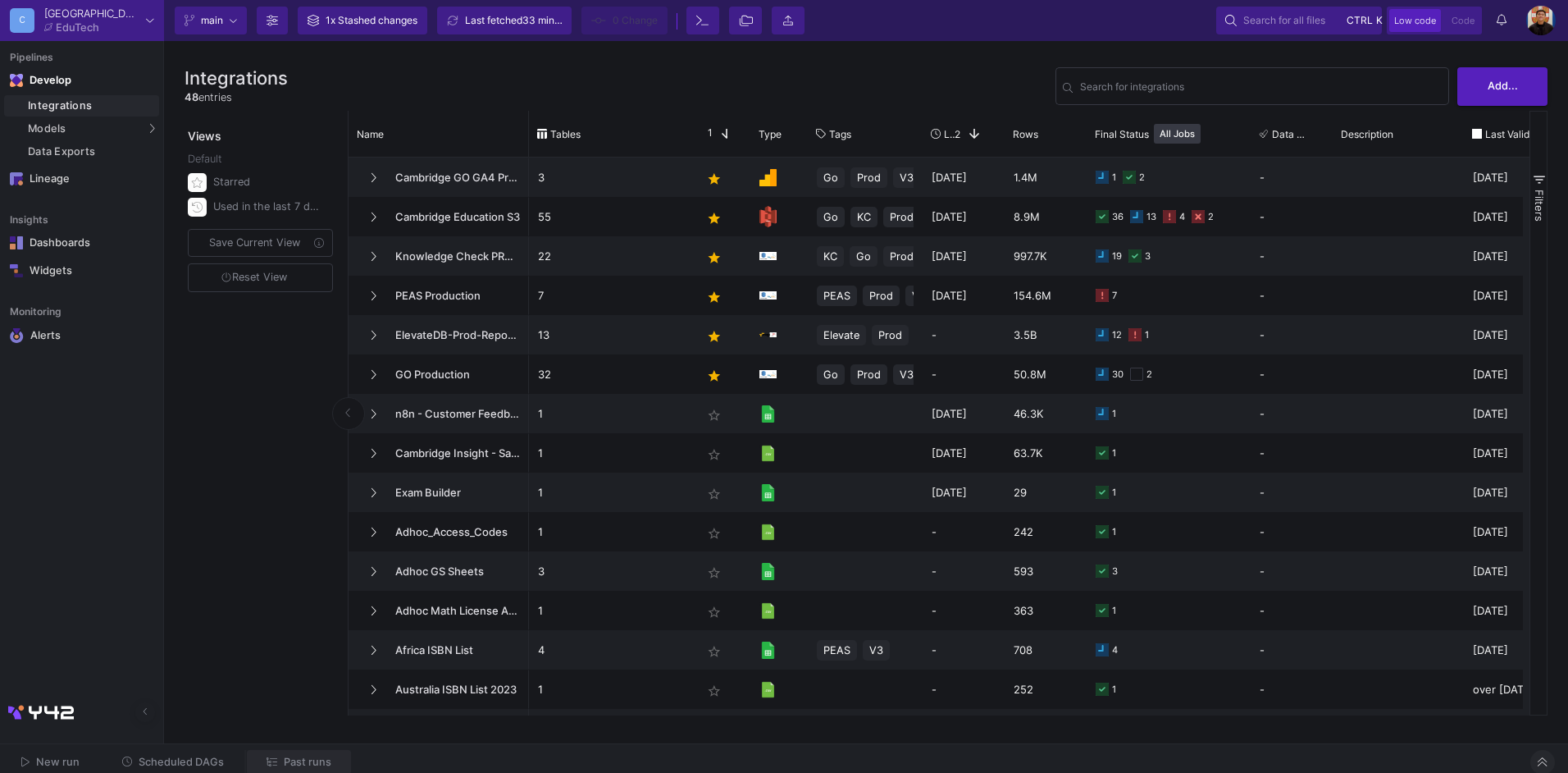
click at [309, 751] on button "Past runs" at bounding box center [300, 762] width 105 height 26
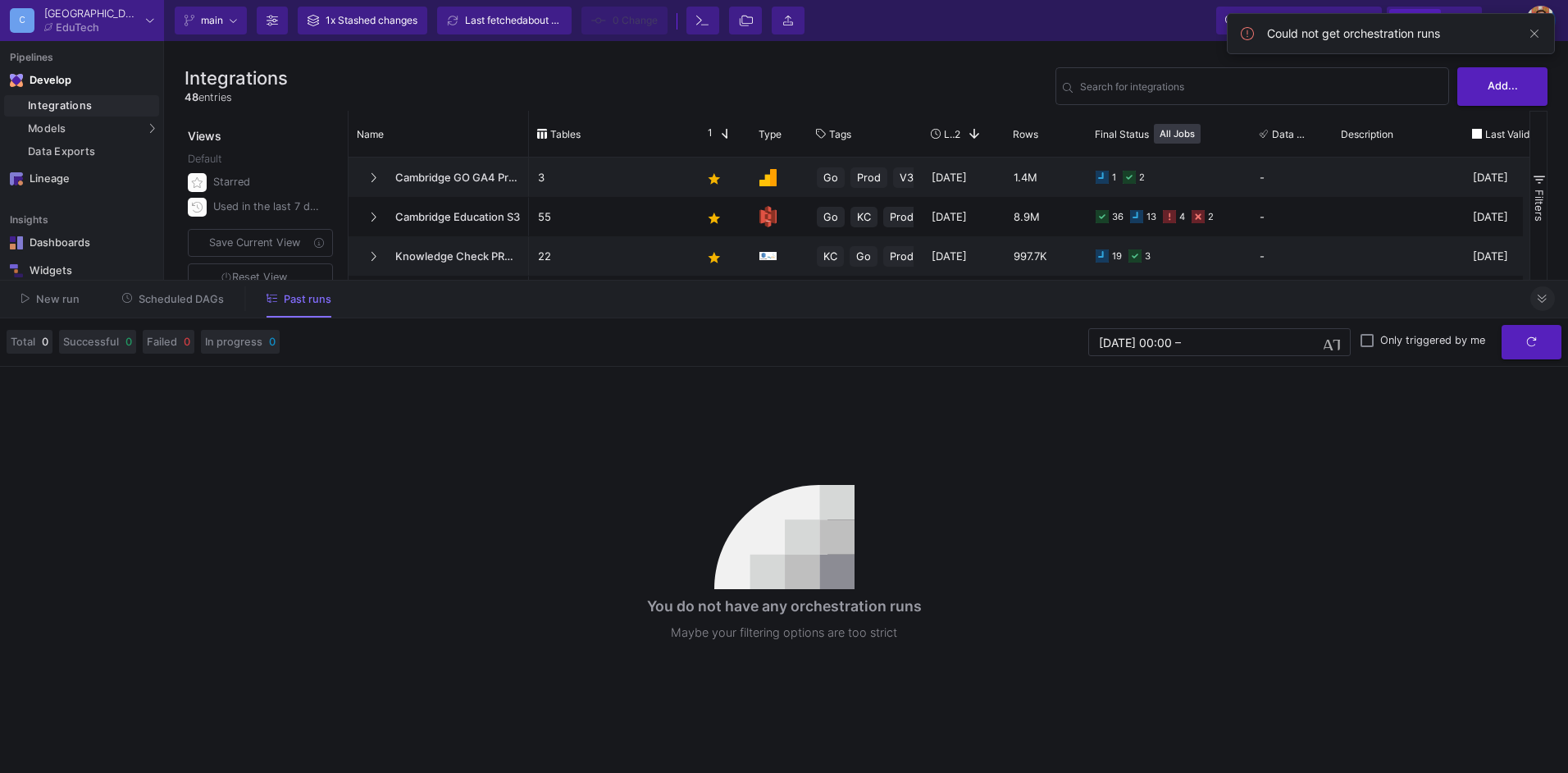
drag, startPoint x: 1539, startPoint y: 30, endPoint x: 1537, endPoint y: 57, distance: 27.1
click at [1539, 30] on span at bounding box center [1534, 34] width 20 height 20
click at [1540, 296] on icon at bounding box center [1542, 299] width 9 height 11
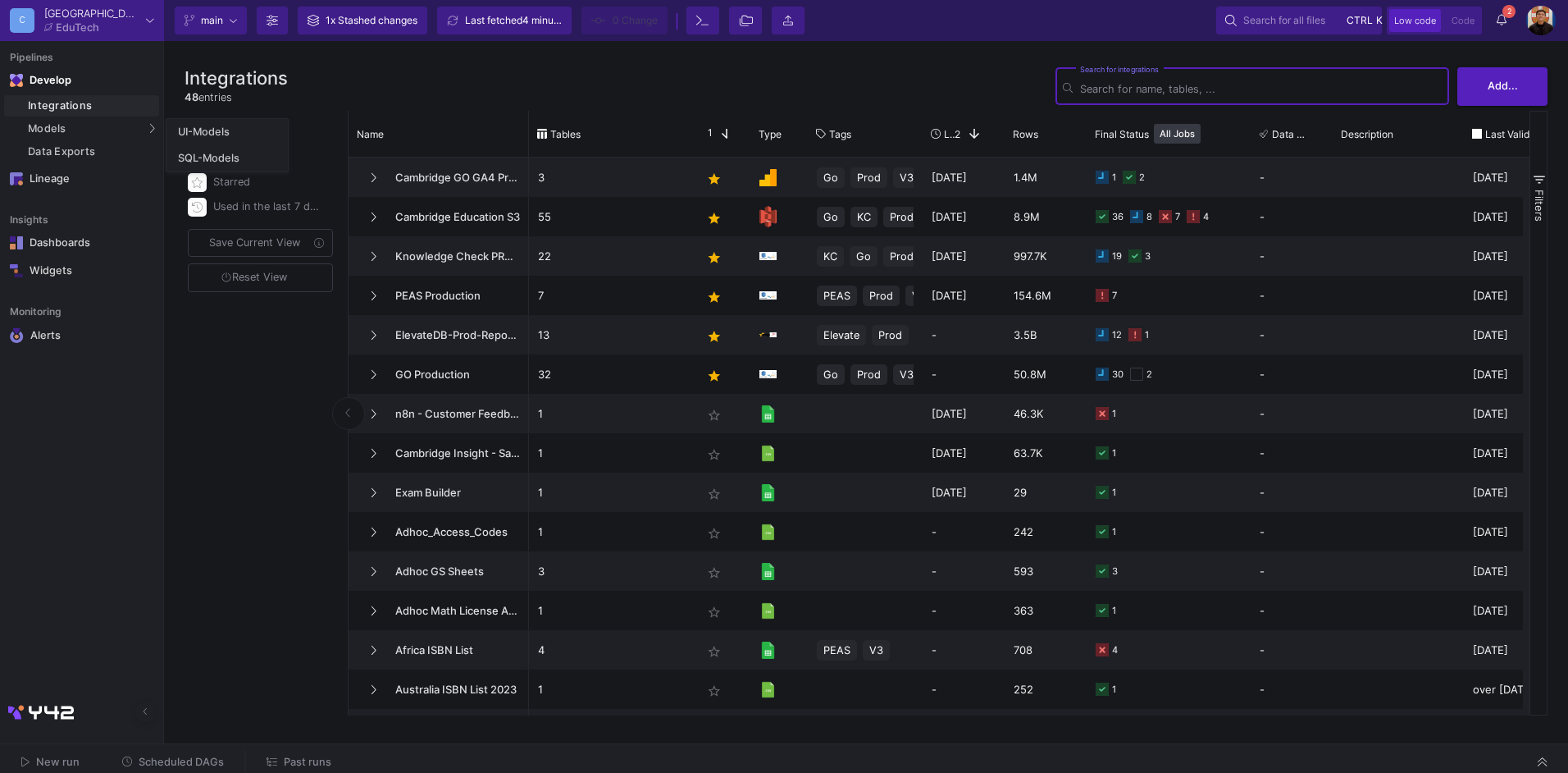
click at [82, 105] on div "Integrations" at bounding box center [90, 105] width 127 height 13
click at [213, 160] on div "SQL-Models" at bounding box center [209, 158] width 62 height 13
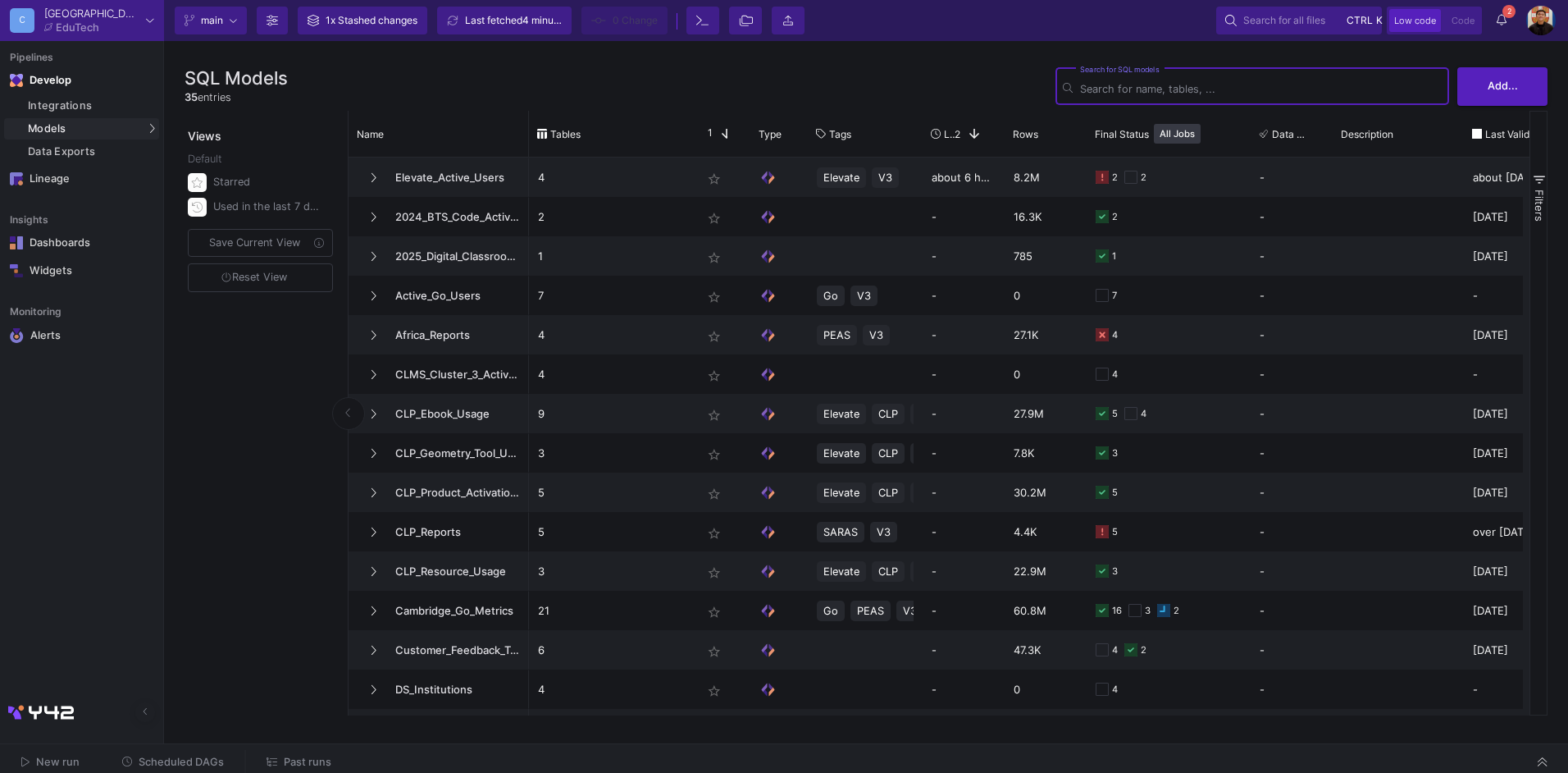
click at [291, 757] on span "Past runs" at bounding box center [308, 761] width 48 height 12
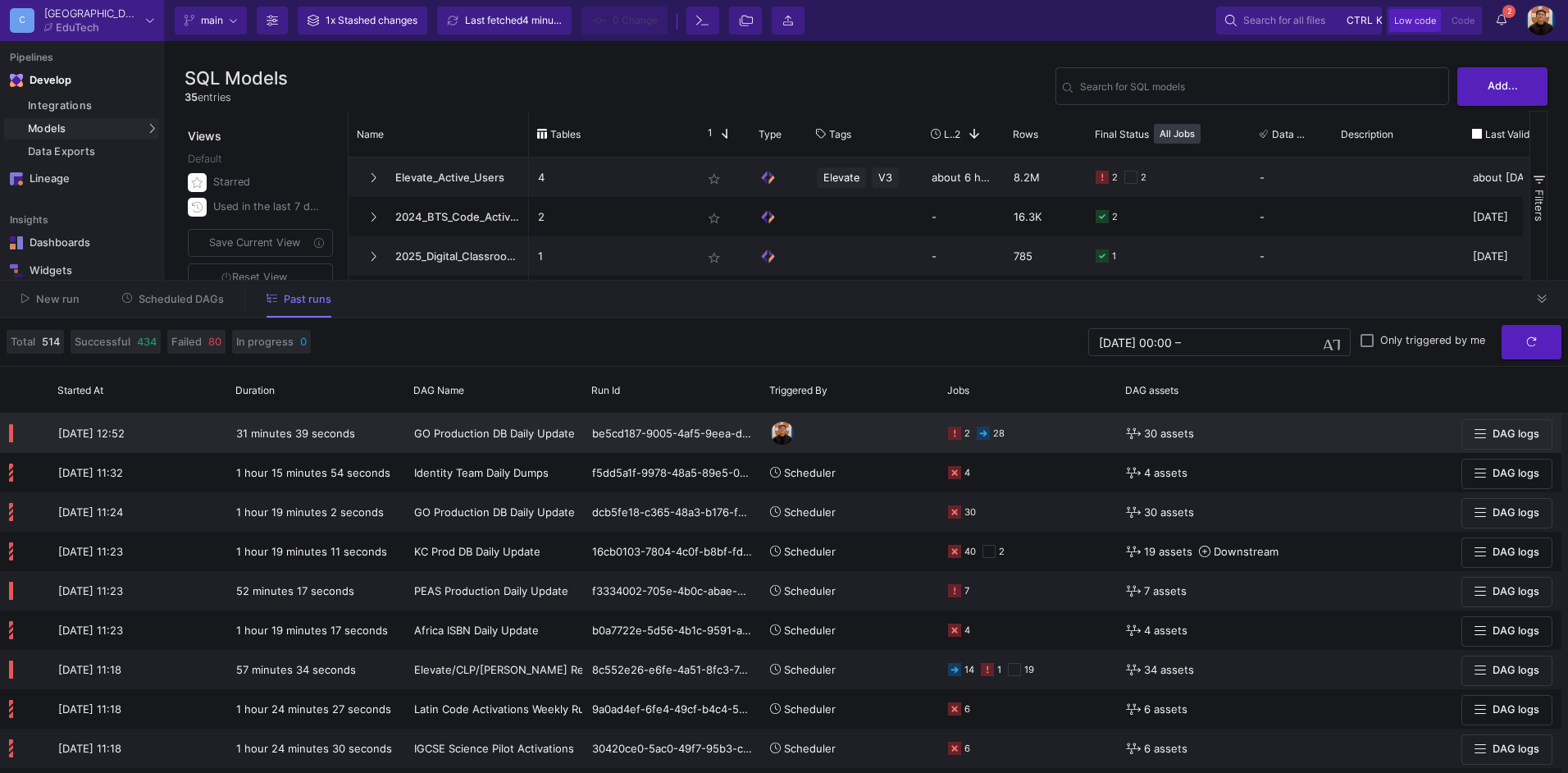
click at [1022, 445] on div "2 28" at bounding box center [1028, 433] width 160 height 38
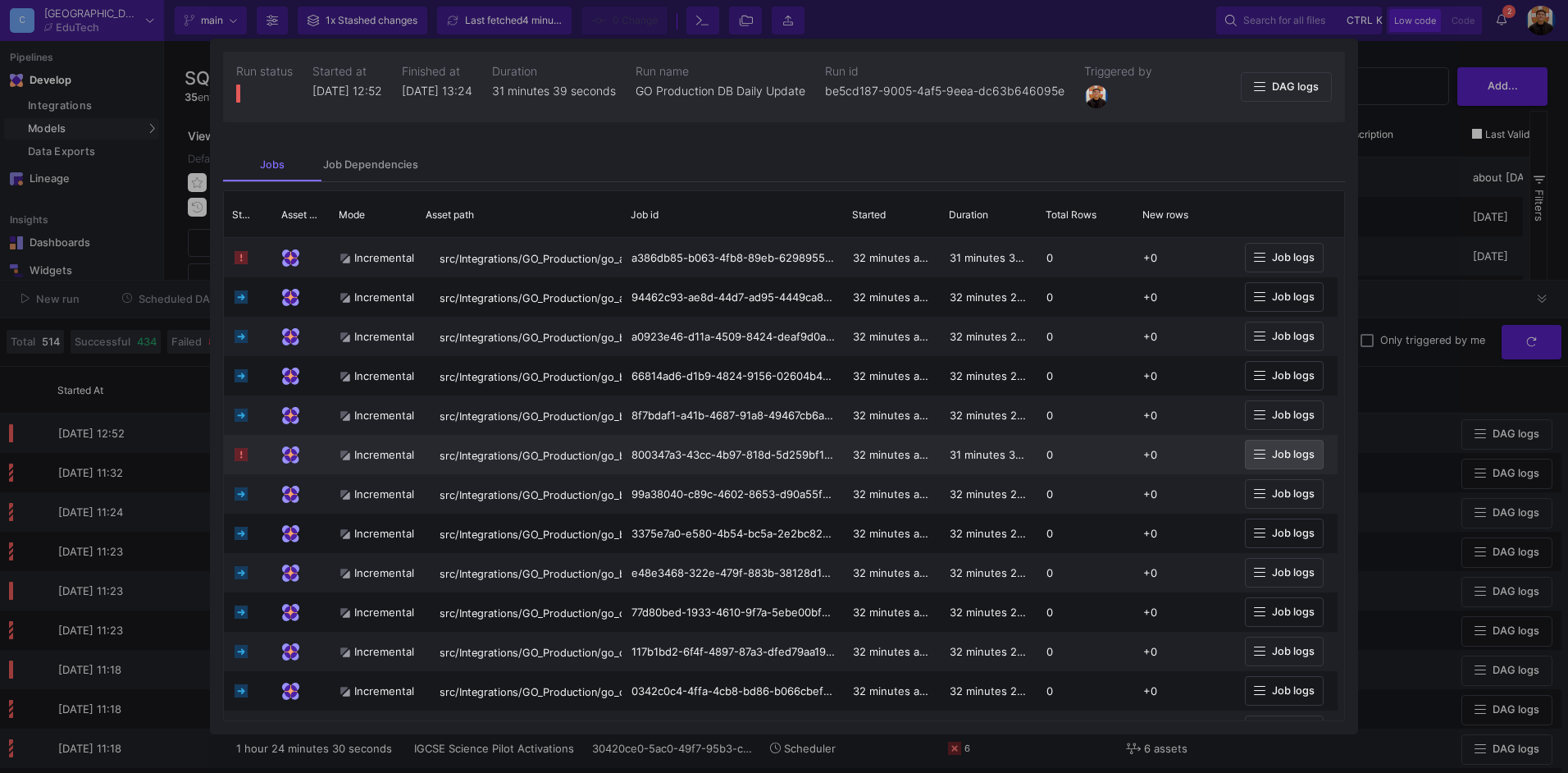
click at [1283, 465] on button "Job logs" at bounding box center [1284, 455] width 79 height 30
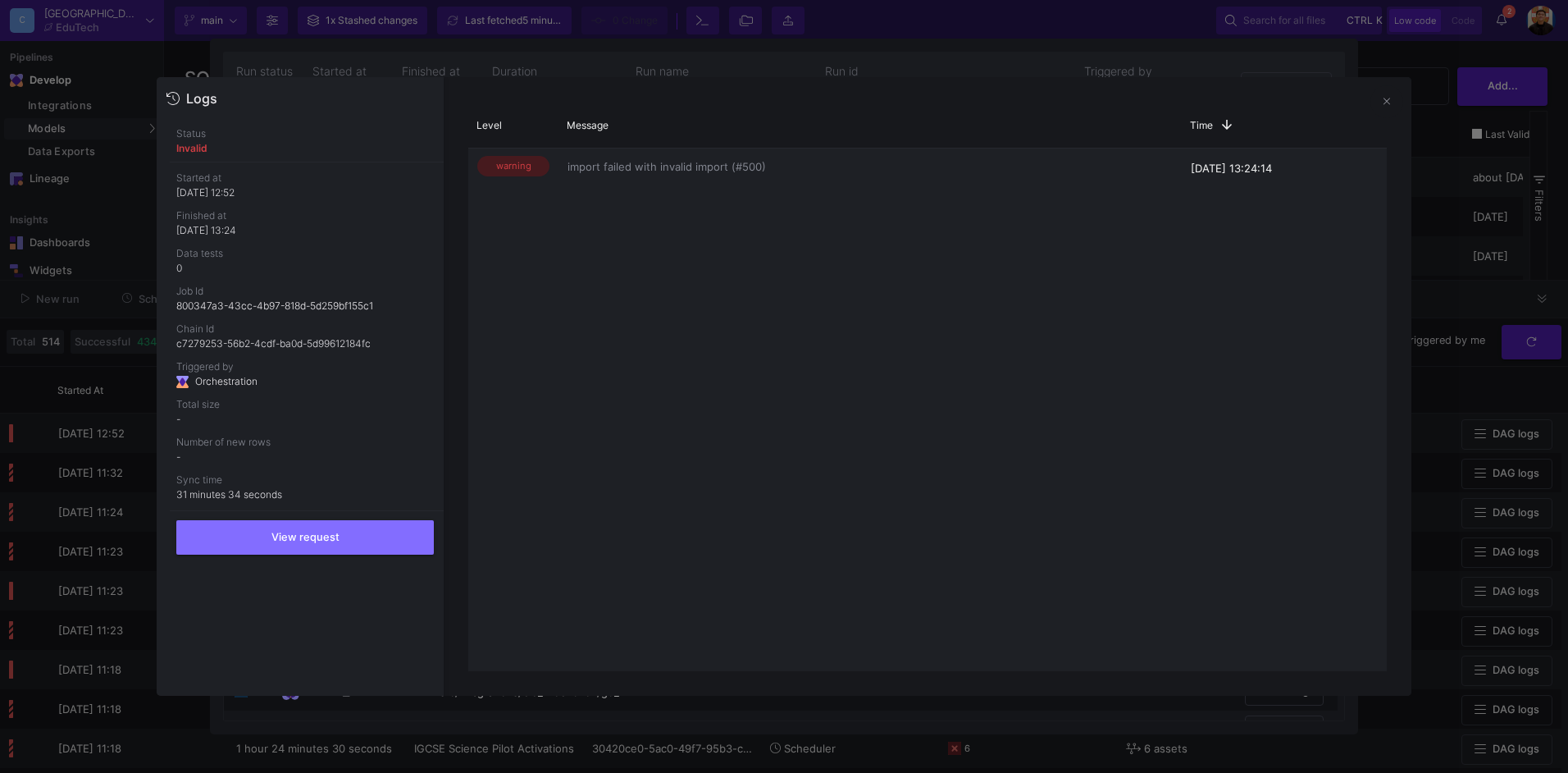
click at [1483, 228] on div at bounding box center [784, 386] width 1568 height 773
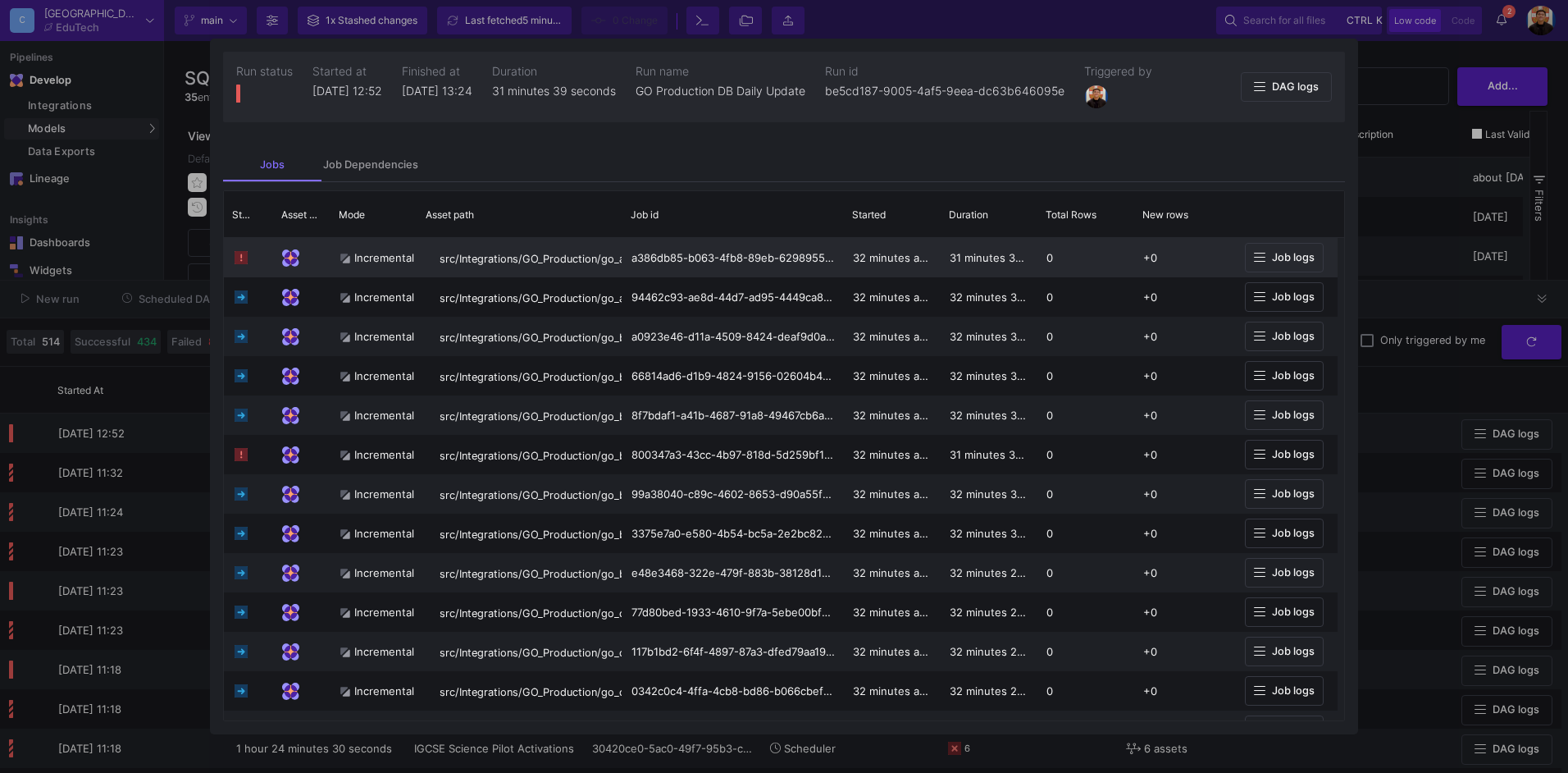
click at [1267, 261] on span "Job logs" at bounding box center [1284, 257] width 60 height 12
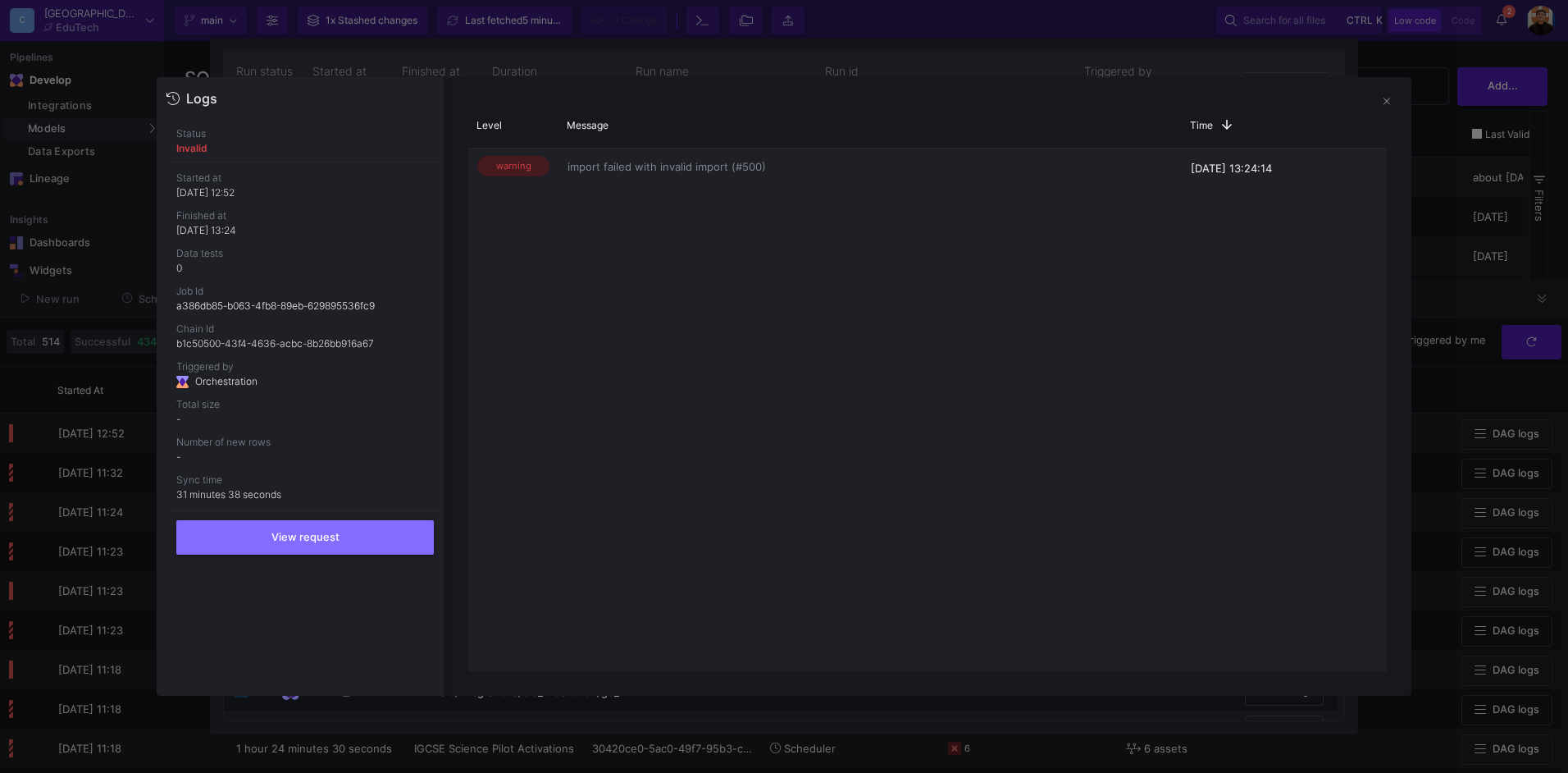
click at [1460, 238] on div at bounding box center [784, 386] width 1568 height 773
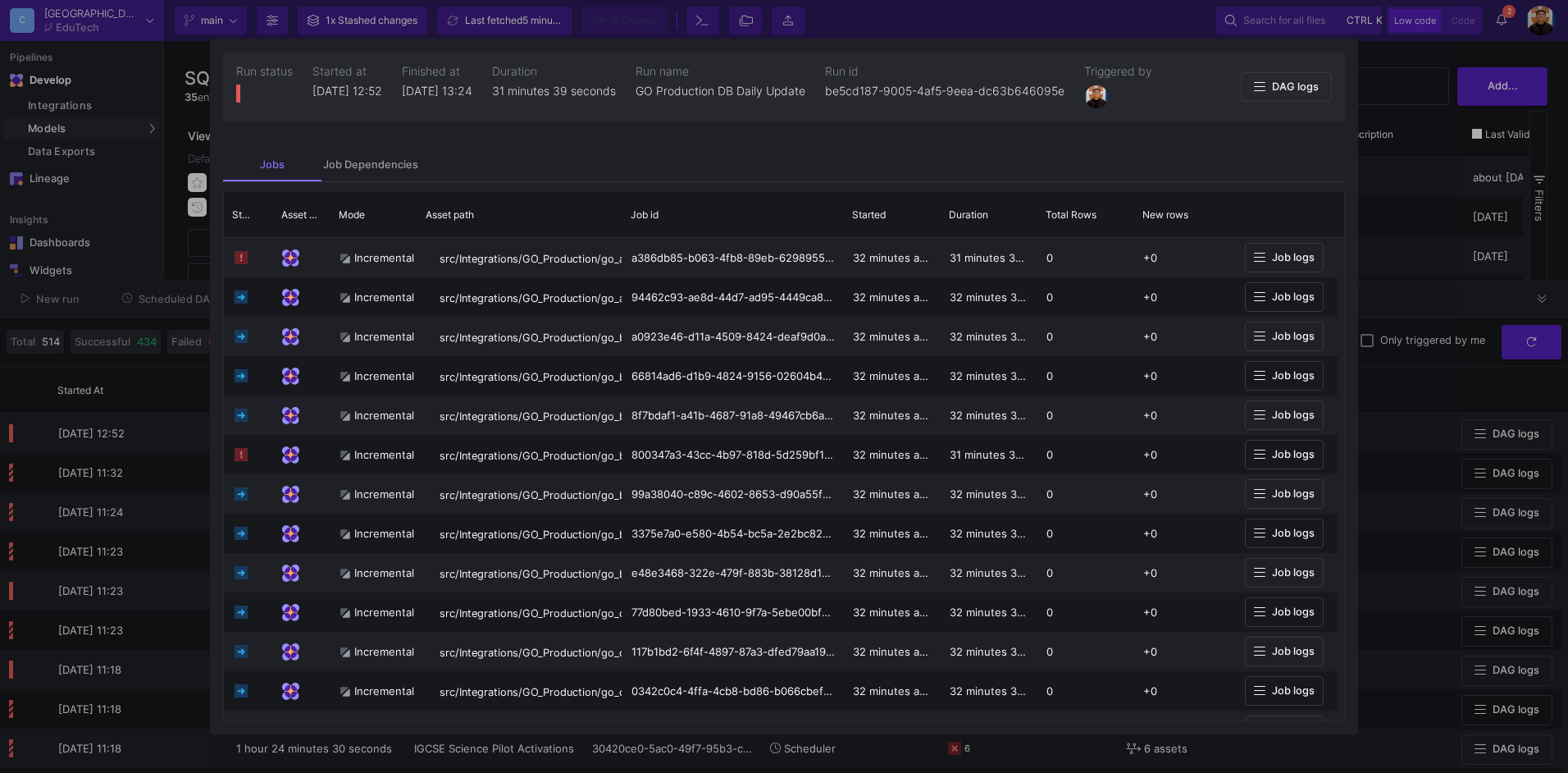
click at [1406, 270] on div at bounding box center [784, 386] width 1568 height 773
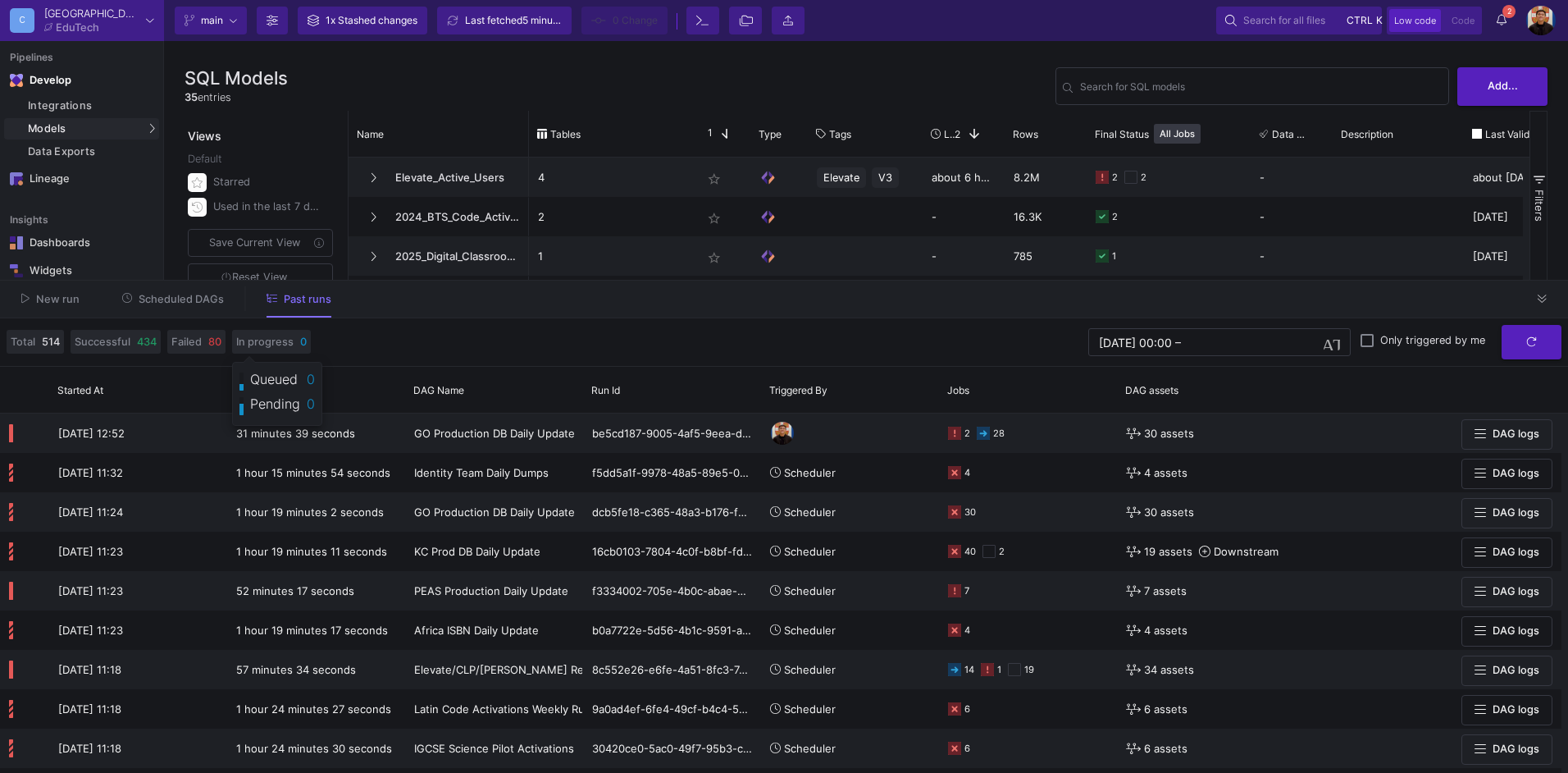
click at [198, 296] on span "Scheduled DAGs" at bounding box center [181, 299] width 85 height 12
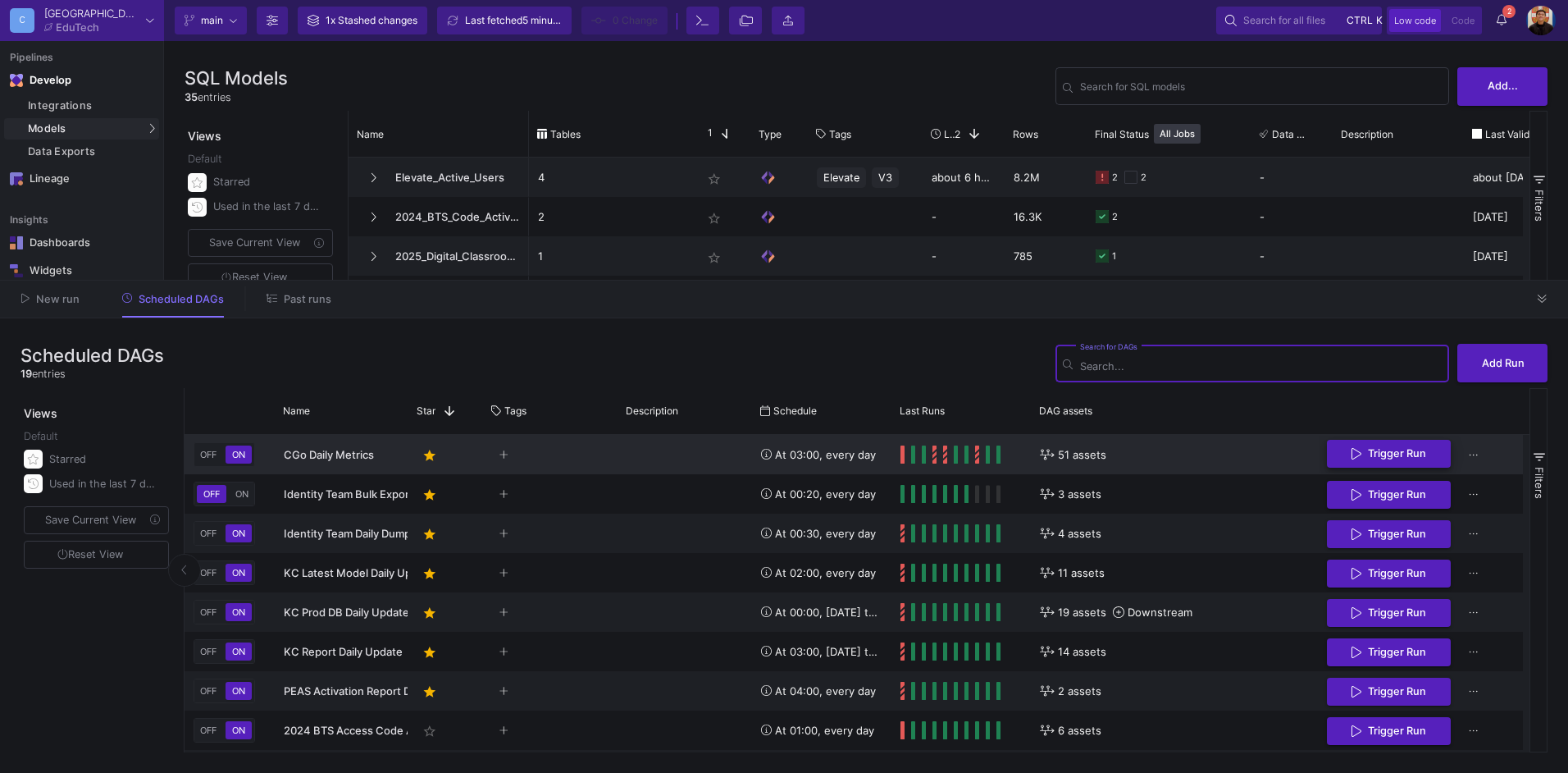
click at [1394, 453] on span "Trigger Run" at bounding box center [1397, 453] width 59 height 12
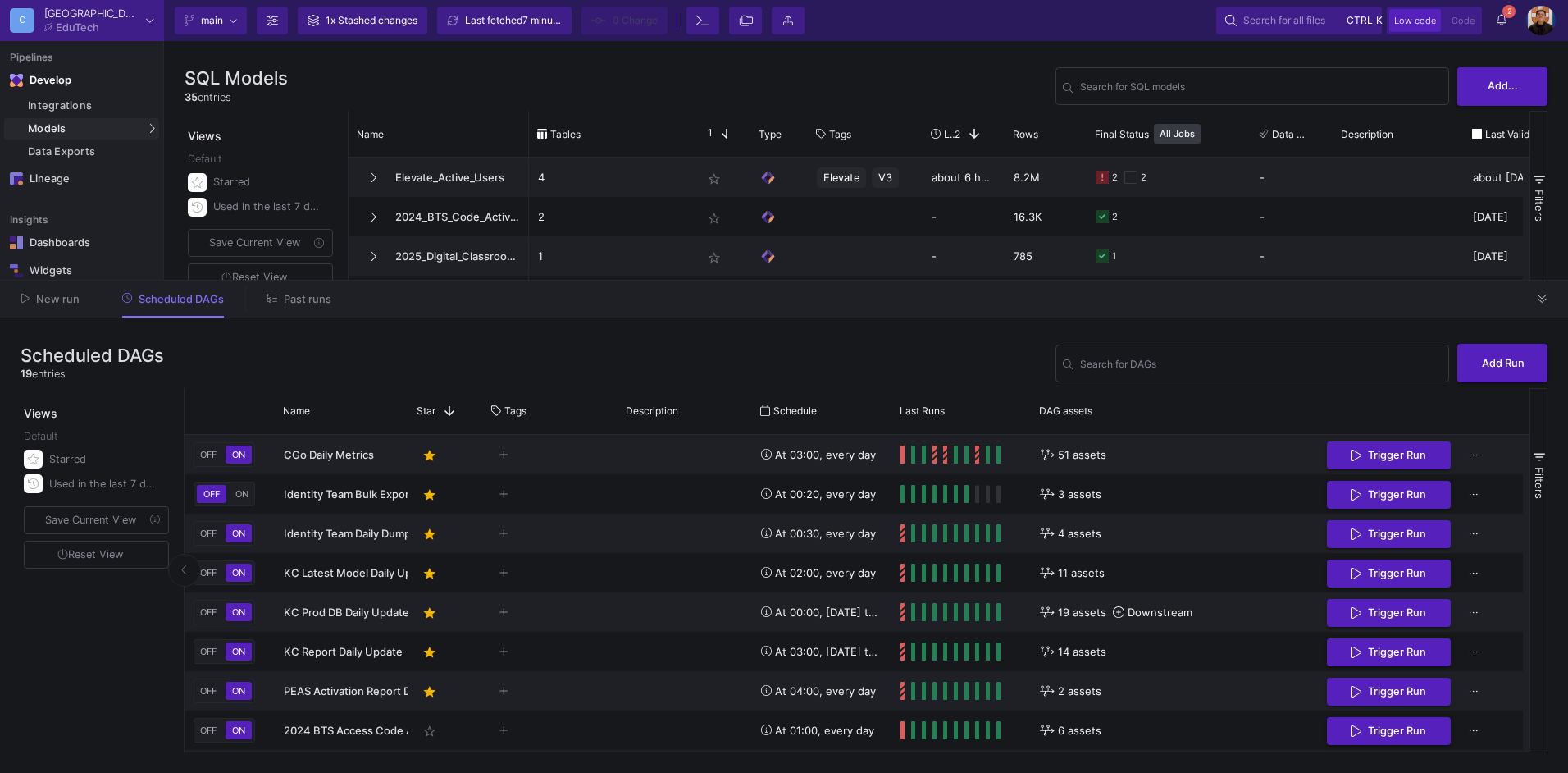
click at [285, 304] on span "Past runs" at bounding box center [308, 299] width 48 height 12
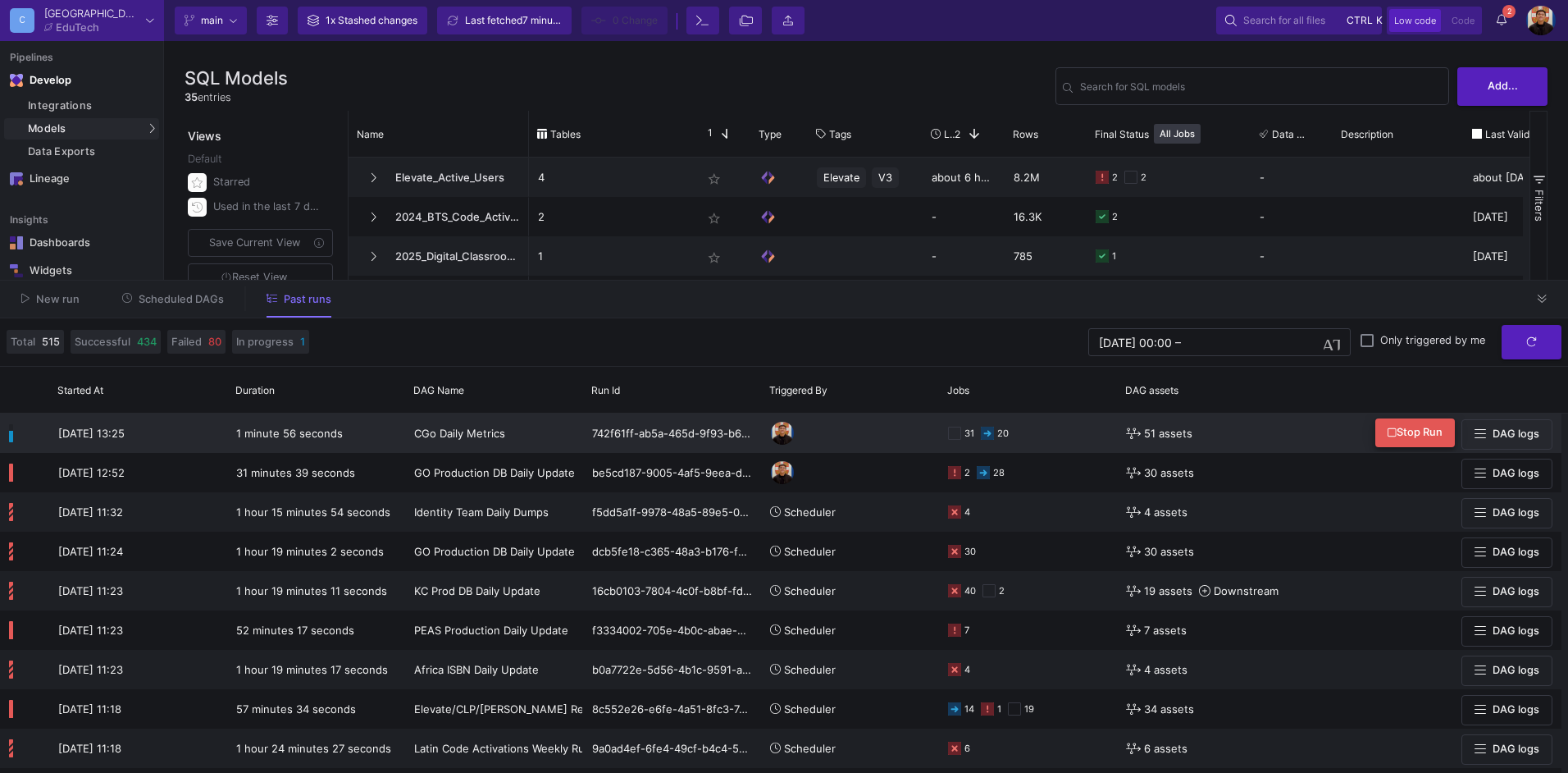
click at [1395, 441] on button "Stop Run" at bounding box center [1416, 433] width 80 height 28
click at [199, 304] on span "Scheduled DAGs" at bounding box center [181, 299] width 85 height 12
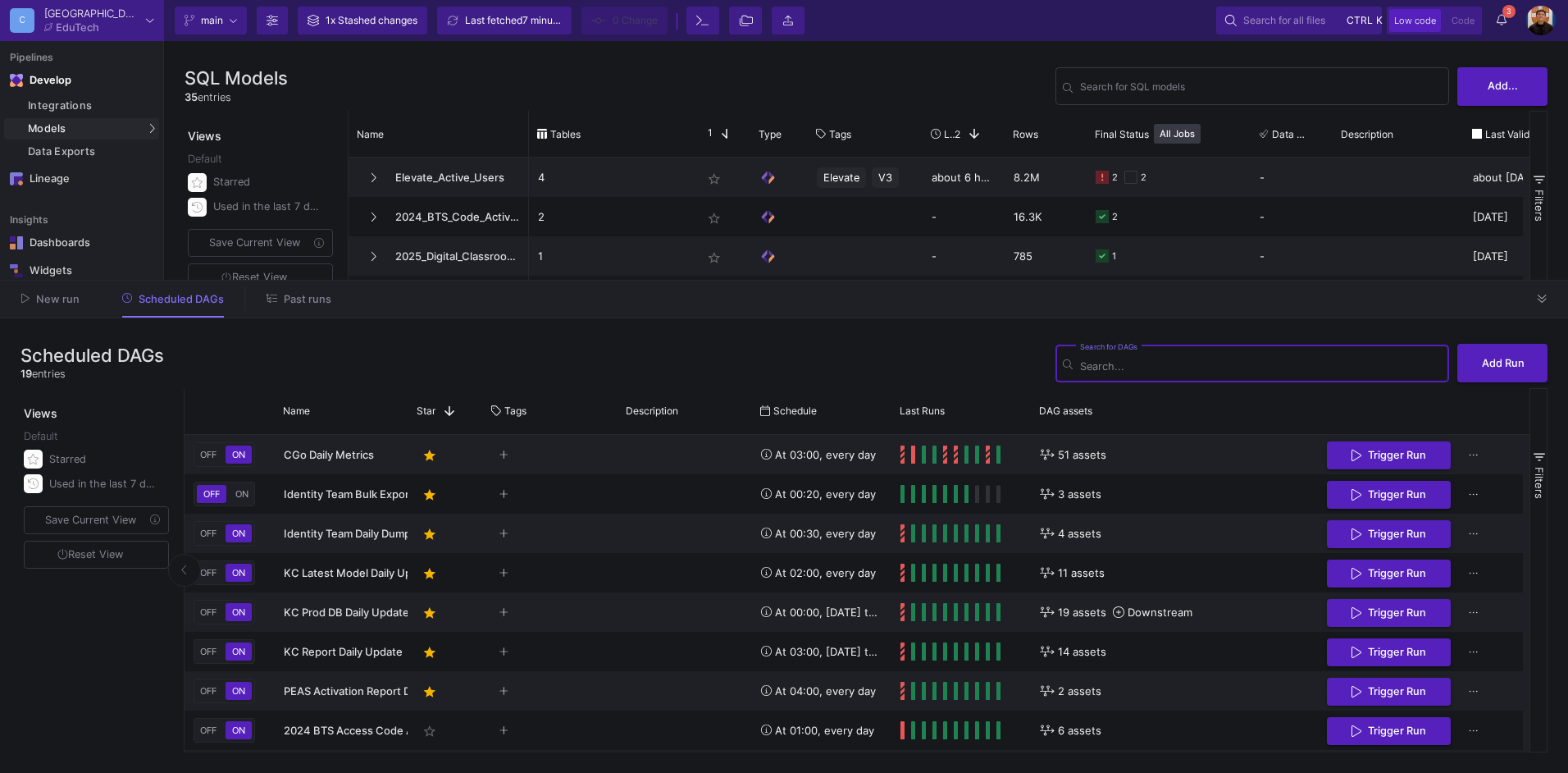
scroll to position [431, 0]
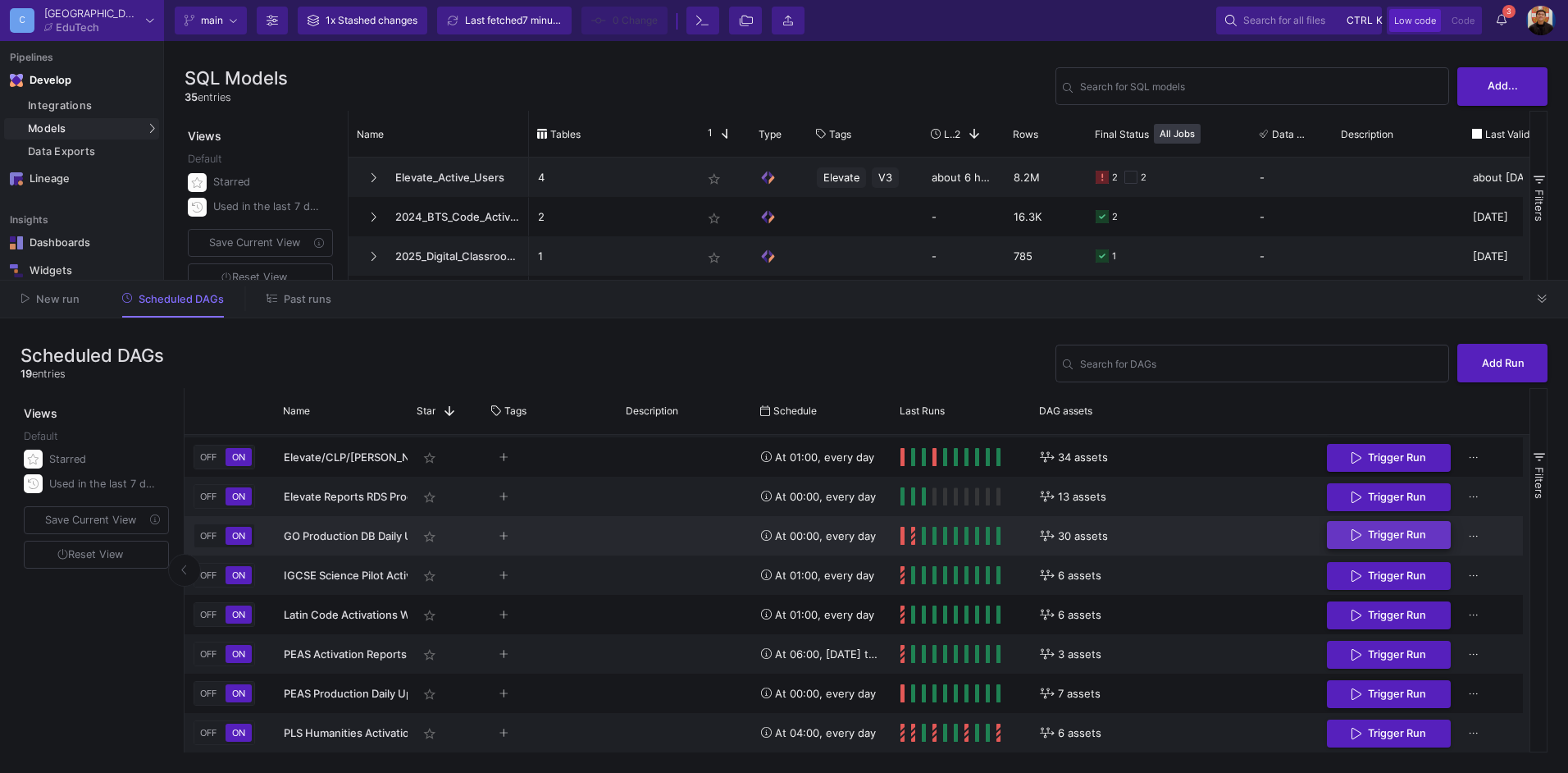
click at [1418, 532] on span "Trigger Run" at bounding box center [1397, 535] width 59 height 12
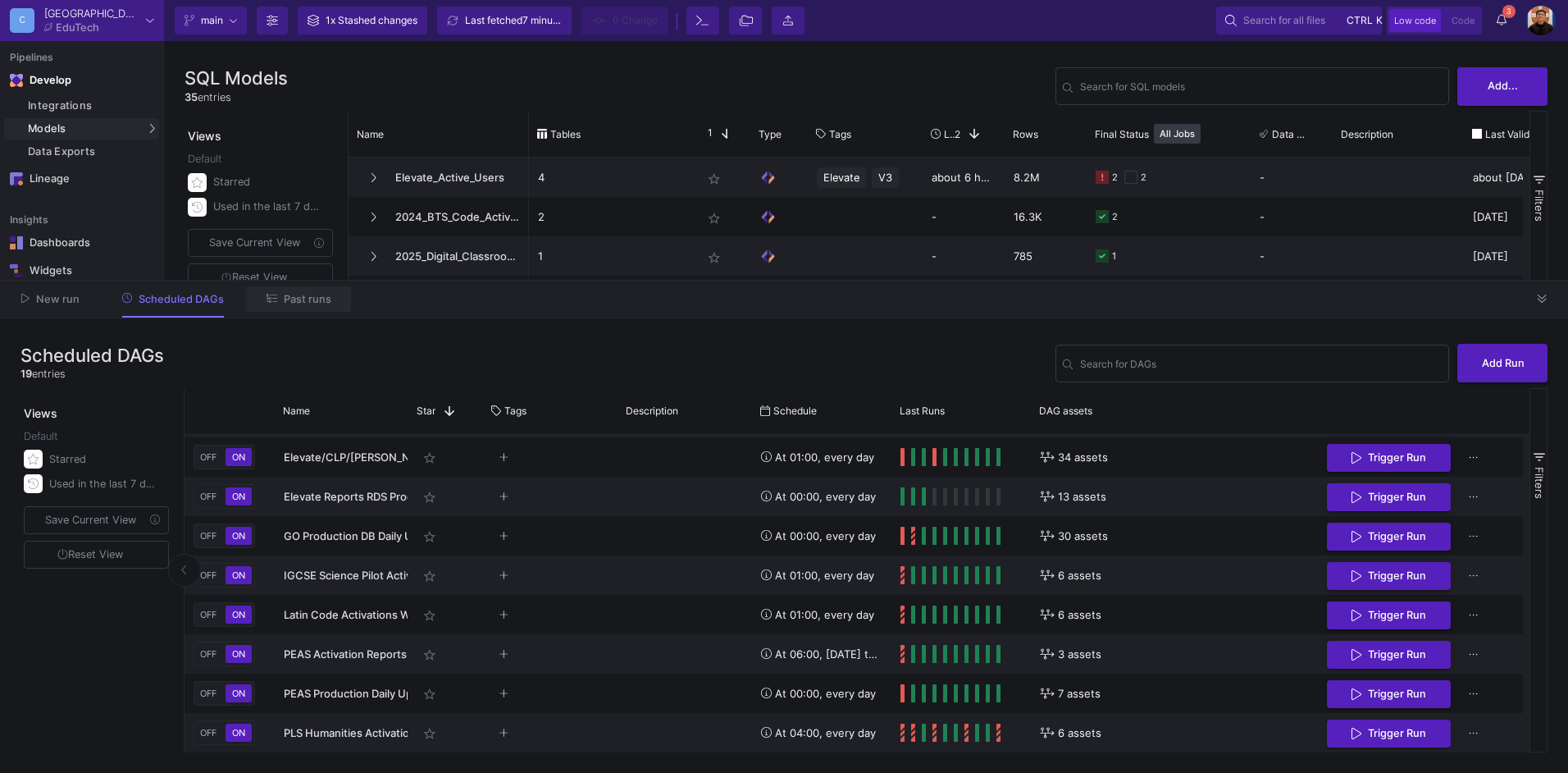
click at [313, 295] on span "Past runs" at bounding box center [308, 299] width 48 height 12
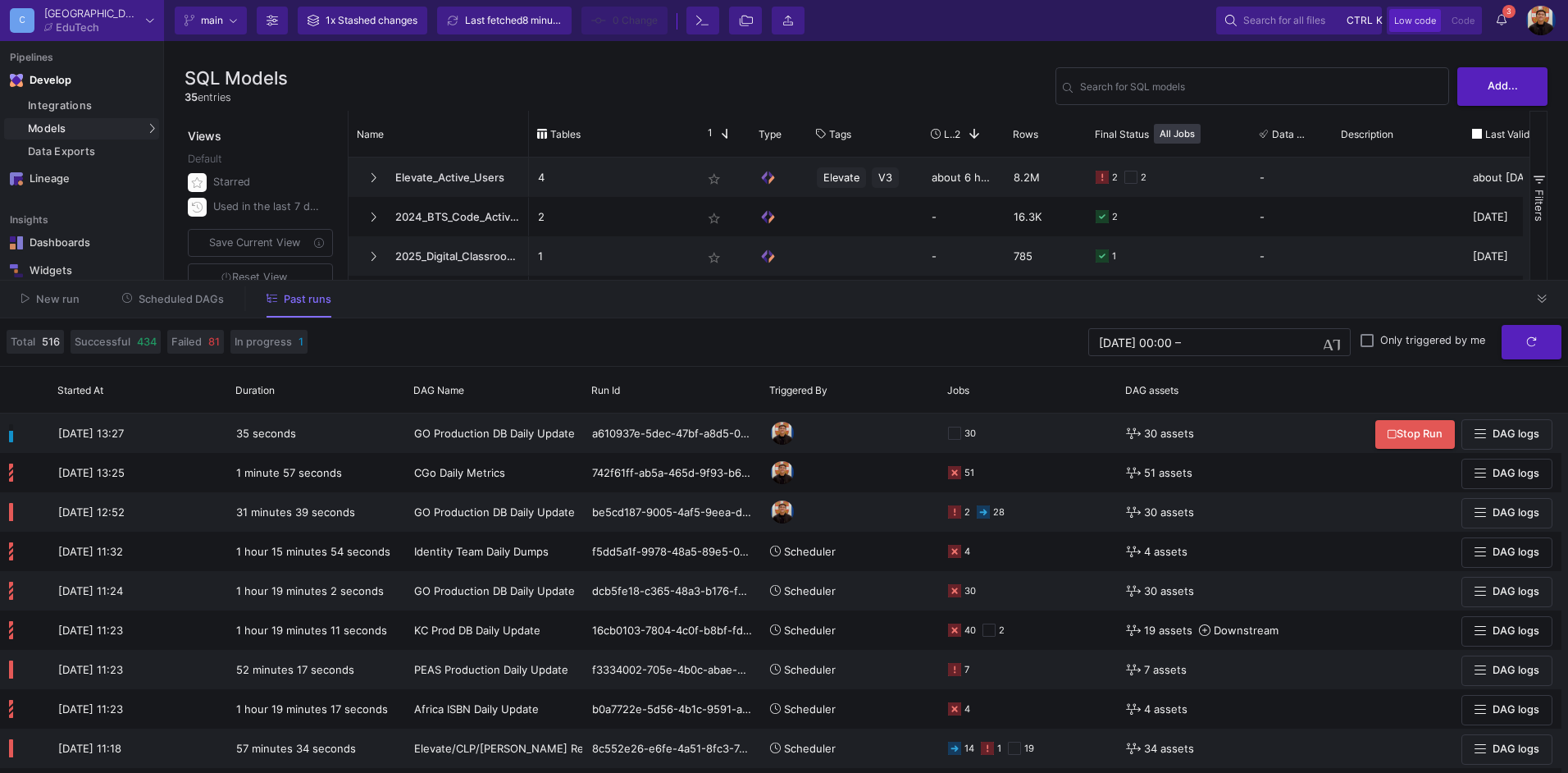
click at [181, 294] on span "Scheduled DAGs" at bounding box center [181, 299] width 85 height 12
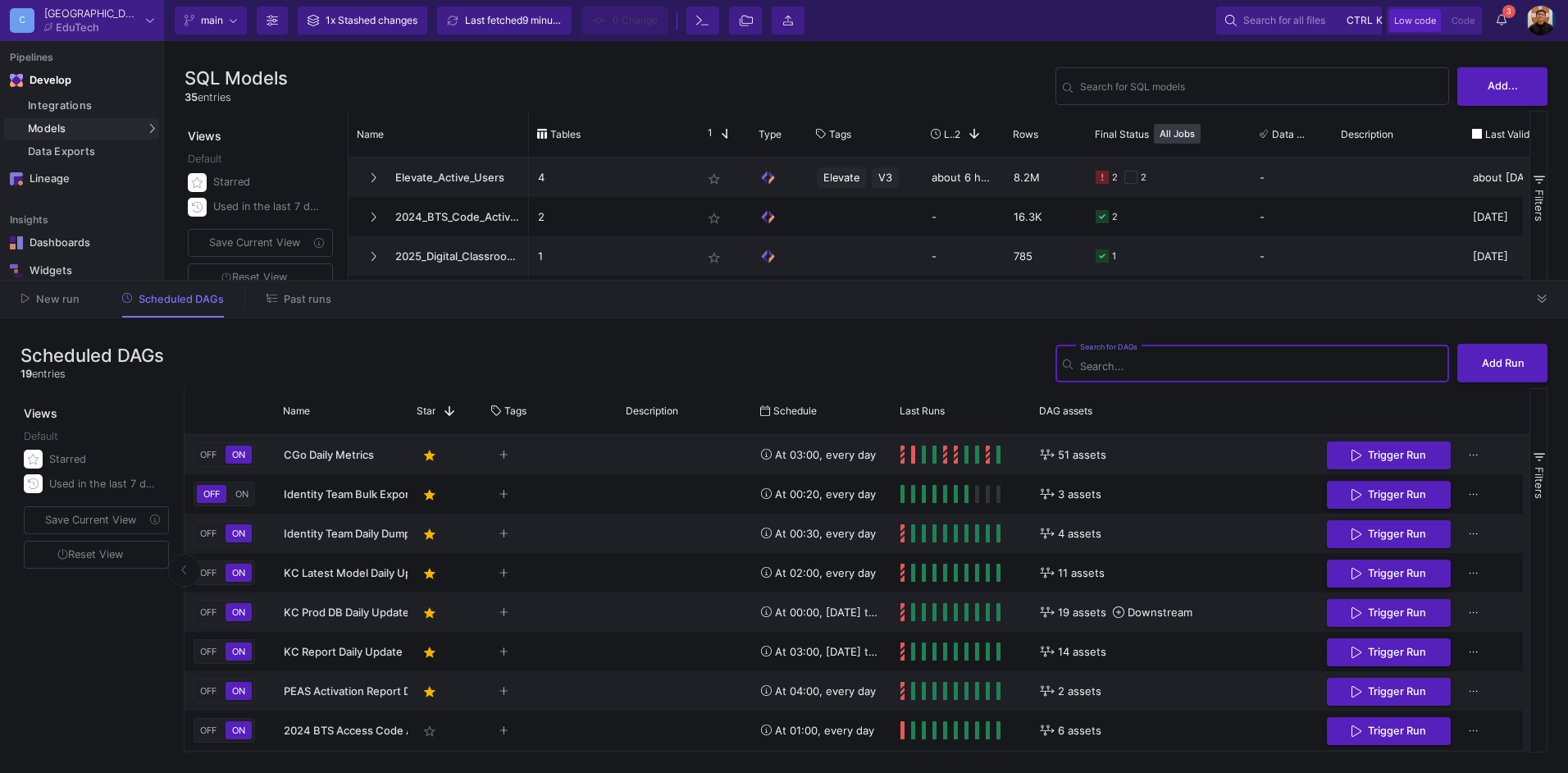
click at [277, 304] on button "Past runs" at bounding box center [300, 299] width 105 height 26
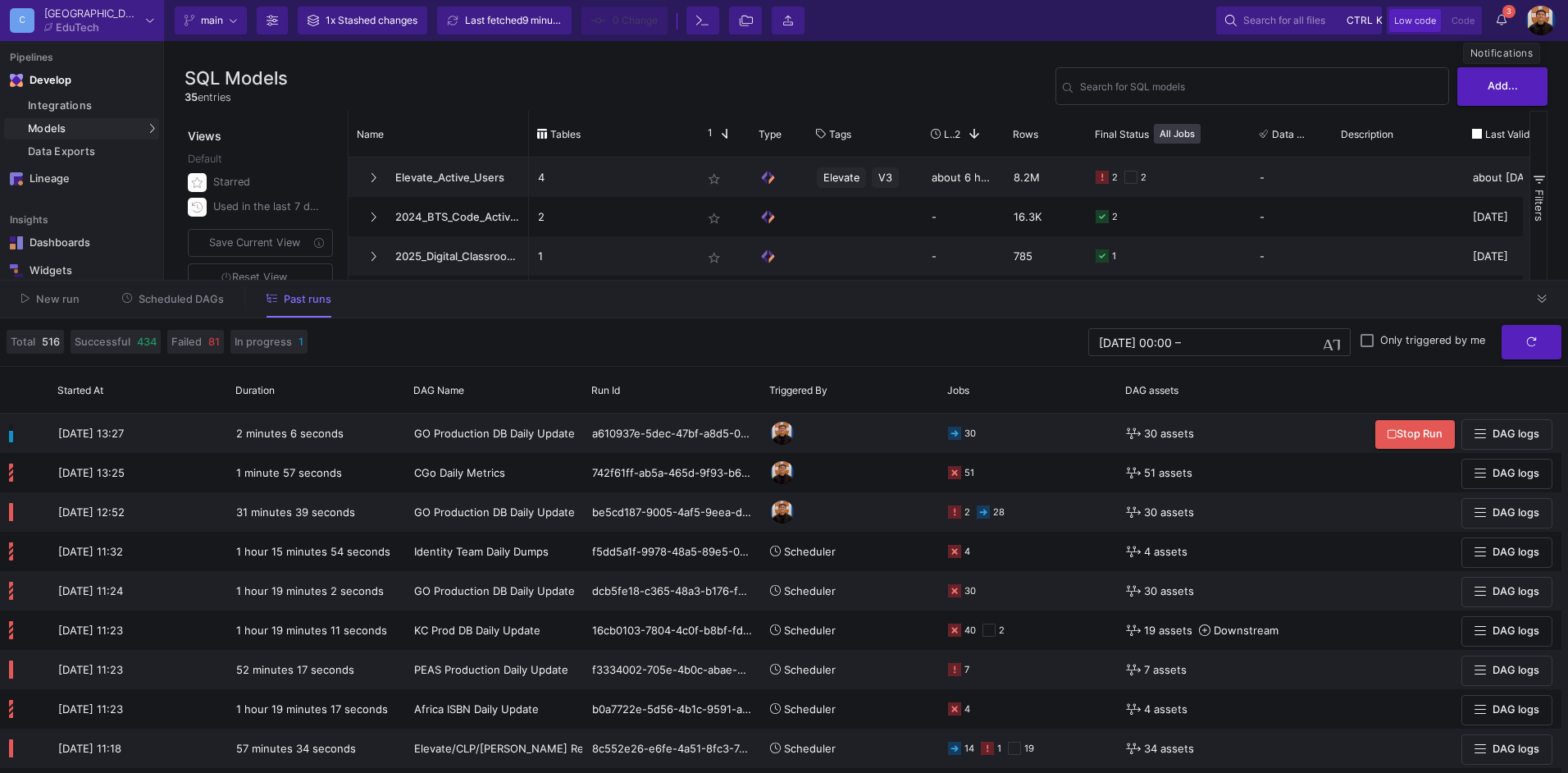
click at [1501, 17] on icon at bounding box center [1502, 20] width 10 height 12
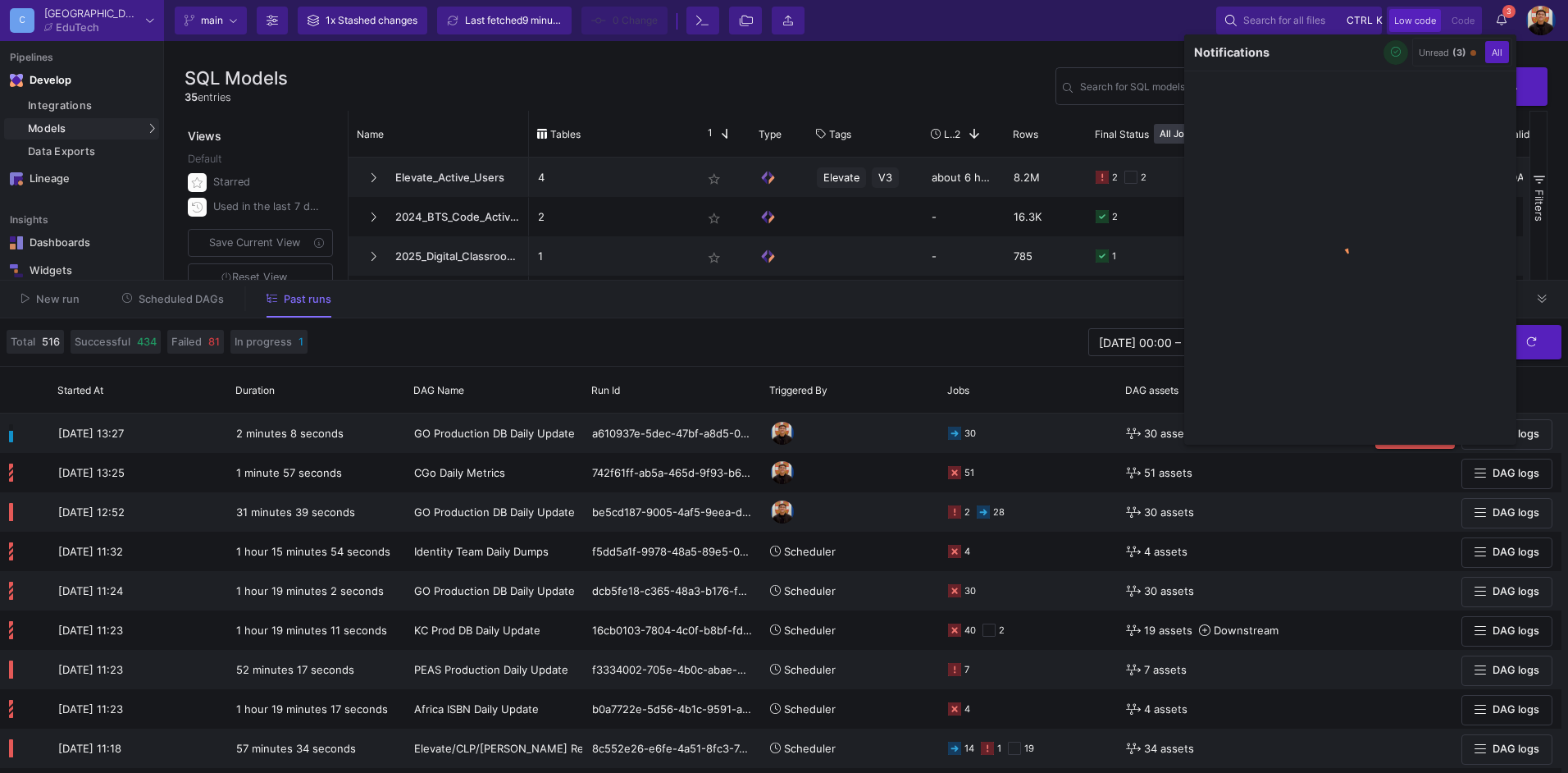
click at [1400, 55] on button "button" at bounding box center [1396, 52] width 25 height 25
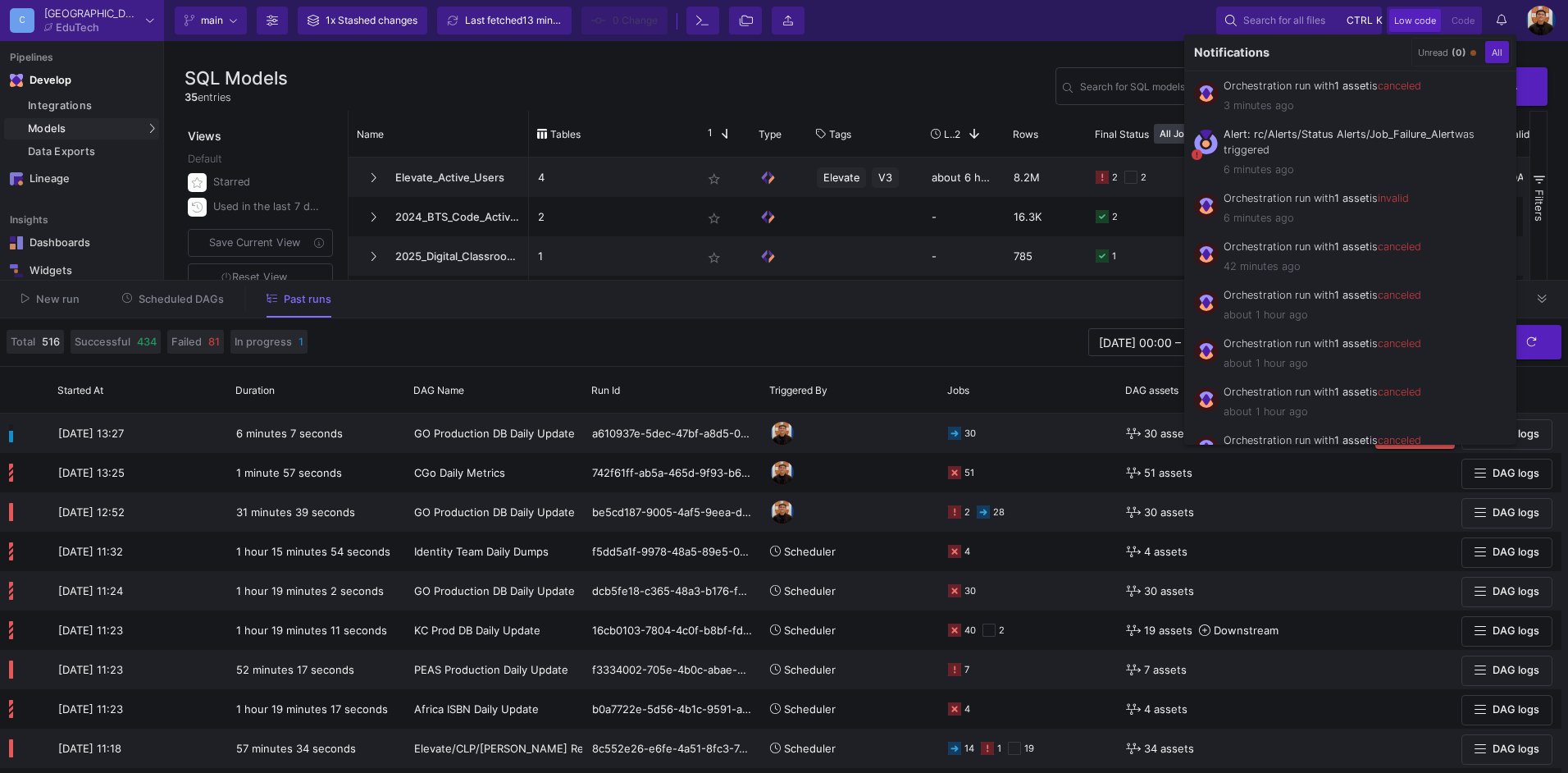
click at [192, 301] on div at bounding box center [784, 386] width 1568 height 773
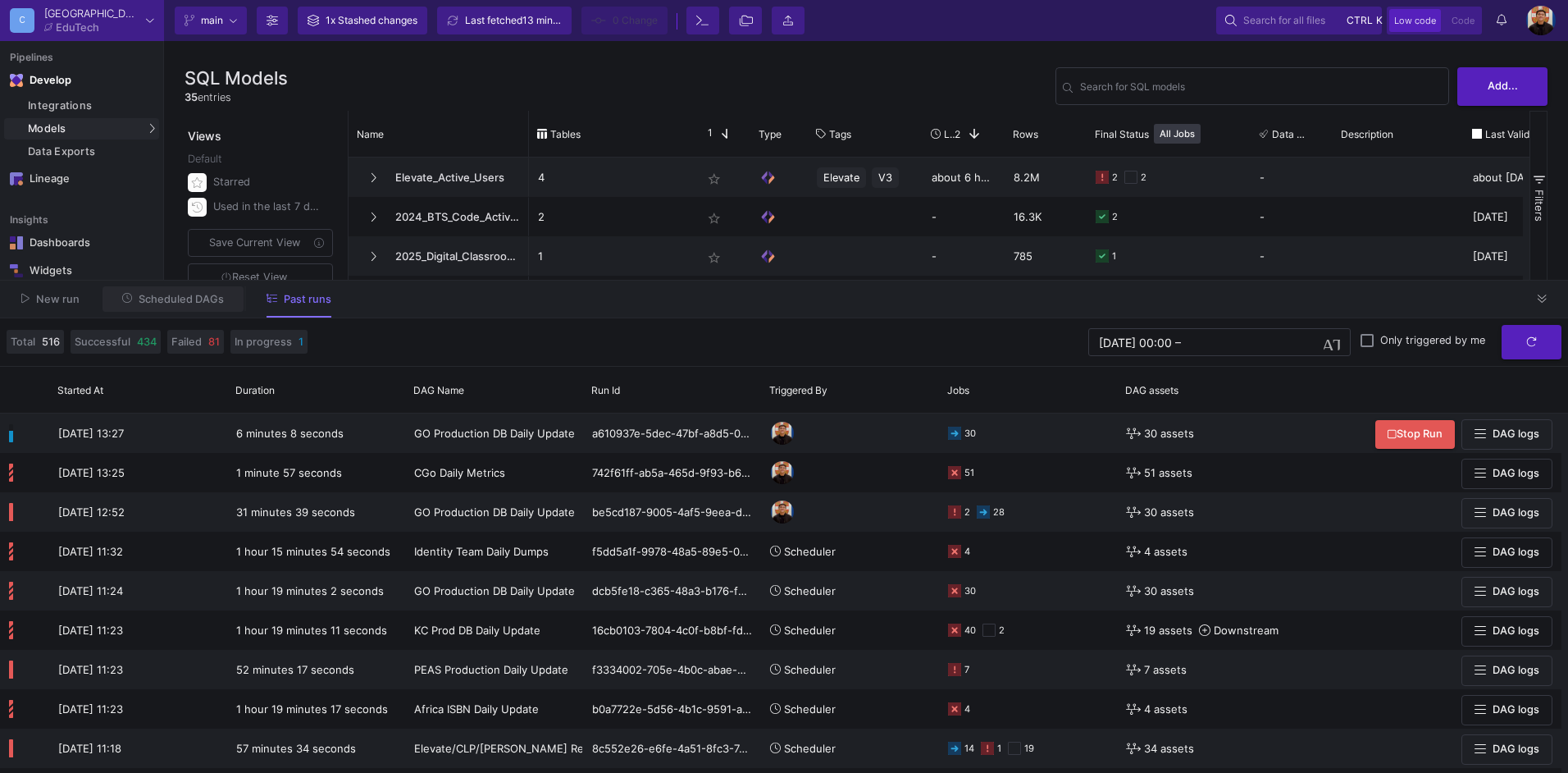
click at [192, 301] on span "Scheduled DAGs" at bounding box center [181, 299] width 85 height 12
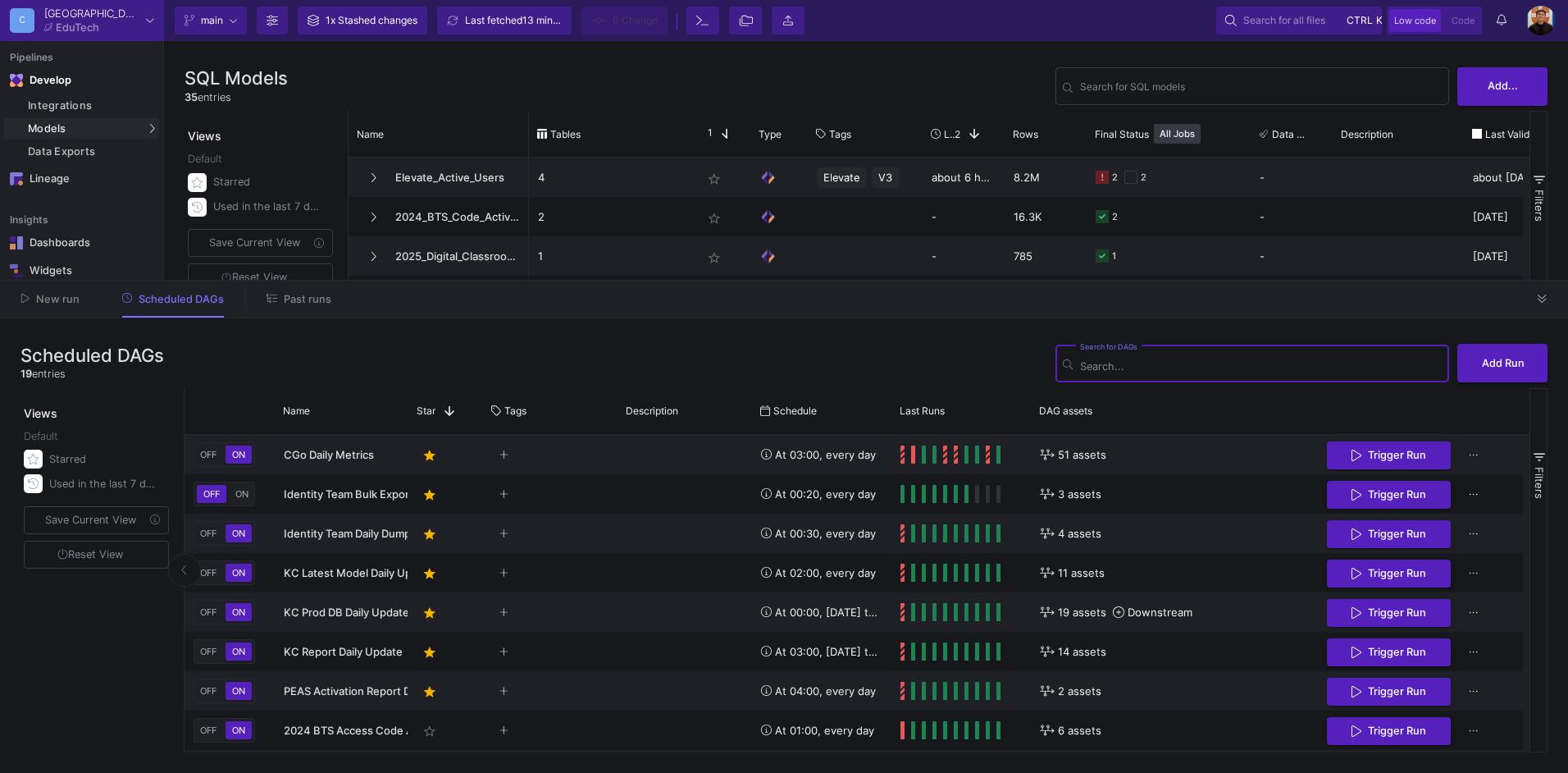
click at [321, 298] on span "Past runs" at bounding box center [308, 299] width 48 height 12
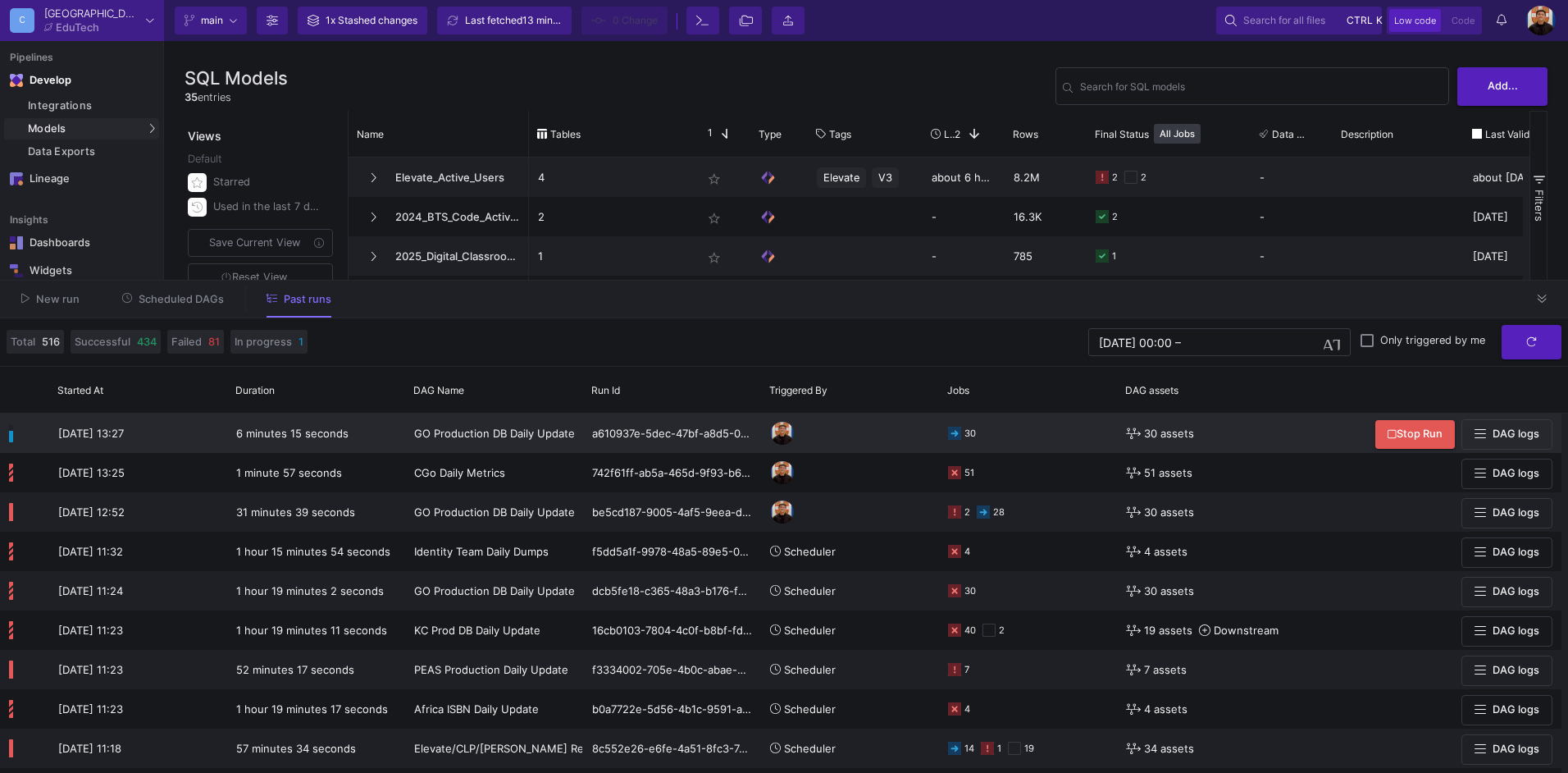
click at [1127, 432] on icon at bounding box center [1133, 433] width 15 height 12
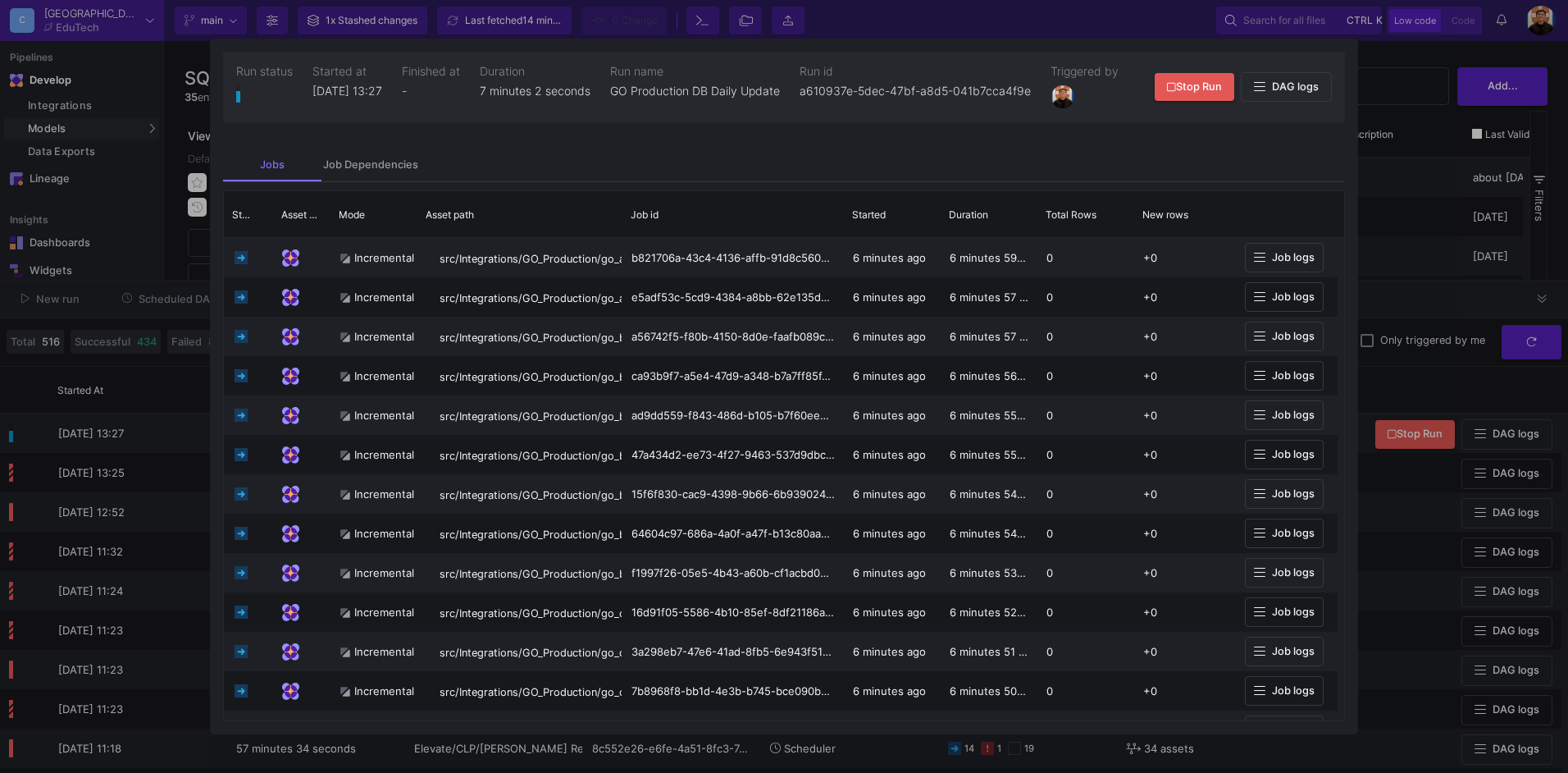
click at [1474, 217] on div at bounding box center [784, 386] width 1568 height 773
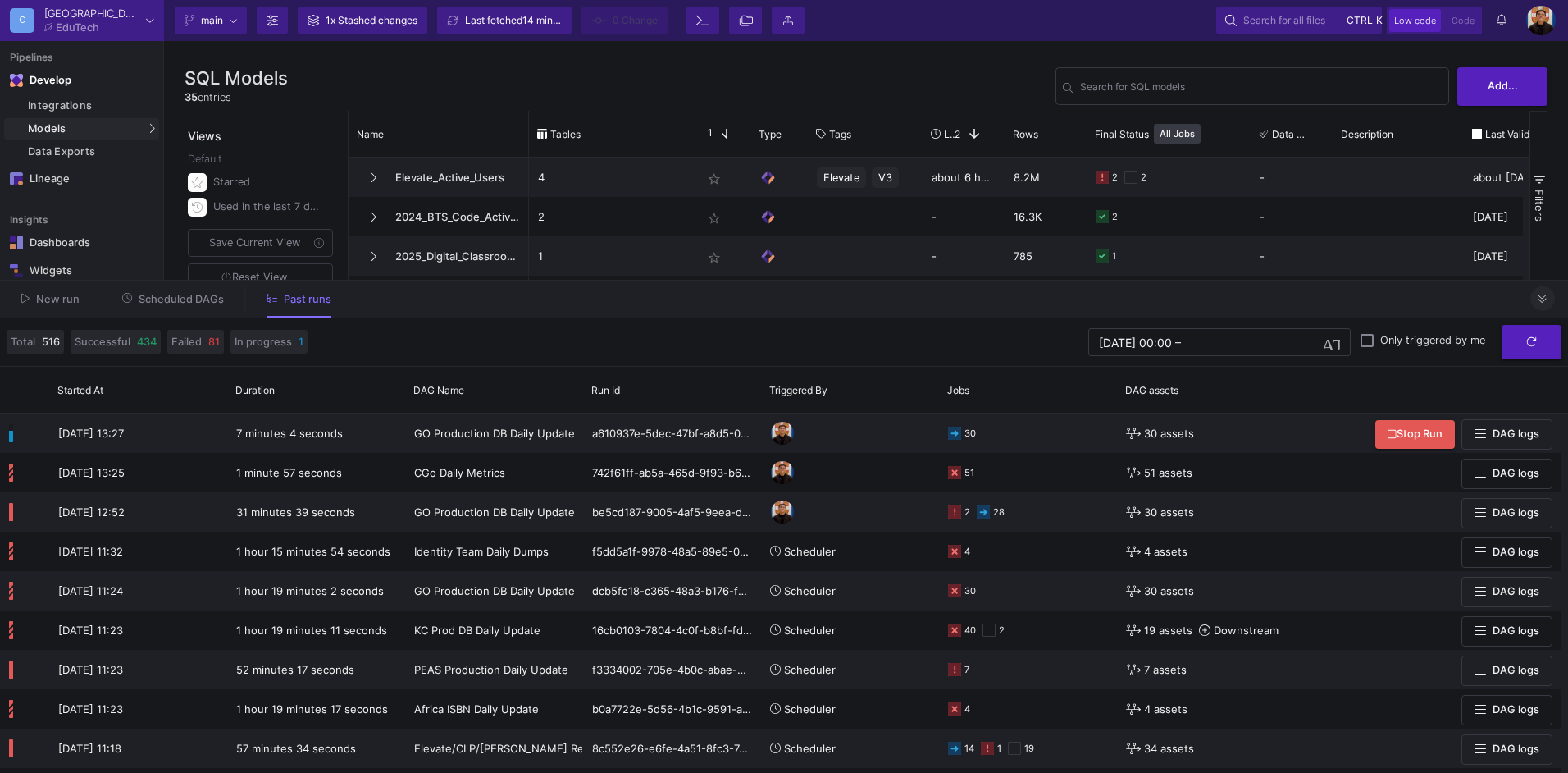
click at [1548, 301] on button at bounding box center [1543, 299] width 25 height 25
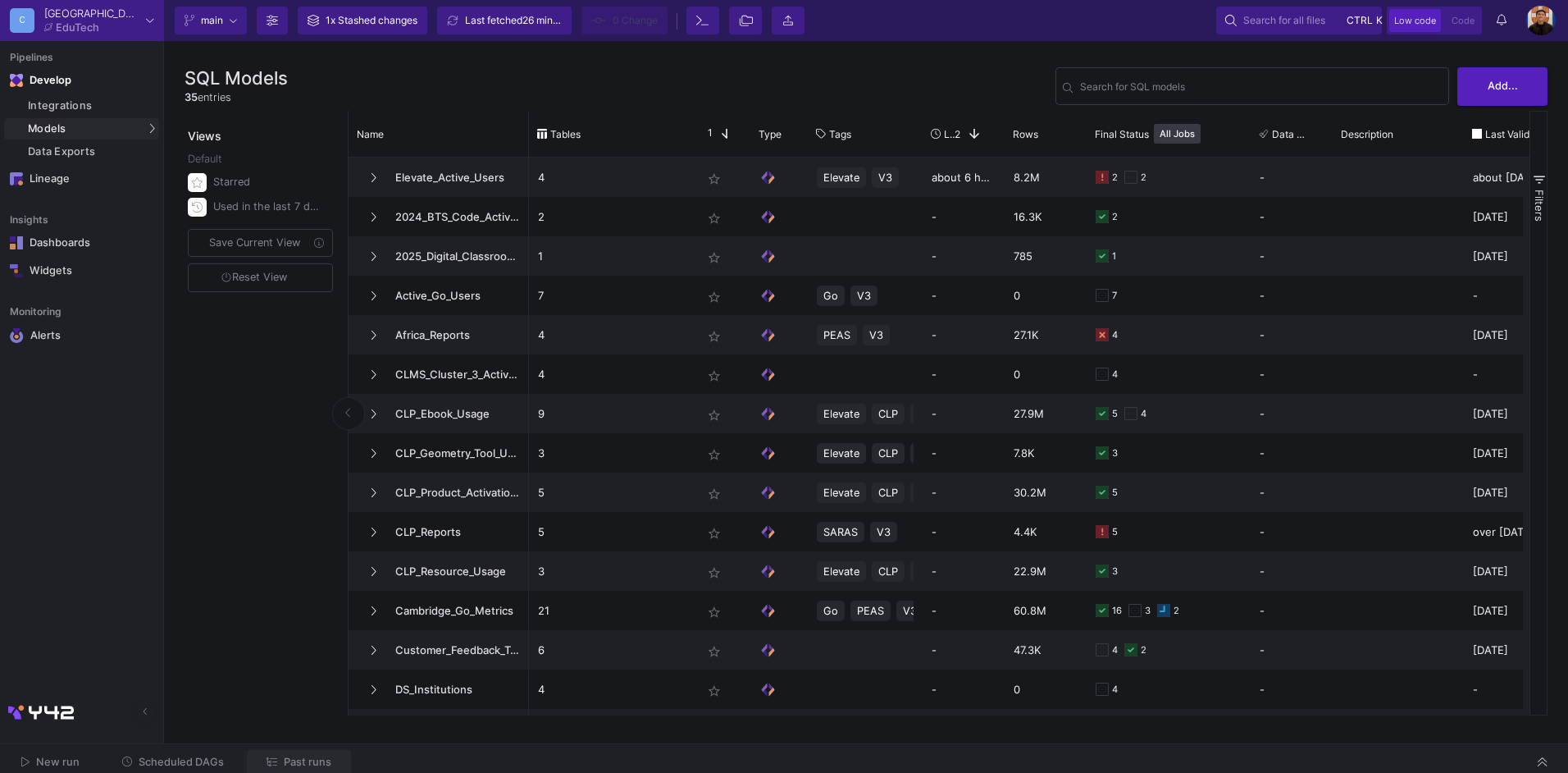
click at [291, 762] on span "Past runs" at bounding box center [308, 761] width 48 height 12
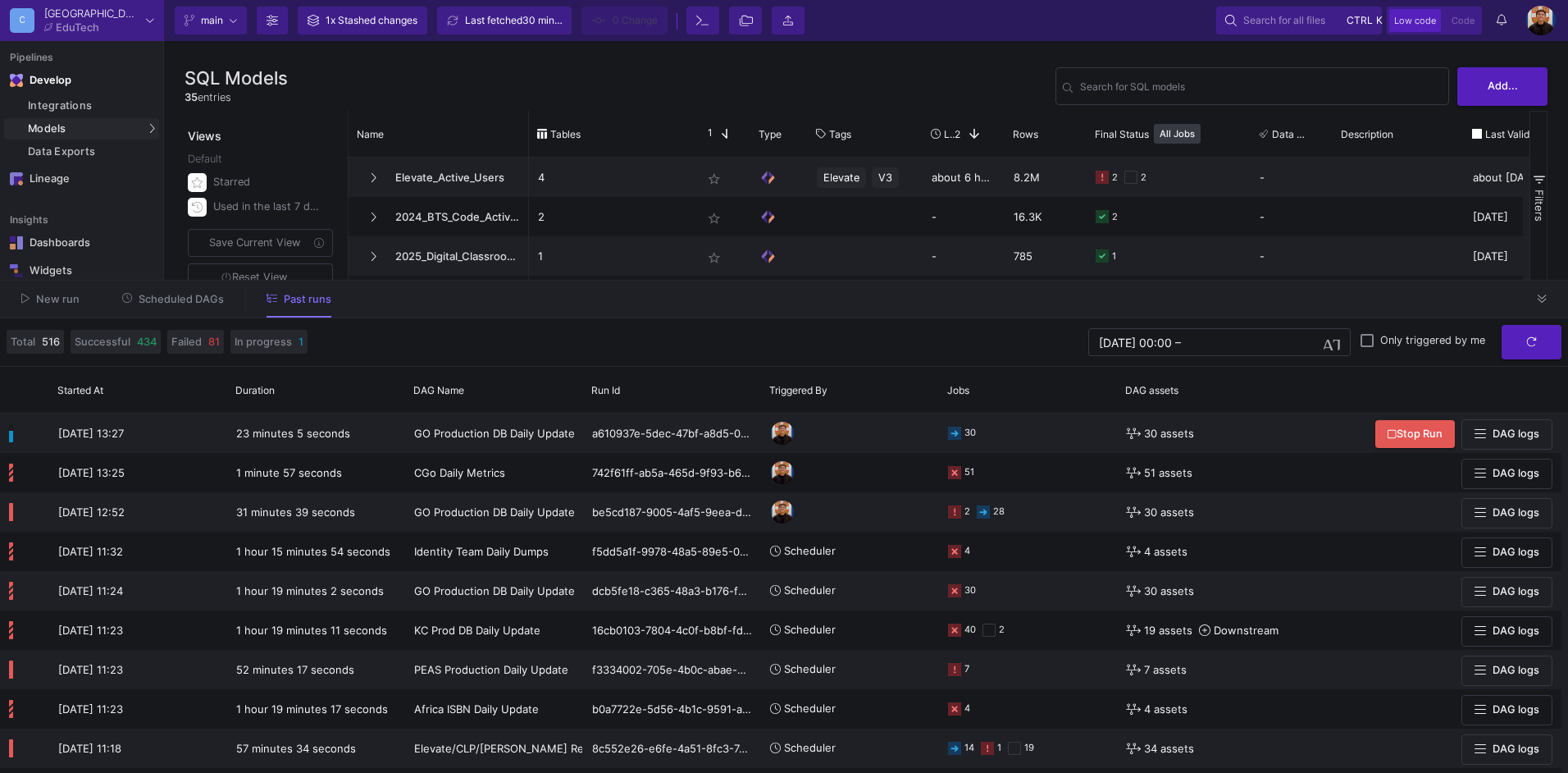
click at [938, 29] on div "Current branch main Branch Options 1x Stashed changes Last fetched 30 minutes a…" at bounding box center [866, 20] width 1404 height 41
